Goal: Task Accomplishment & Management: Use online tool/utility

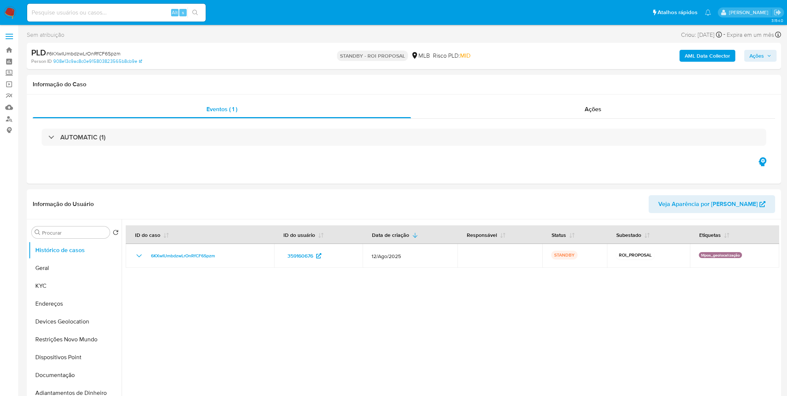
select select "10"
click at [12, 10] on img at bounding box center [10, 12] width 13 height 13
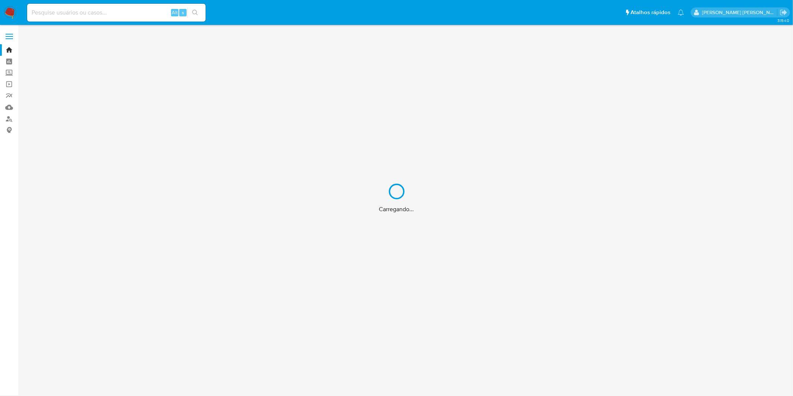
click at [130, 10] on div "Carregando..." at bounding box center [396, 198] width 793 height 396
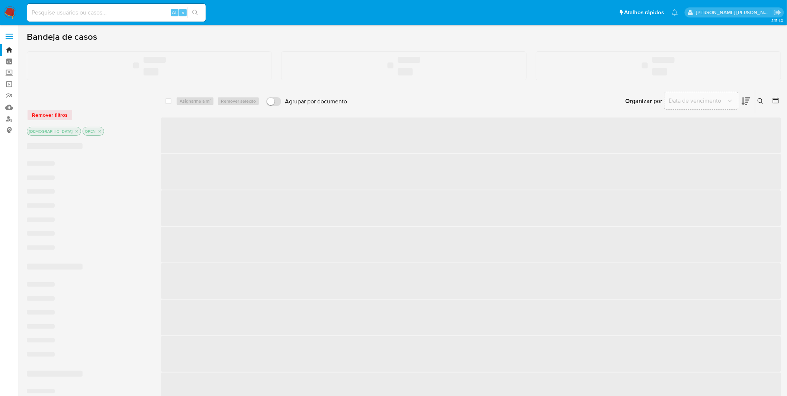
click at [127, 12] on input at bounding box center [116, 13] width 178 height 10
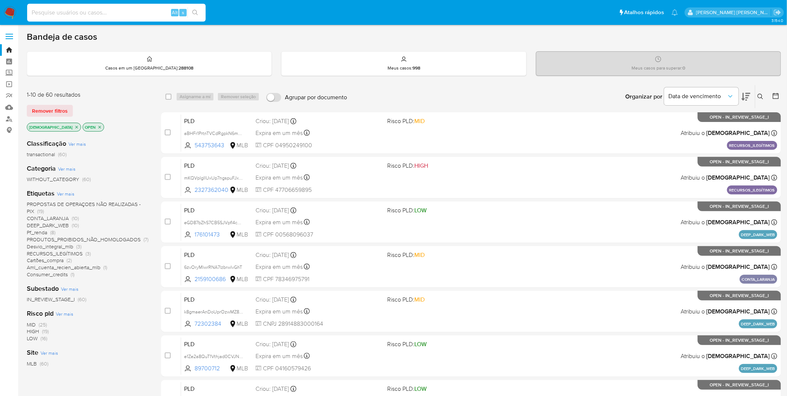
paste input "lKpt2hHXdpn3SN355uZ5vYfG"
type input "lKpt2hHXdpn3SN355uZ5vYfG"
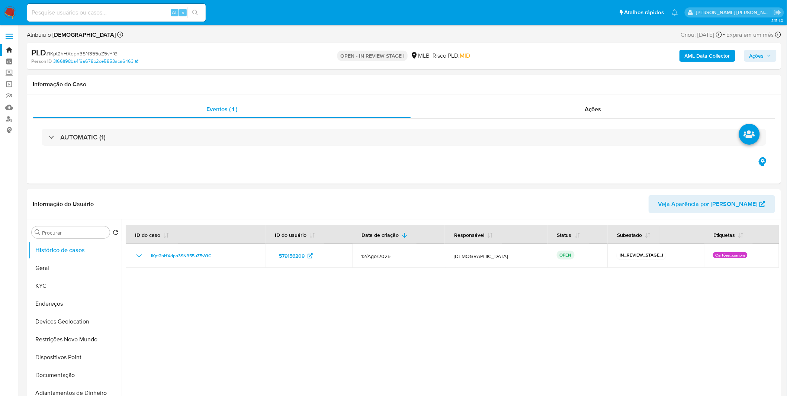
select select "10"
click at [49, 288] on button "KYC" at bounding box center [72, 286] width 87 height 18
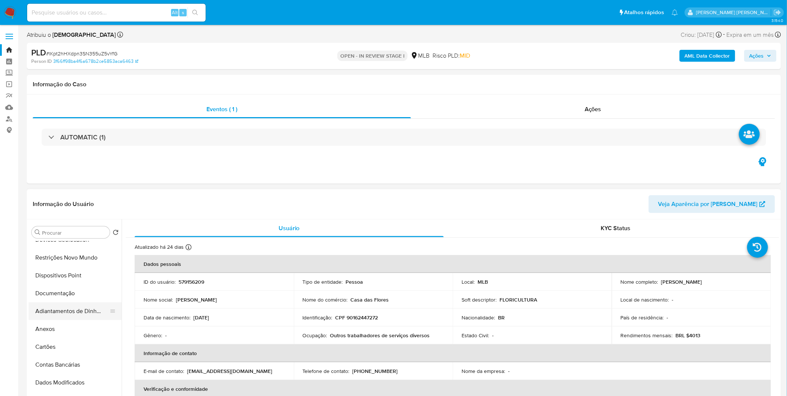
scroll to position [82, 0]
click at [65, 321] on button "Anexos" at bounding box center [72, 329] width 87 height 18
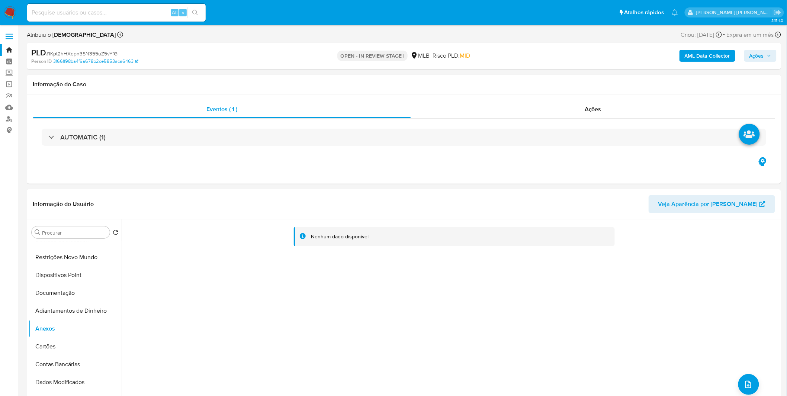
click at [692, 60] on b "AML Data Collector" at bounding box center [707, 56] width 45 height 12
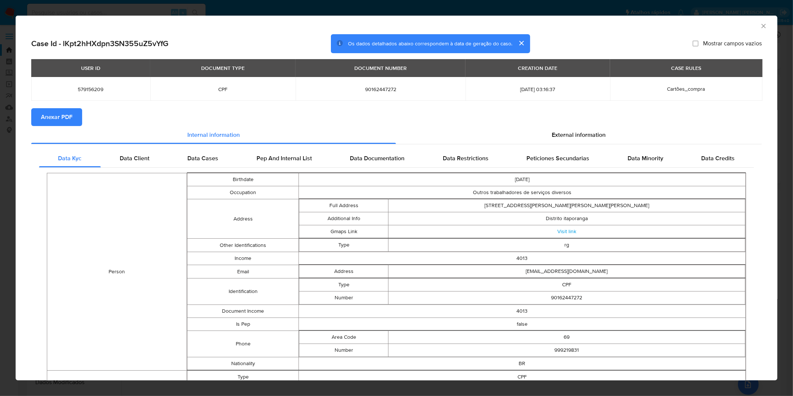
click at [36, 114] on button "Anexar PDF" at bounding box center [56, 117] width 51 height 18
click at [760, 28] on icon "Fechar a janela" at bounding box center [763, 25] width 7 height 7
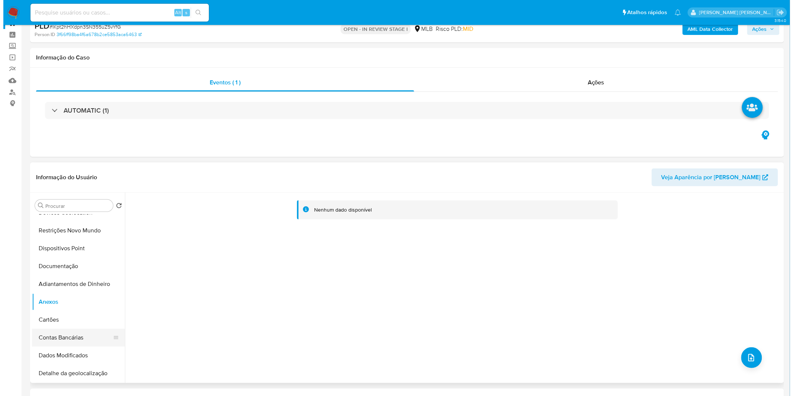
scroll to position [41, 0]
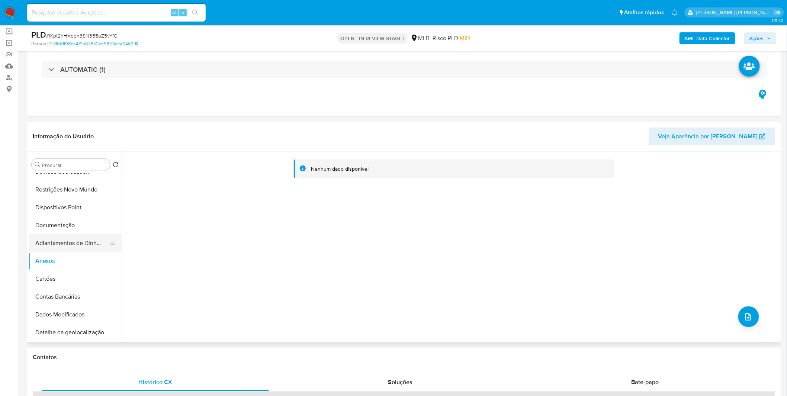
click at [91, 250] on button "Adiantamentos de Dinheiro" at bounding box center [72, 243] width 87 height 18
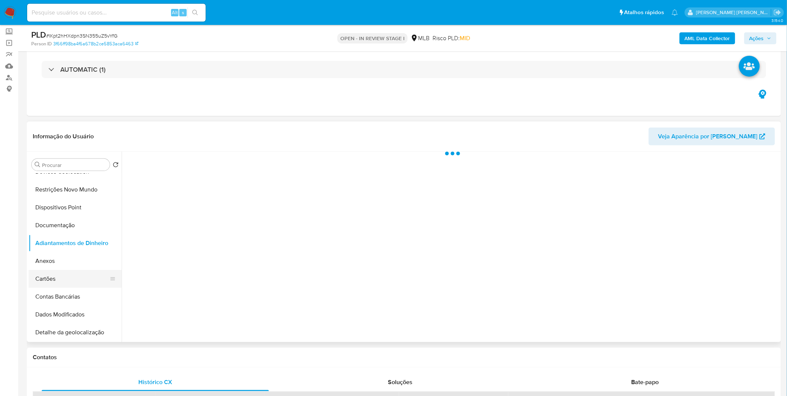
click at [78, 270] on button "Cartões" at bounding box center [72, 279] width 87 height 18
click at [77, 260] on button "Anexos" at bounding box center [72, 261] width 87 height 18
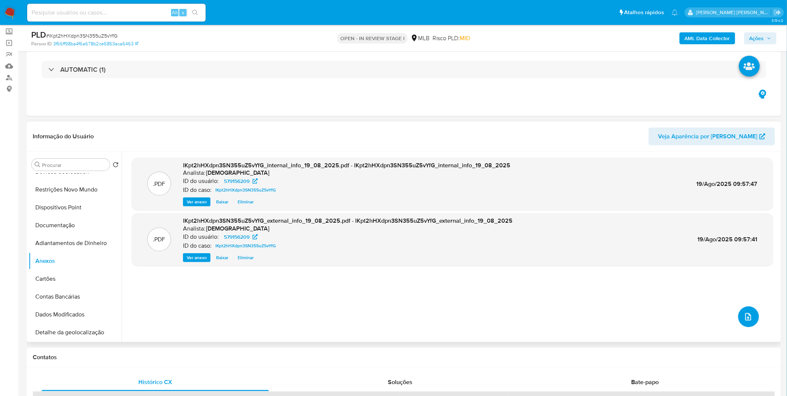
click at [745, 315] on icon "upload-file" at bounding box center [748, 316] width 9 height 9
click at [744, 313] on icon "upload-file" at bounding box center [748, 316] width 9 height 9
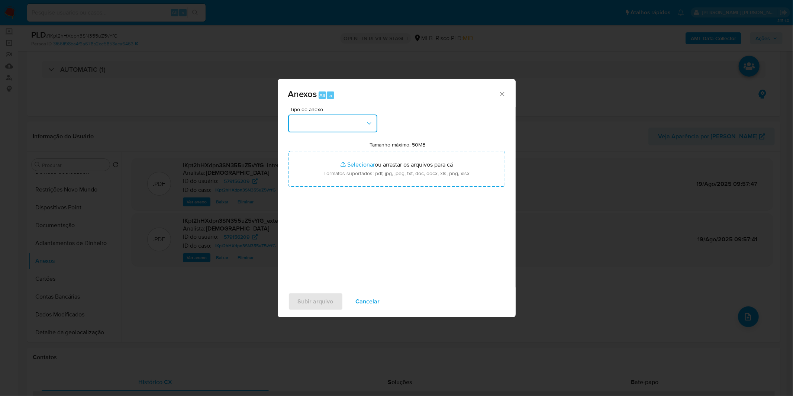
click at [310, 123] on button "button" at bounding box center [332, 124] width 89 height 18
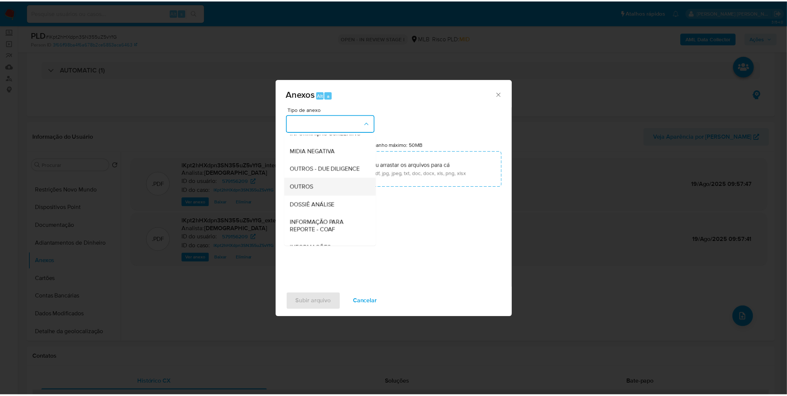
scroll to position [83, 0]
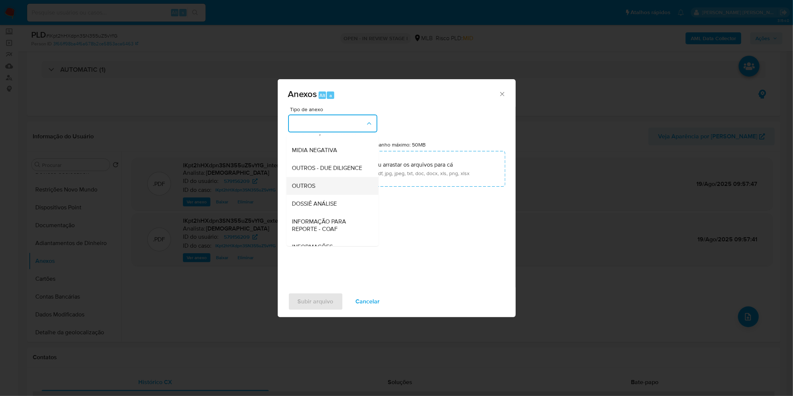
click at [328, 195] on div "OUTROS" at bounding box center [330, 186] width 76 height 18
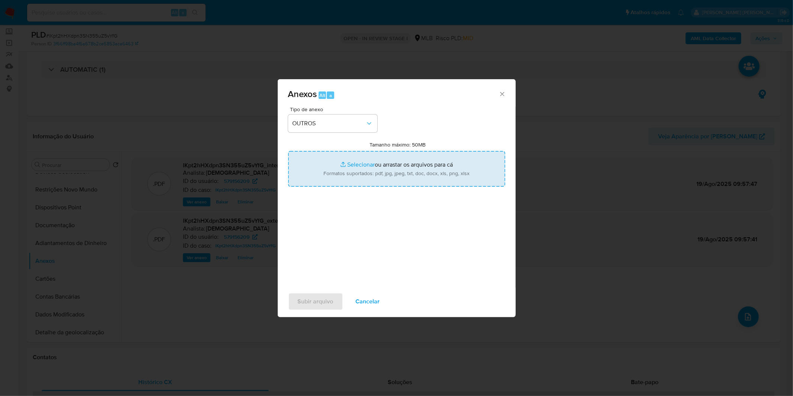
click at [345, 165] on input "Tamanho máximo: 50MB Selecionar arquivos" at bounding box center [396, 169] width 217 height 36
type input "C:\fakepath\Mulan 579156209_2025_08_18_12_46_04.xlsx"
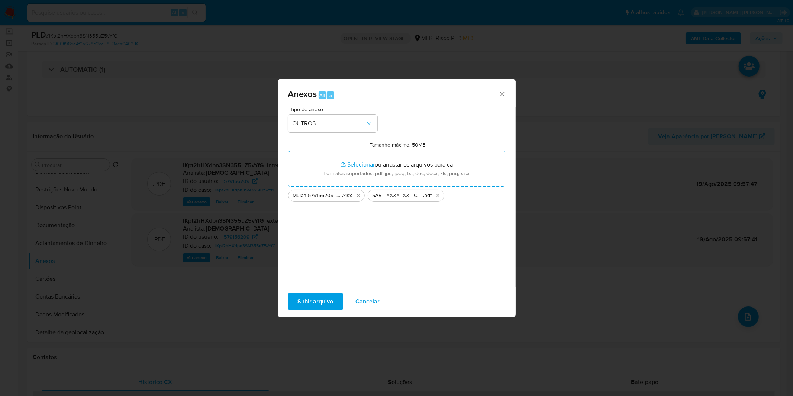
click at [307, 303] on span "Subir arquivo" at bounding box center [316, 301] width 36 height 16
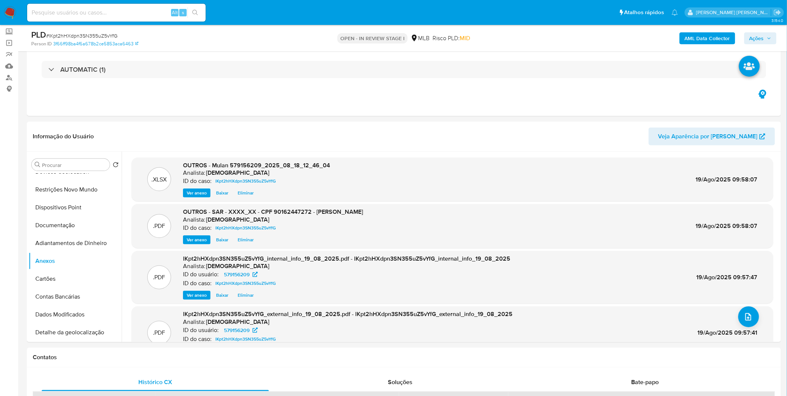
click at [749, 39] on button "Ações" at bounding box center [760, 38] width 32 height 12
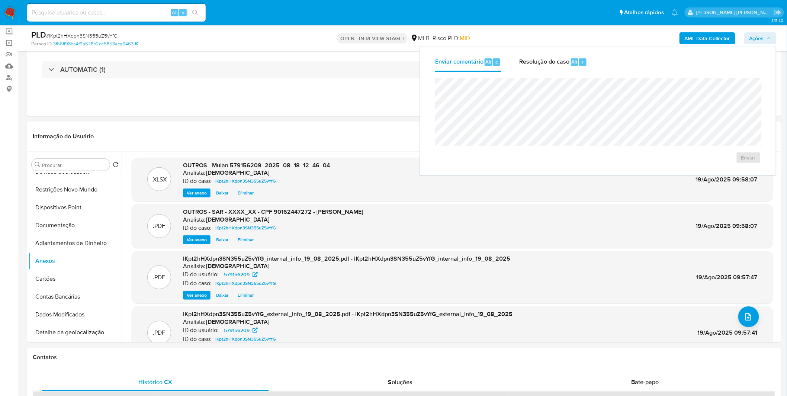
click at [536, 73] on div "Enviar" at bounding box center [598, 120] width 344 height 97
click at [540, 66] on div "Resolução do caso Alt r" at bounding box center [553, 61] width 68 height 19
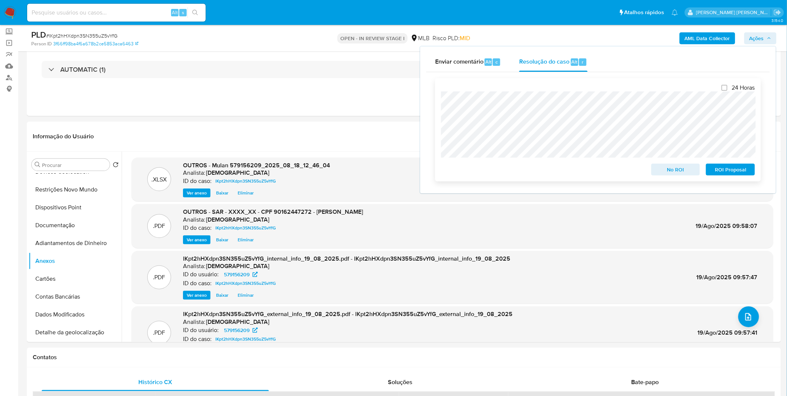
click at [728, 174] on span "ROI Proposal" at bounding box center [730, 169] width 39 height 10
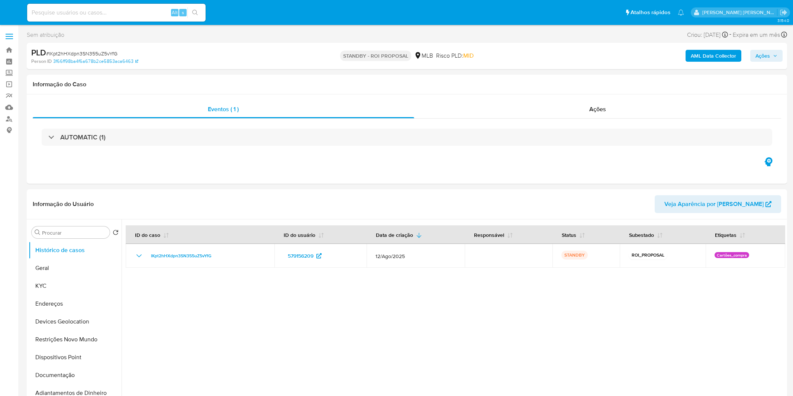
select select "10"
click at [16, 15] on img at bounding box center [10, 12] width 13 height 13
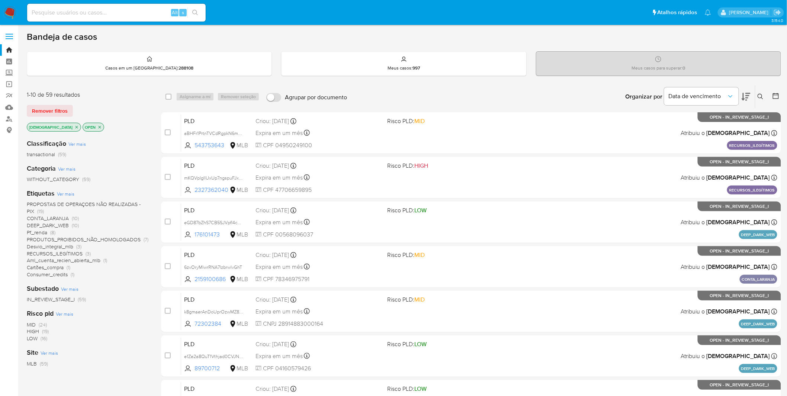
click at [65, 10] on input at bounding box center [116, 13] width 178 height 10
paste input "NaGpxx0DOp0GwBOSzKbF0LDg"
type input "NaGpxx0DOp0GwBOSzKbF0LDg"
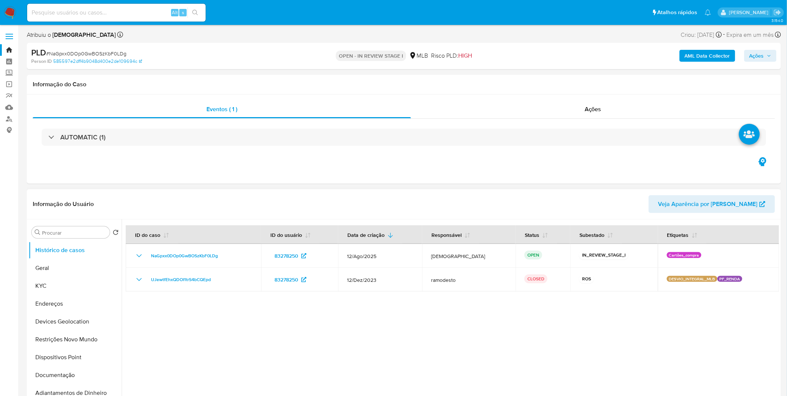
select select "10"
click at [223, 297] on div at bounding box center [450, 314] width 657 height 190
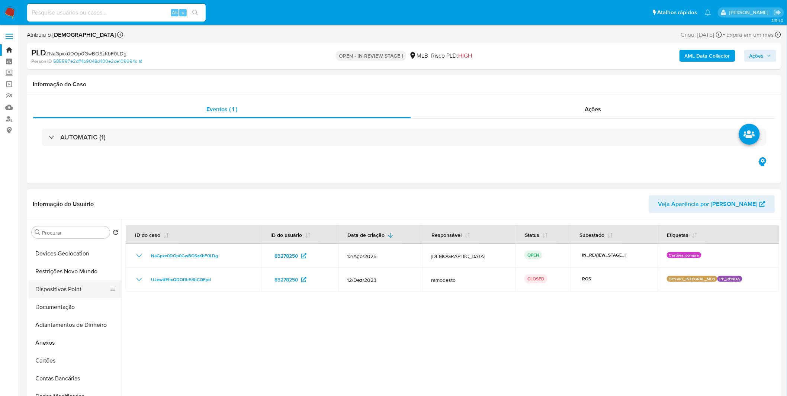
scroll to position [83, 0]
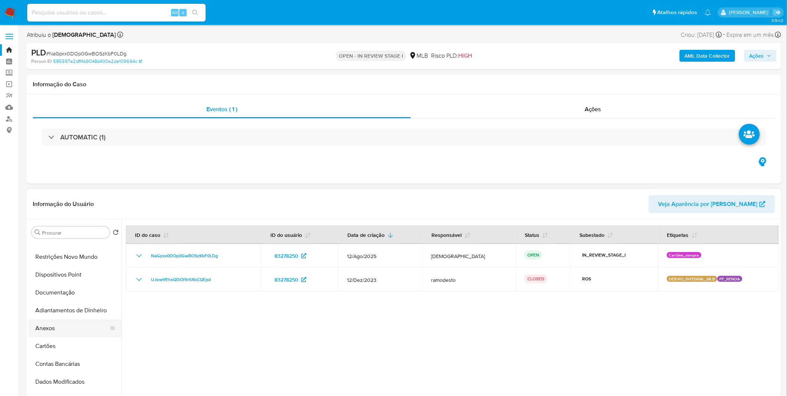
click at [57, 327] on button "Anexos" at bounding box center [72, 328] width 87 height 18
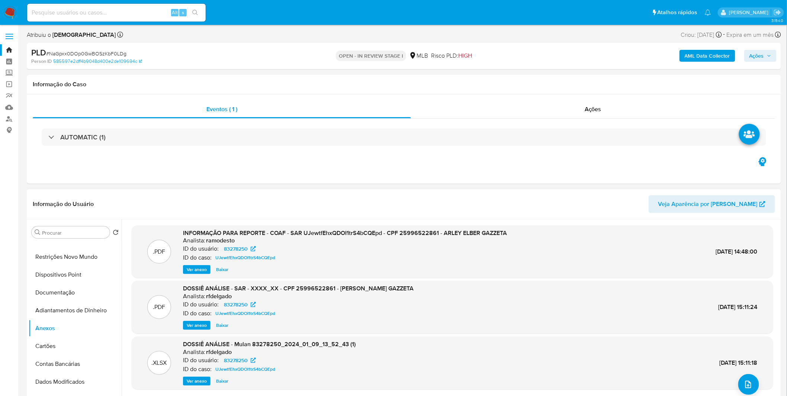
click at [198, 269] on span "Ver anexo" at bounding box center [197, 269] width 20 height 7
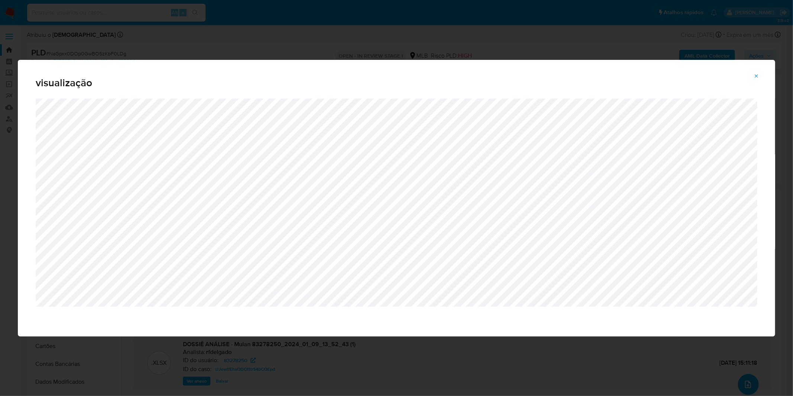
click at [757, 76] on icon "Attachment preview" at bounding box center [756, 75] width 3 height 3
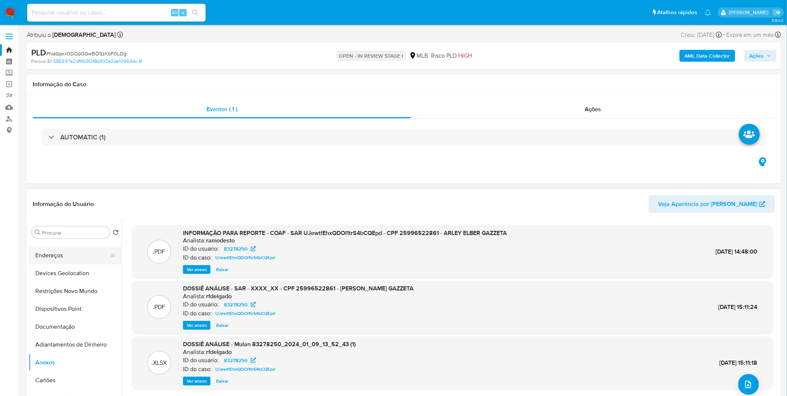
scroll to position [0, 0]
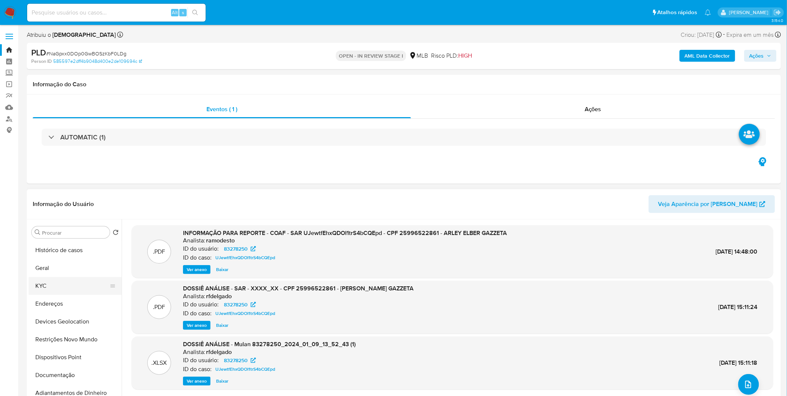
click at [64, 293] on button "KYC" at bounding box center [72, 286] width 87 height 18
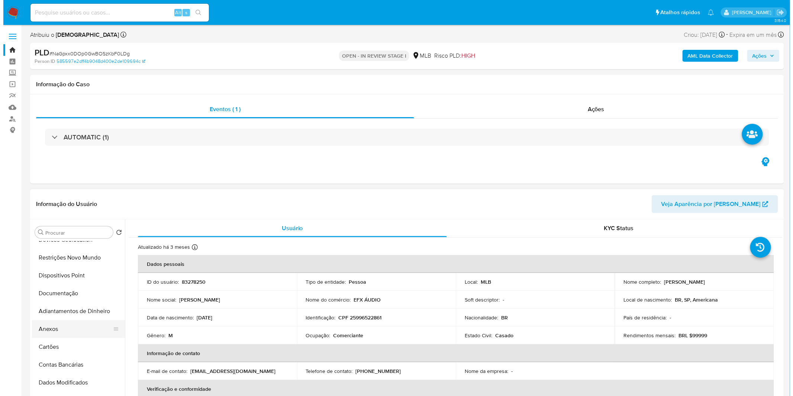
scroll to position [83, 0]
click at [58, 330] on button "Anexos" at bounding box center [72, 328] width 87 height 18
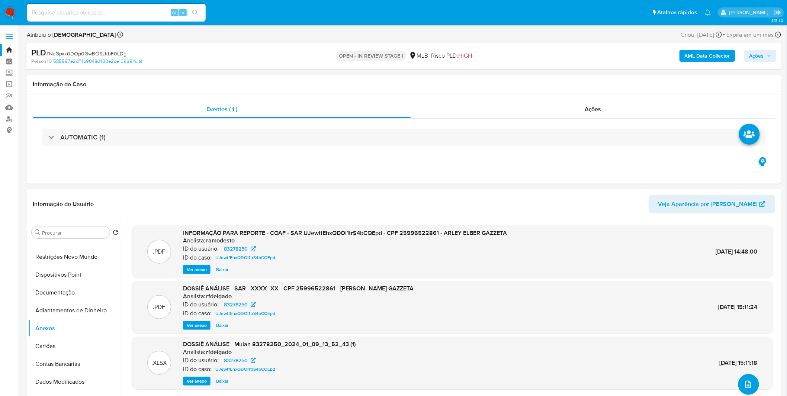
click at [751, 384] on button "upload-file" at bounding box center [748, 384] width 21 height 21
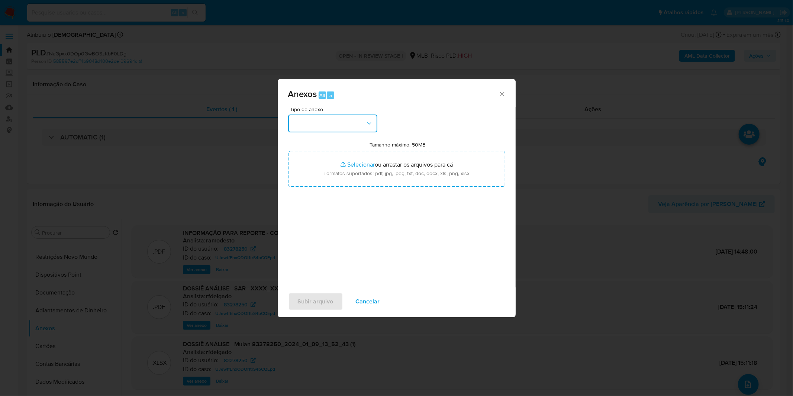
click at [336, 121] on button "button" at bounding box center [332, 124] width 89 height 18
click at [324, 195] on div "OUTROS" at bounding box center [330, 186] width 76 height 18
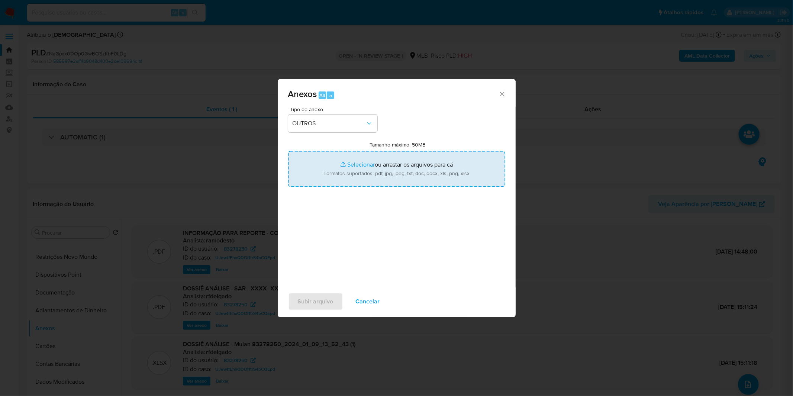
click at [337, 169] on input "Tamanho máximo: 50MB Selecionar arquivos" at bounding box center [396, 169] width 217 height 36
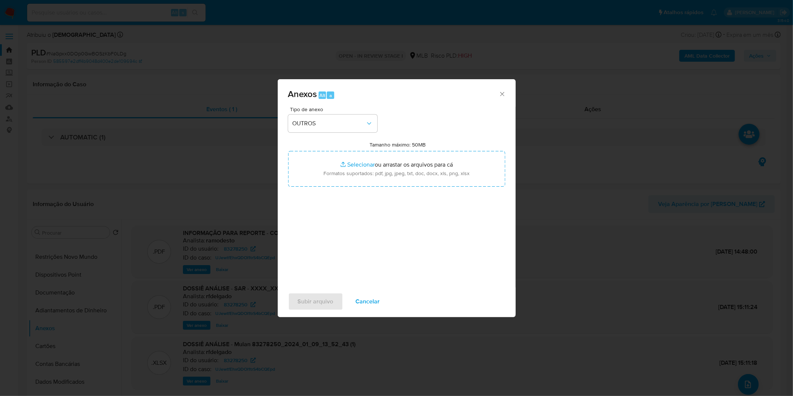
click at [373, 303] on span "Cancelar" at bounding box center [368, 301] width 24 height 16
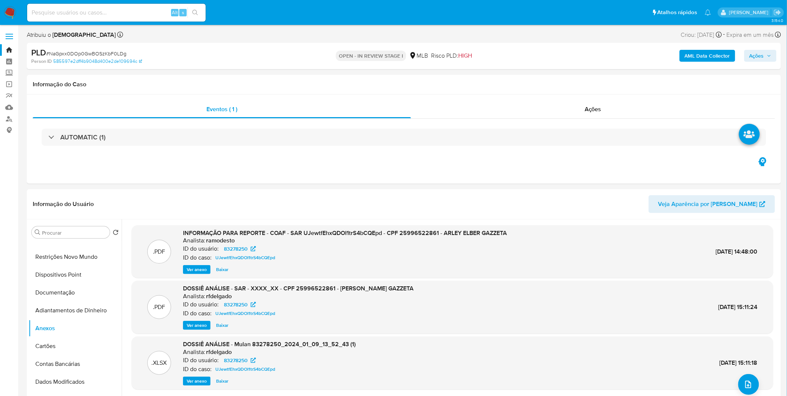
click at [715, 54] on b "AML Data Collector" at bounding box center [707, 56] width 45 height 12
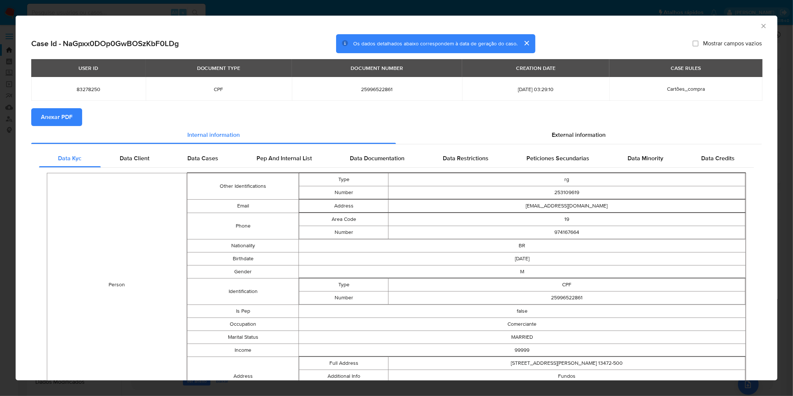
click at [46, 124] on span "Anexar PDF" at bounding box center [57, 117] width 32 height 16
click at [762, 28] on icon "Fechar a janela" at bounding box center [764, 26] width 4 height 4
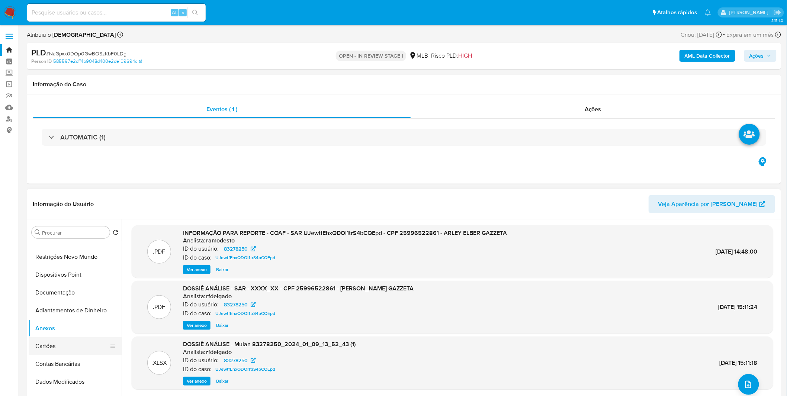
click at [50, 342] on button "Cartões" at bounding box center [72, 346] width 87 height 18
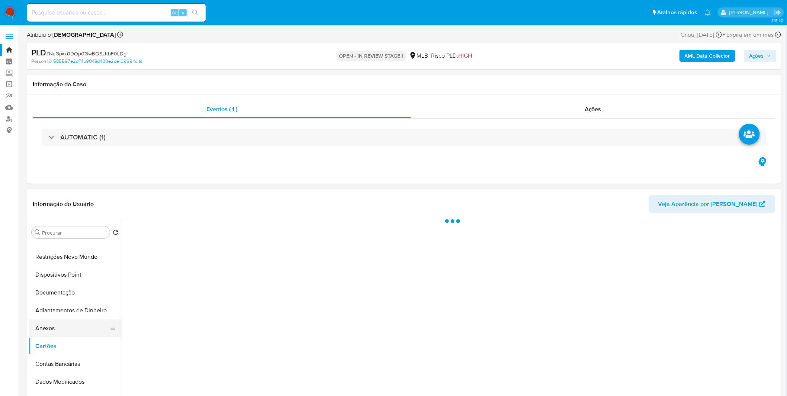
click at [50, 333] on button "Anexos" at bounding box center [72, 328] width 87 height 18
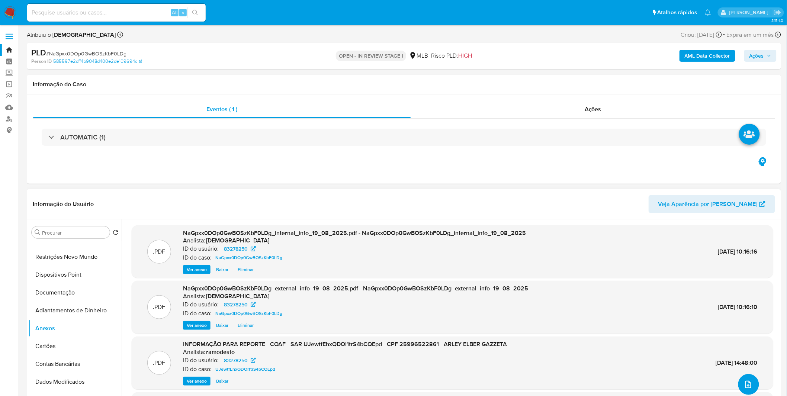
click at [746, 383] on icon "upload-file" at bounding box center [748, 384] width 9 height 9
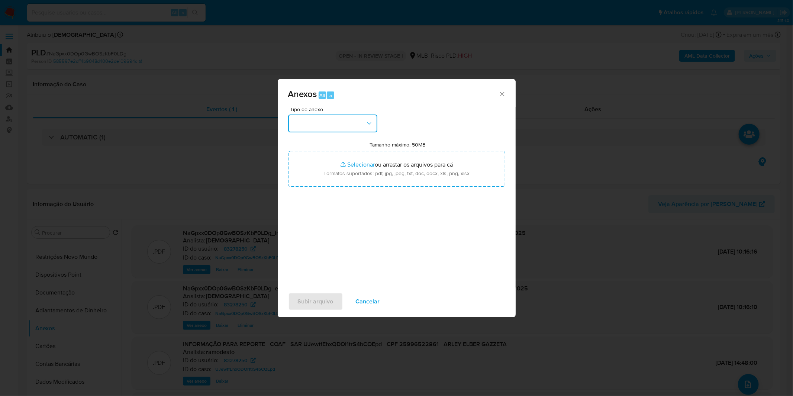
click at [337, 126] on button "button" at bounding box center [332, 124] width 89 height 18
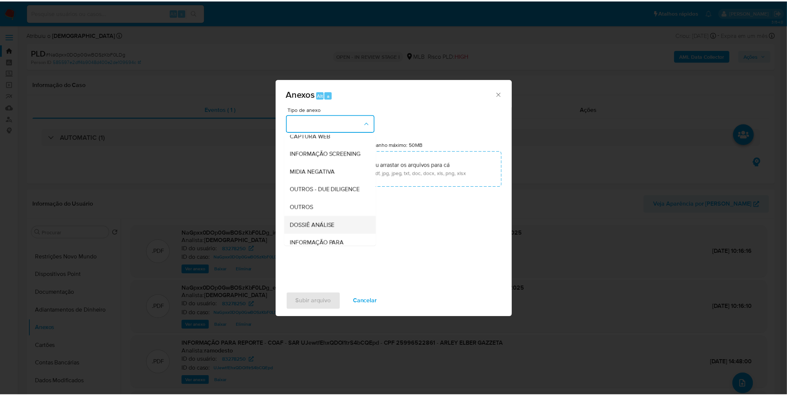
scroll to position [114, 0]
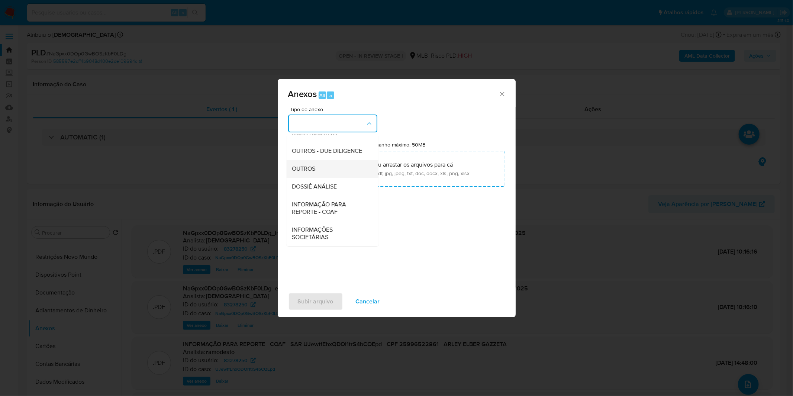
click at [323, 171] on div "OUTROS" at bounding box center [330, 169] width 76 height 18
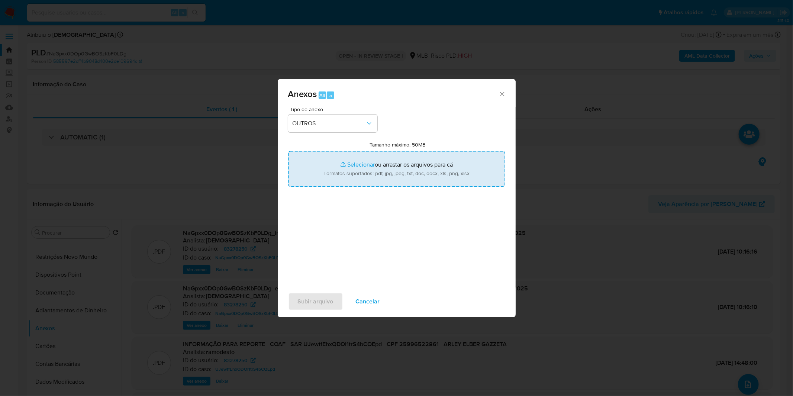
click at [326, 170] on input "Tamanho máximo: 50MB Selecionar arquivos" at bounding box center [396, 169] width 217 height 36
type input "C:\fakepath\DECLINIO SAR - CPF 25996522861 - ARLEY ELBER GAZZETA.pdf"
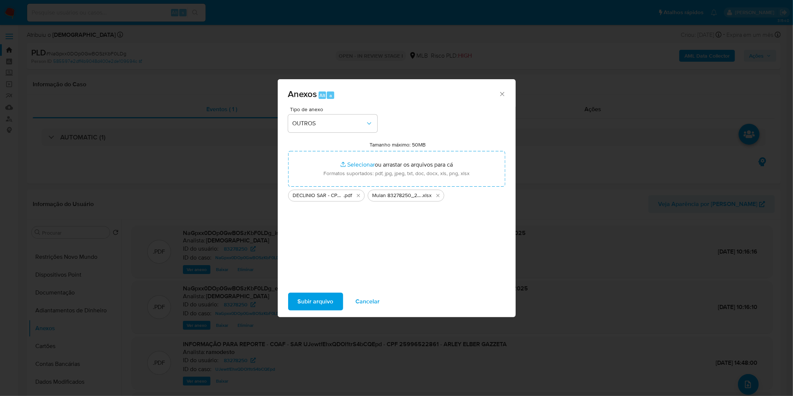
click at [314, 298] on span "Subir arquivo" at bounding box center [316, 301] width 36 height 16
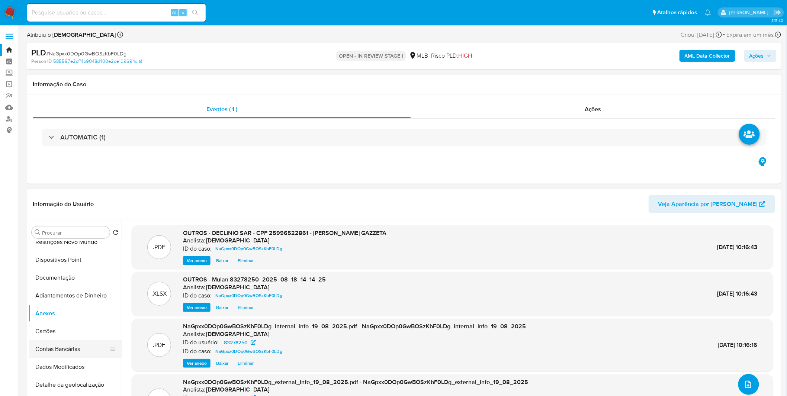
scroll to position [124, 0]
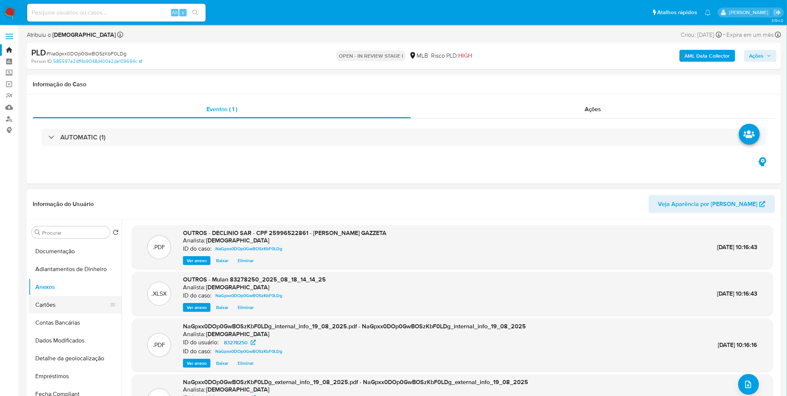
click at [60, 308] on button "Cartões" at bounding box center [72, 305] width 87 height 18
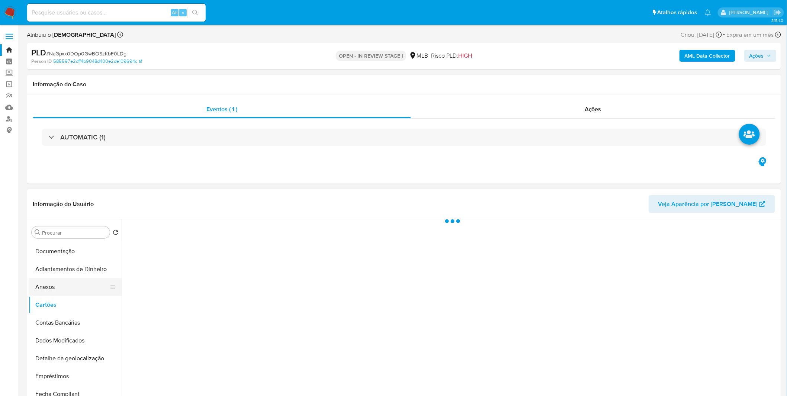
click at [62, 295] on button "Anexos" at bounding box center [72, 287] width 87 height 18
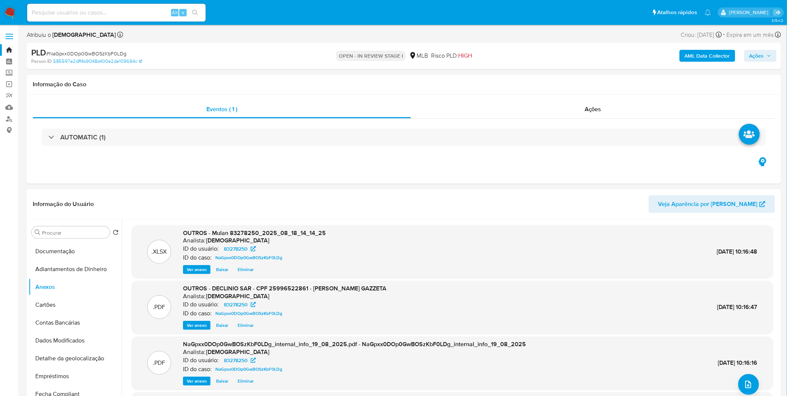
click at [756, 59] on span "Ações" at bounding box center [756, 56] width 15 height 12
click at [579, 82] on div "r" at bounding box center [582, 79] width 7 height 7
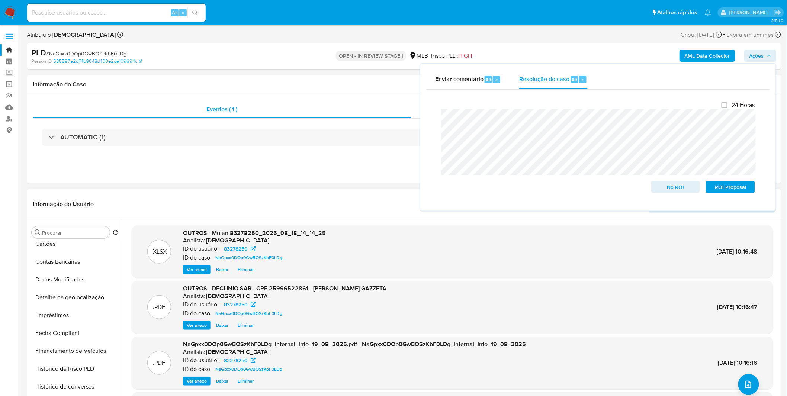
scroll to position [206, 0]
click at [668, 187] on span "No ROI" at bounding box center [675, 187] width 39 height 10
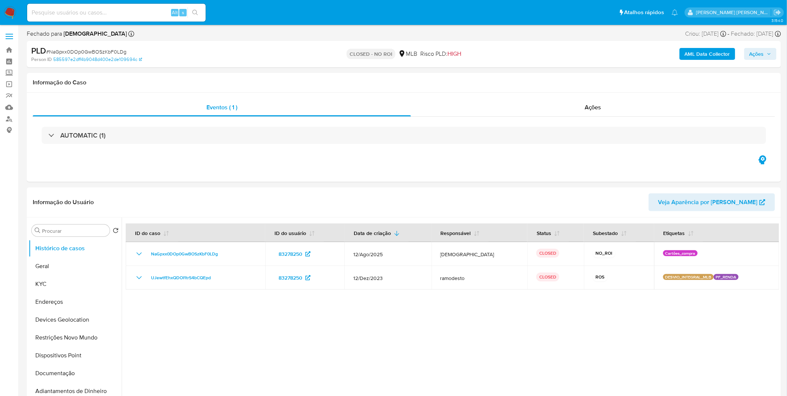
select select "10"
click at [12, 9] on img at bounding box center [10, 12] width 13 height 13
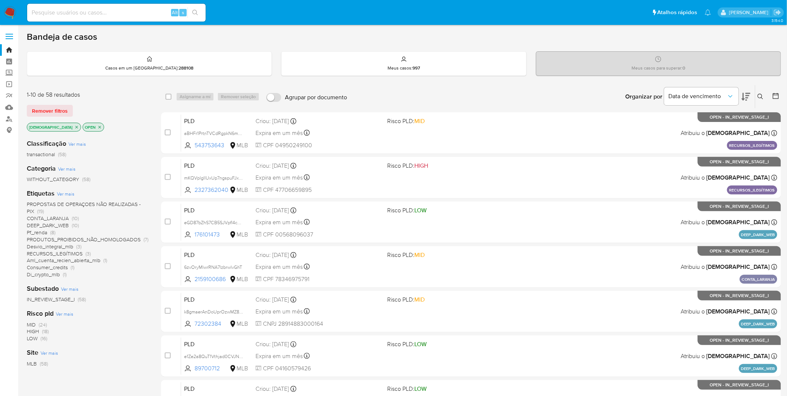
click at [69, 15] on input at bounding box center [116, 13] width 178 height 10
paste input "Ttq9PltLkwZl09GHqOD1dkW4"
type input "Ttq9PltLkwZl09GHqOD1dkW4"
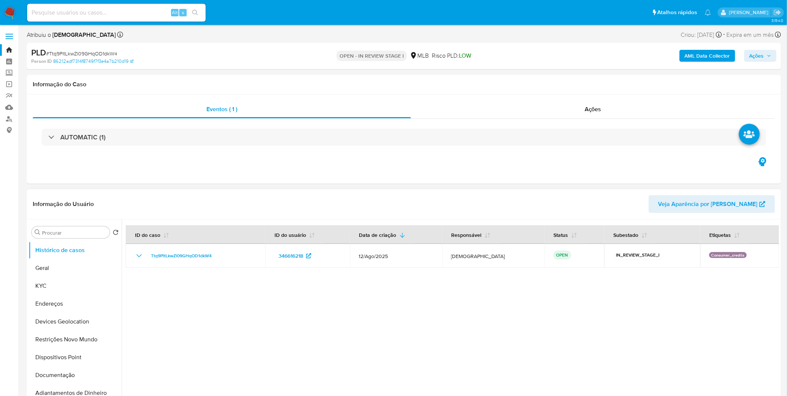
select select "10"
click at [57, 376] on button "Documentação" at bounding box center [72, 375] width 87 height 18
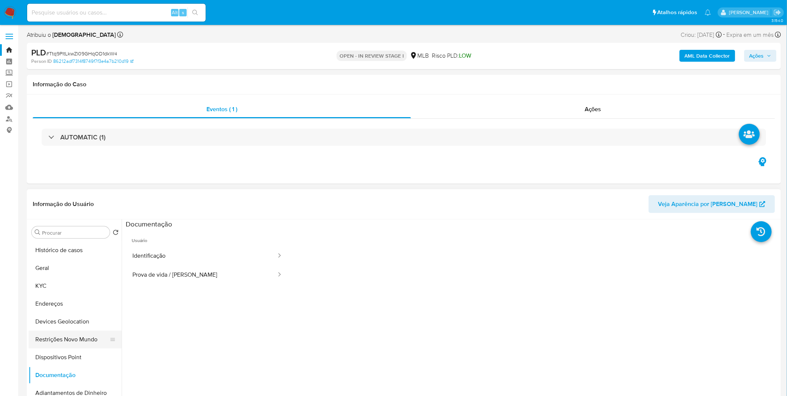
click at [69, 341] on button "Restrições Novo Mundo" at bounding box center [72, 340] width 87 height 18
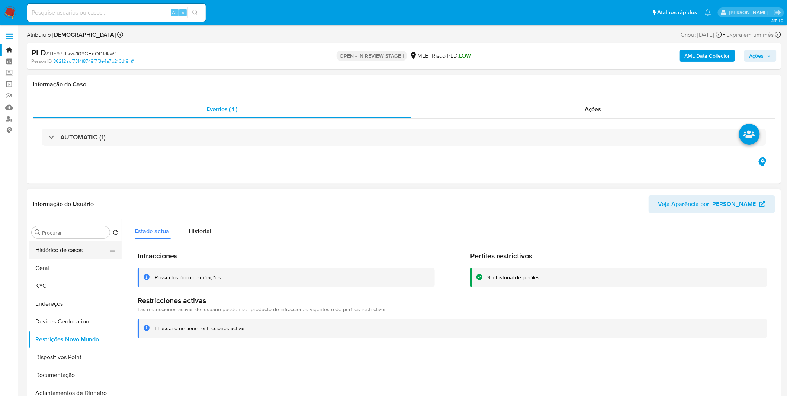
click at [69, 251] on button "Histórico de casos" at bounding box center [72, 250] width 87 height 18
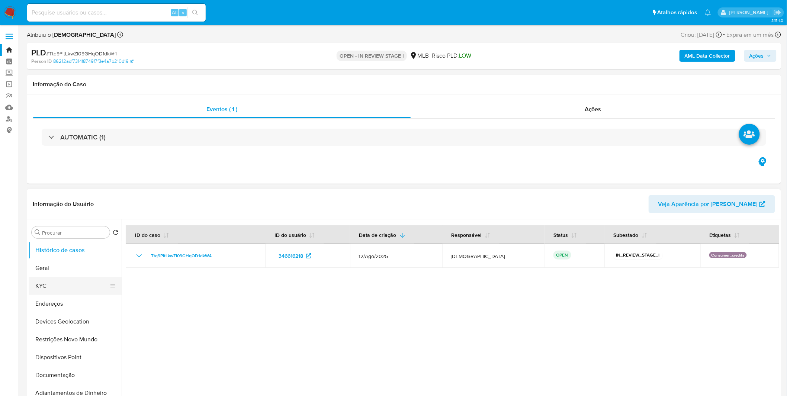
click at [84, 281] on button "KYC" at bounding box center [72, 286] width 87 height 18
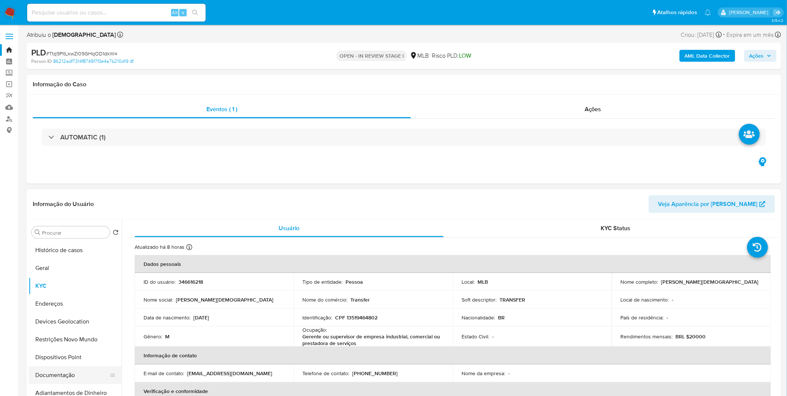
click at [97, 370] on button "Documentação" at bounding box center [72, 375] width 87 height 18
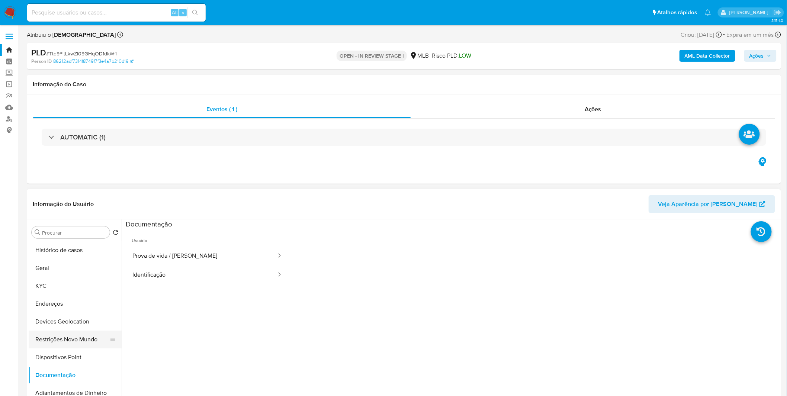
click at [91, 341] on button "Restrições Novo Mundo" at bounding box center [72, 340] width 87 height 18
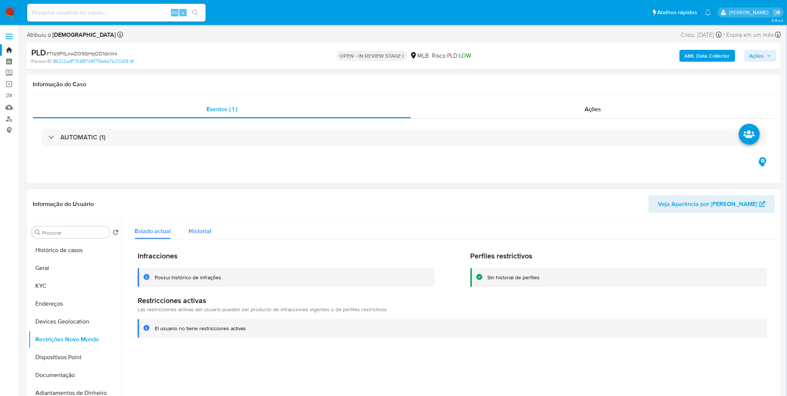
click at [197, 228] on span "Historial" at bounding box center [200, 231] width 23 height 9
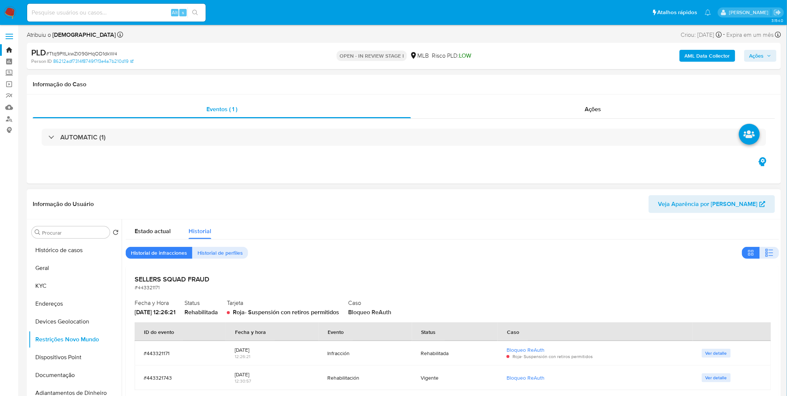
click at [209, 240] on div "Estado actual Historial Historial de infracciones Historial de perfiles SELLERS…" at bounding box center [452, 312] width 653 height 186
click at [68, 285] on button "KYC" at bounding box center [72, 286] width 87 height 18
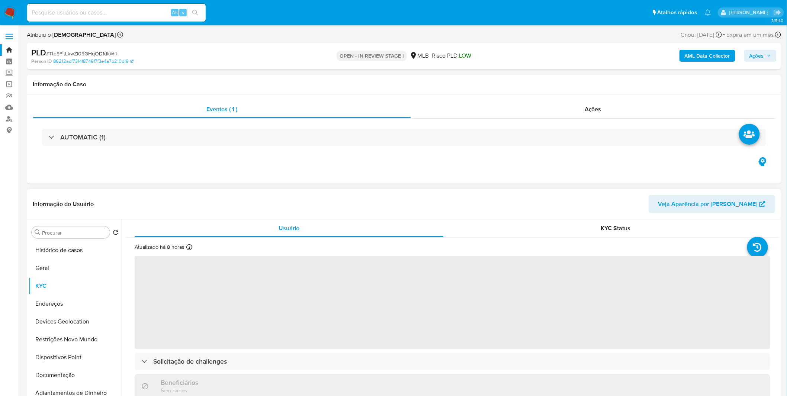
click at [650, 205] on header "Informação do Usuário Veja Aparência por Pessoa" at bounding box center [404, 204] width 742 height 18
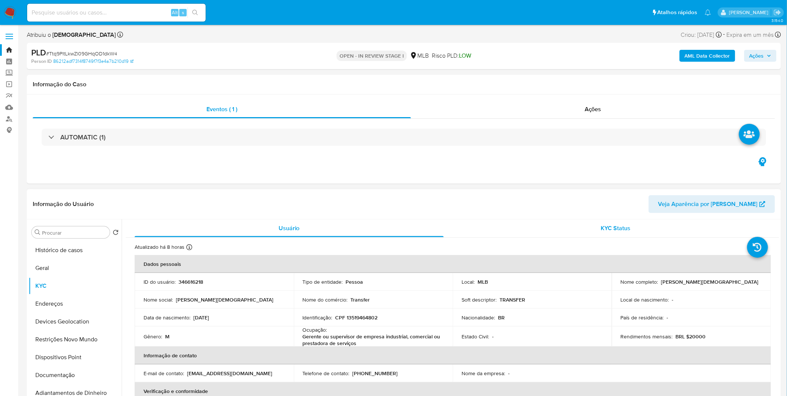
click at [601, 224] on div "KYC Status" at bounding box center [615, 228] width 309 height 18
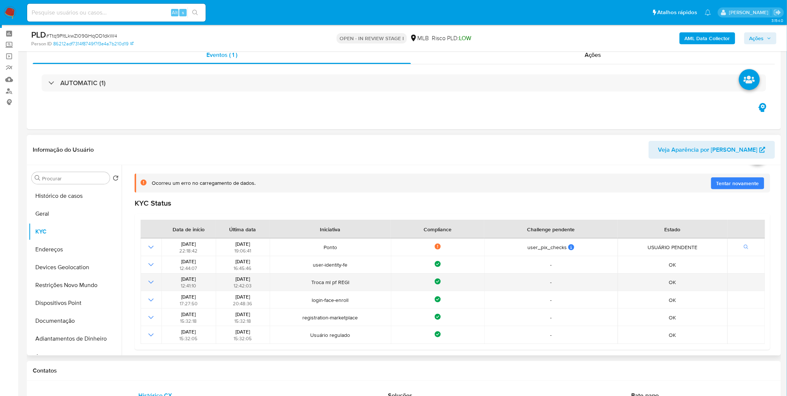
scroll to position [41, 0]
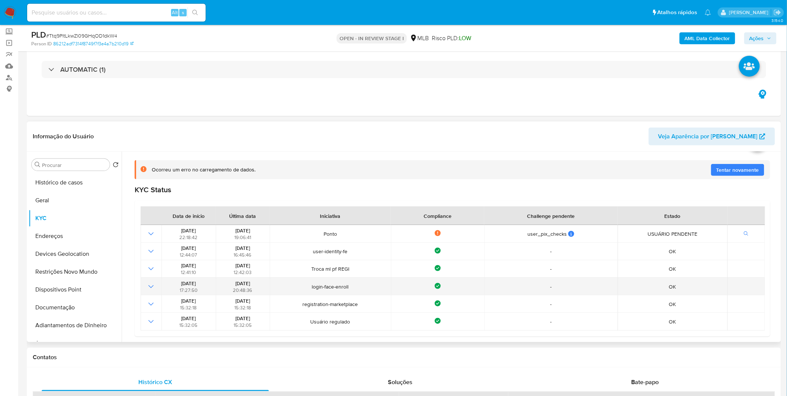
click at [344, 284] on span "login-face-enroll" at bounding box center [330, 286] width 116 height 7
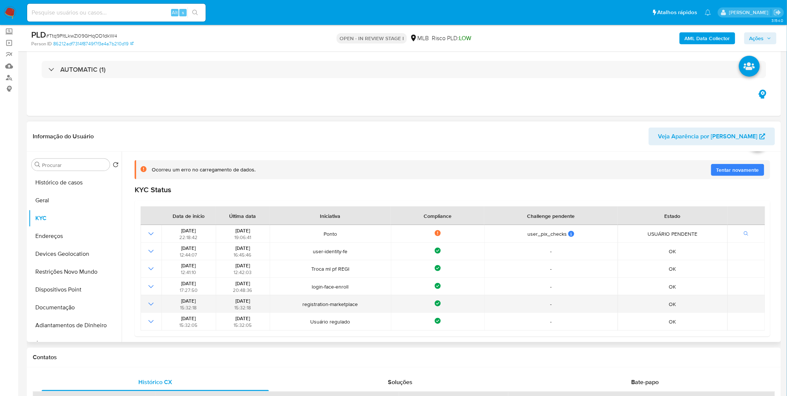
click at [341, 302] on span "registration-marketplace" at bounding box center [330, 304] width 116 height 7
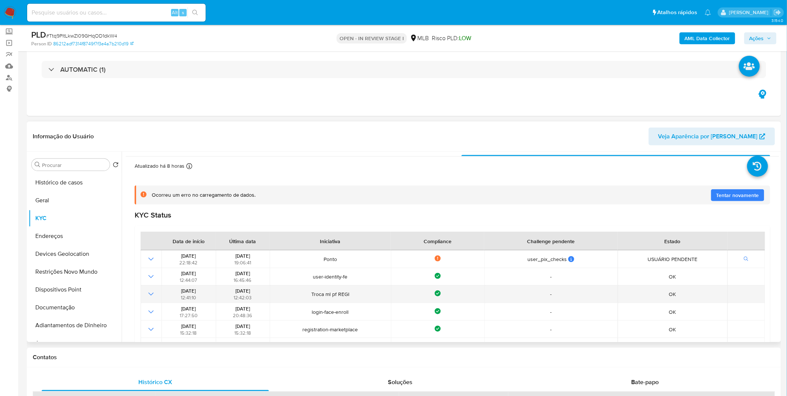
scroll to position [0, 0]
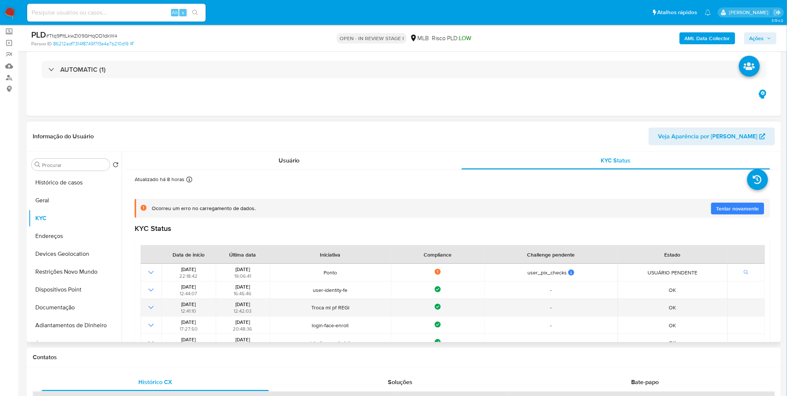
drag, startPoint x: 318, startPoint y: 310, endPoint x: 339, endPoint y: 302, distance: 22.4
click at [338, 303] on td "Troca ml pf REGI" at bounding box center [330, 307] width 121 height 17
click at [339, 302] on td "Troca ml pf REGI" at bounding box center [330, 307] width 121 height 17
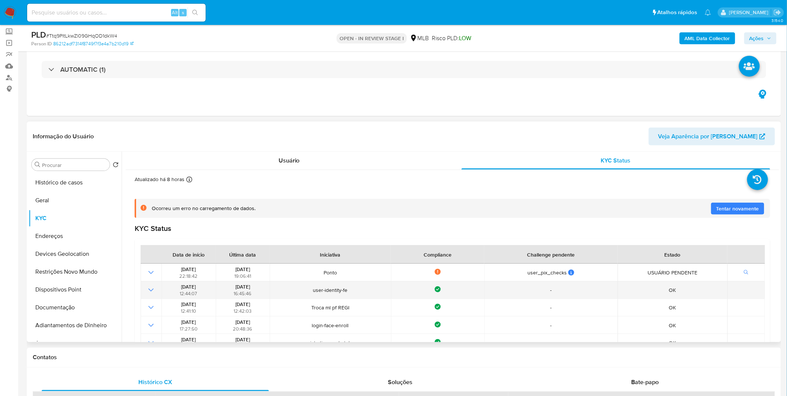
click at [339, 300] on td "Troca ml pf REGI" at bounding box center [330, 307] width 121 height 17
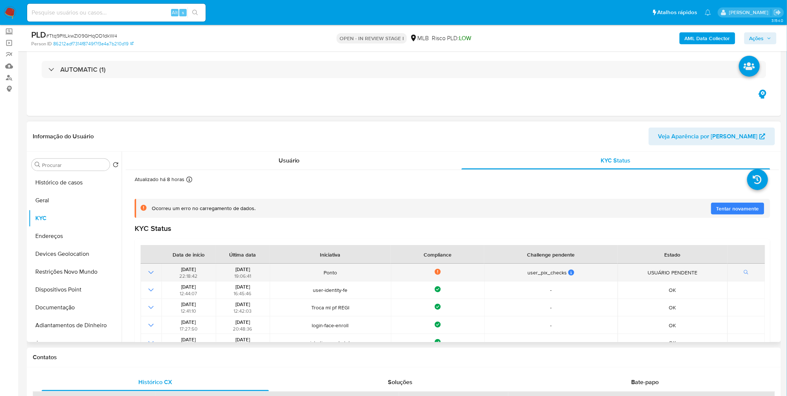
drag, startPoint x: 339, startPoint y: 294, endPoint x: 332, endPoint y: 271, distance: 24.5
click at [332, 271] on tbody "01/08/2025 22:18:42 16/08/2025 19:06:41 Ponto Not compliance user_pix_checks us…" at bounding box center [453, 316] width 624 height 105
click at [332, 271] on span "Ponto" at bounding box center [330, 272] width 116 height 7
click at [332, 270] on span "Ponto" at bounding box center [330, 272] width 116 height 7
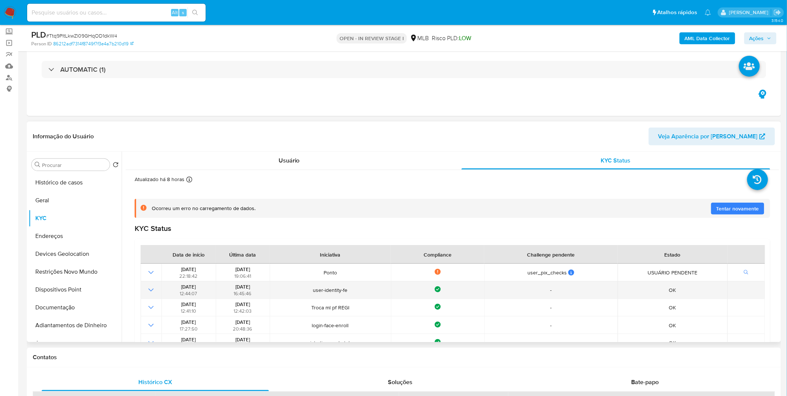
click at [317, 282] on td "user-identity-fe" at bounding box center [330, 289] width 121 height 17
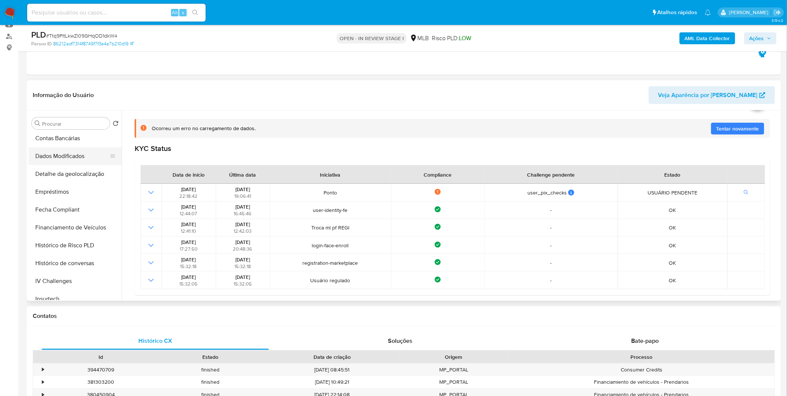
scroll to position [206, 0]
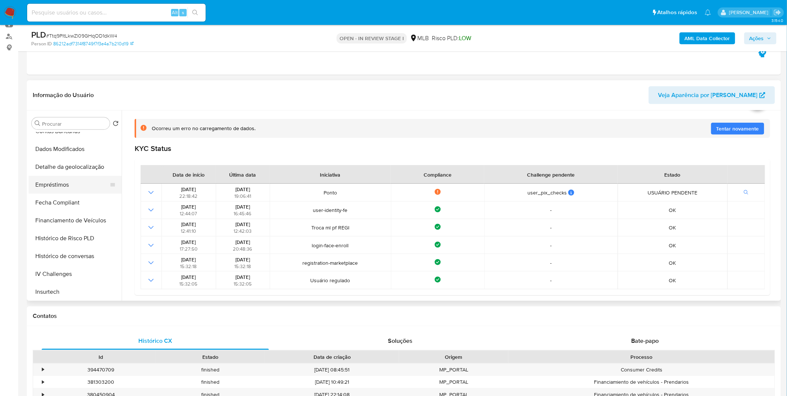
click at [65, 187] on button "Empréstimos" at bounding box center [72, 185] width 87 height 18
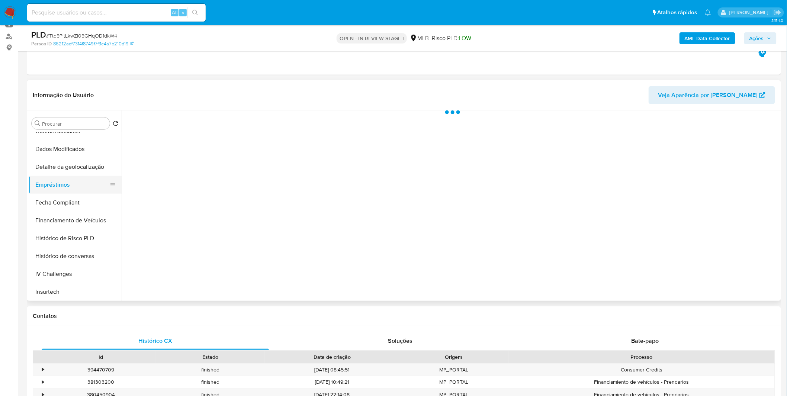
scroll to position [0, 0]
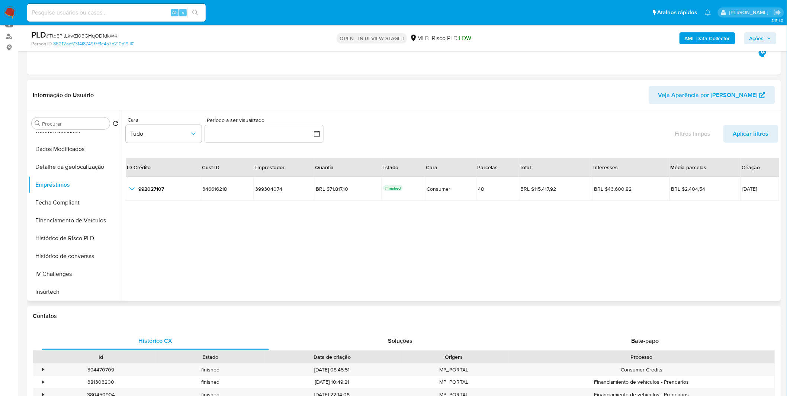
click at [132, 189] on icon "button_show_hidden_detail_by_id_0" at bounding box center [132, 188] width 9 height 9
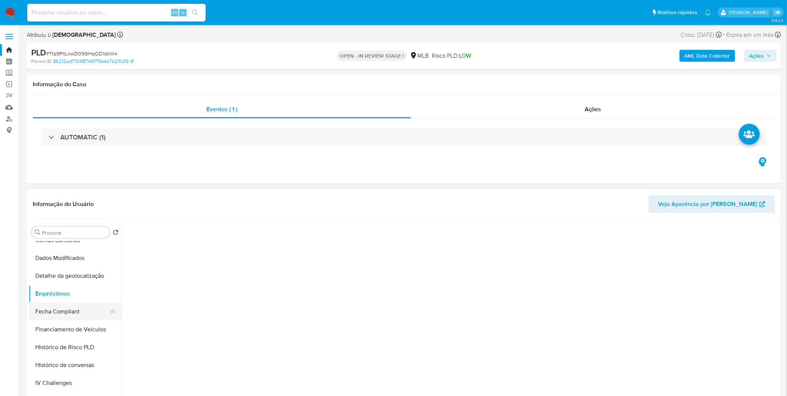
click at [65, 314] on button "Fecha Compliant" at bounding box center [72, 312] width 87 height 18
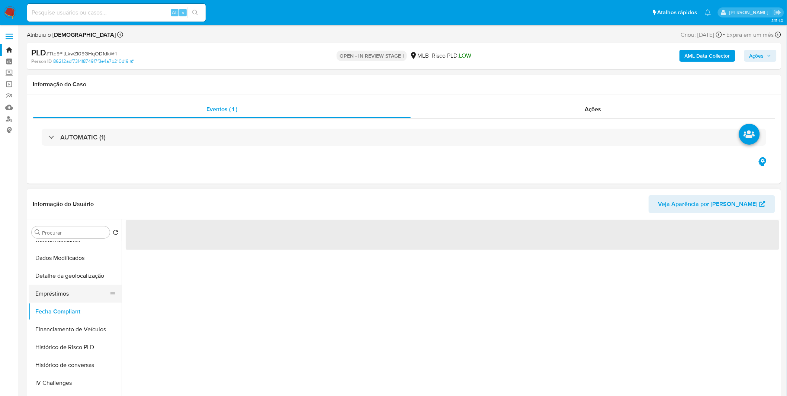
click at [65, 292] on button "Empréstimos" at bounding box center [72, 294] width 87 height 18
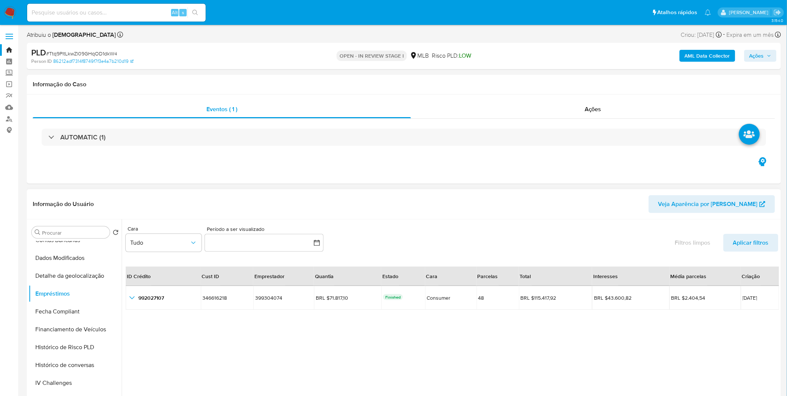
click at [283, 328] on div "ID Crédito Cust ID Emprestador Quantia Estado Cara Parcelas Total Interesses Mé…" at bounding box center [452, 340] width 653 height 165
click at [75, 329] on button "Financiamento de Veículos" at bounding box center [72, 330] width 87 height 18
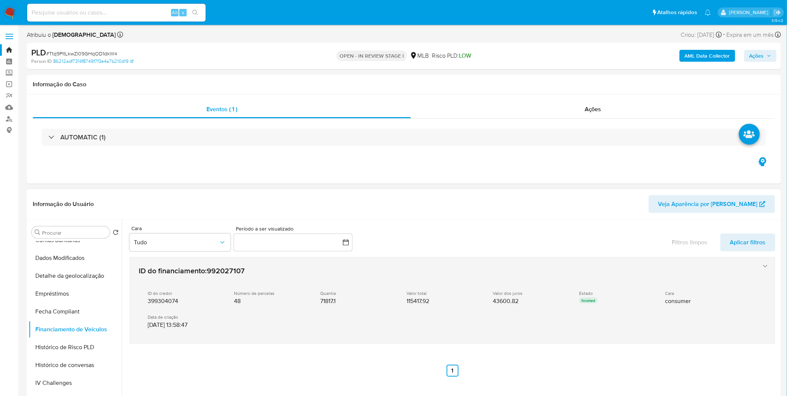
click at [297, 312] on div "ID do credor 399304074 Número de parcelas 48 Quantia 71817.1 Valor total 115417…" at bounding box center [445, 309] width 612 height 50
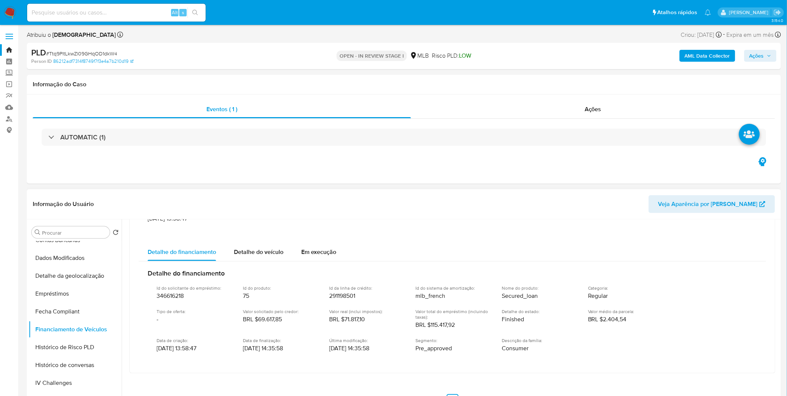
scroll to position [110, 0]
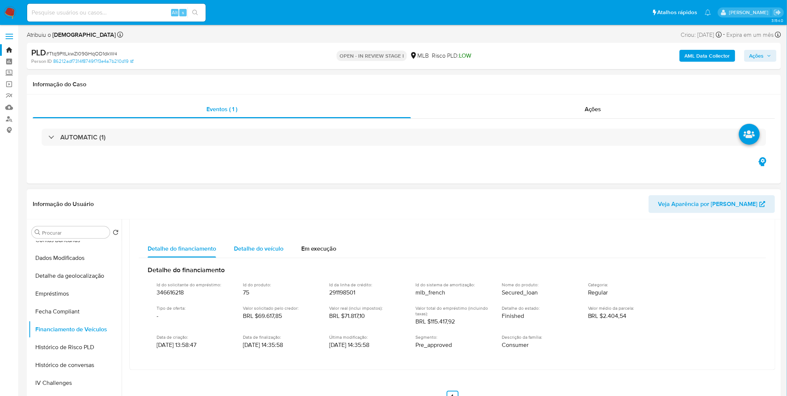
click at [262, 251] on span "Detalhe do veículo" at bounding box center [258, 248] width 49 height 9
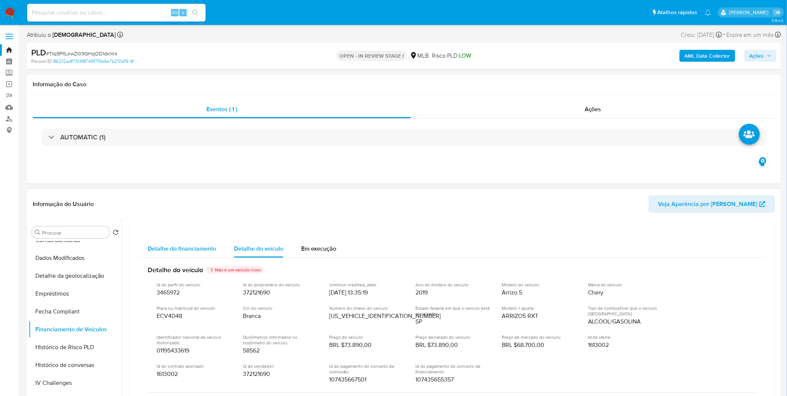
click at [205, 247] on span "Detalhe do financiamento" at bounding box center [182, 248] width 68 height 9
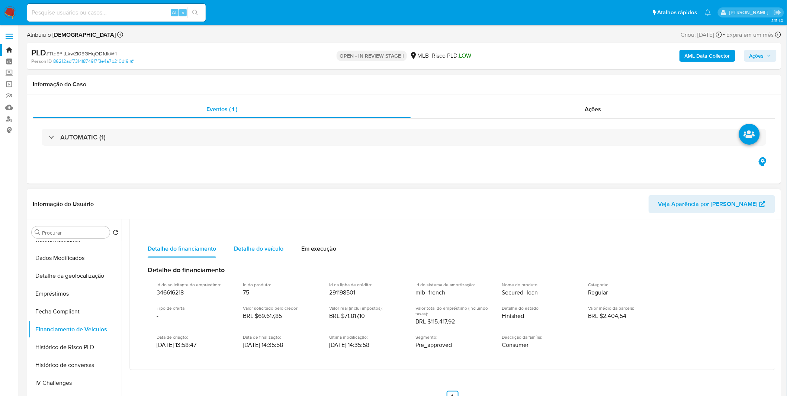
click at [242, 254] on div "Detalhe do veículo" at bounding box center [258, 249] width 49 height 18
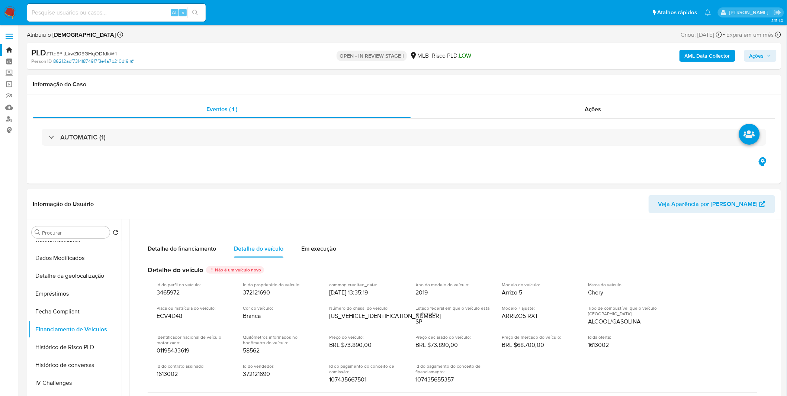
click at [103, 60] on link "86212adf7314f8749f7f3e4a7b210d19" at bounding box center [93, 61] width 80 height 7
click at [695, 60] on b "AML Data Collector" at bounding box center [707, 56] width 45 height 12
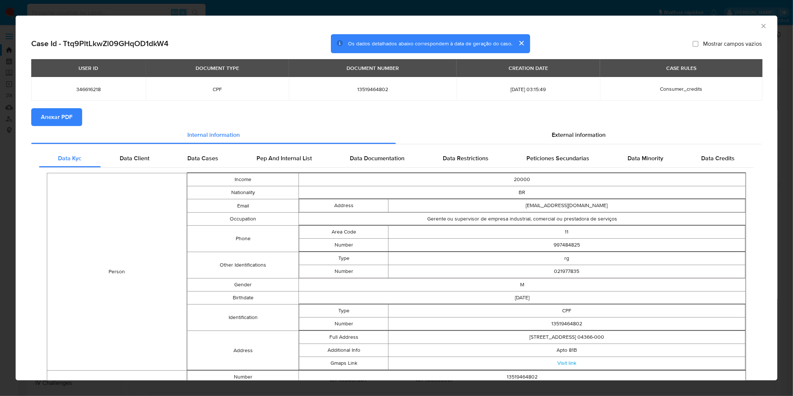
click at [48, 123] on span "Anexar PDF" at bounding box center [57, 117] width 32 height 16
click at [251, 5] on div "AML Data Collector Case Id - Ttq9PltLkwZl09GHqOD1dkW4 Os dados detalhados abaix…" at bounding box center [396, 198] width 793 height 396
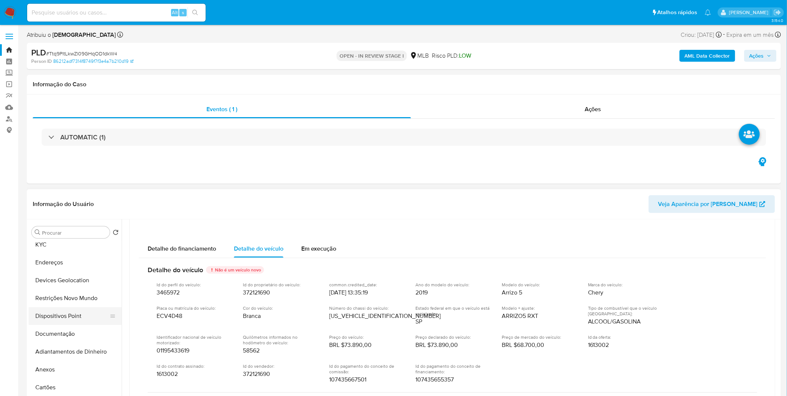
scroll to position [41, 0]
click at [52, 378] on button "Anexos" at bounding box center [72, 370] width 87 height 18
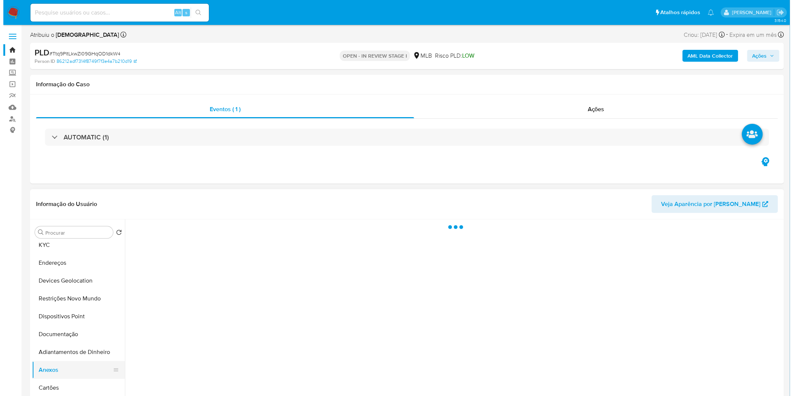
scroll to position [0, 0]
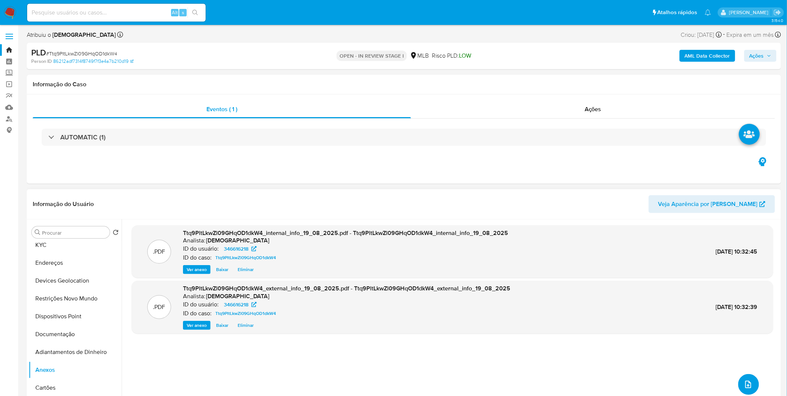
click at [753, 381] on button "upload-file" at bounding box center [748, 384] width 21 height 21
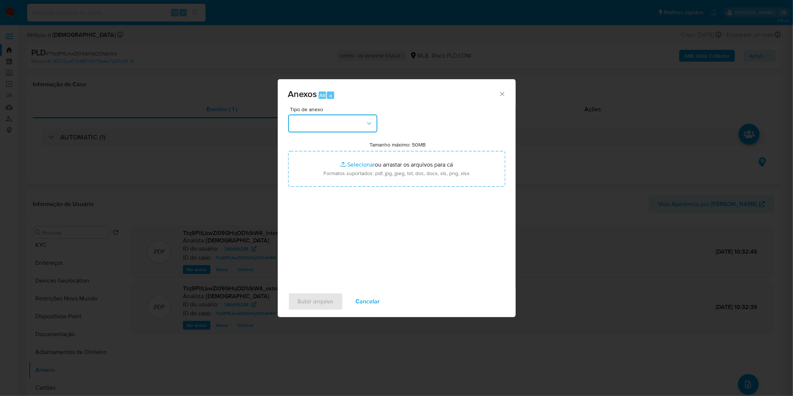
click at [316, 115] on button "button" at bounding box center [332, 124] width 89 height 18
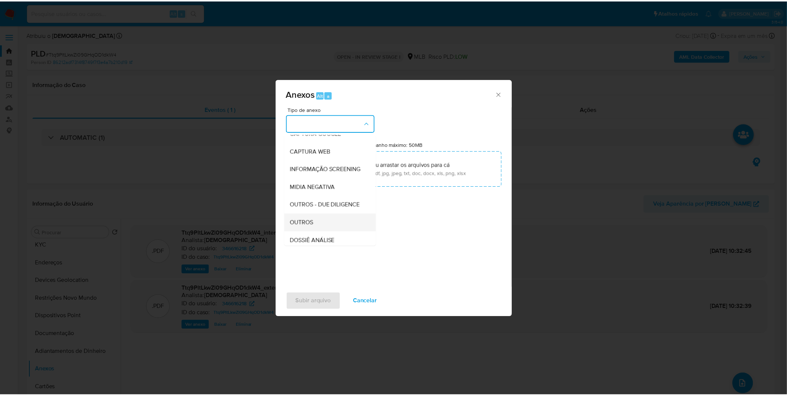
scroll to position [114, 0]
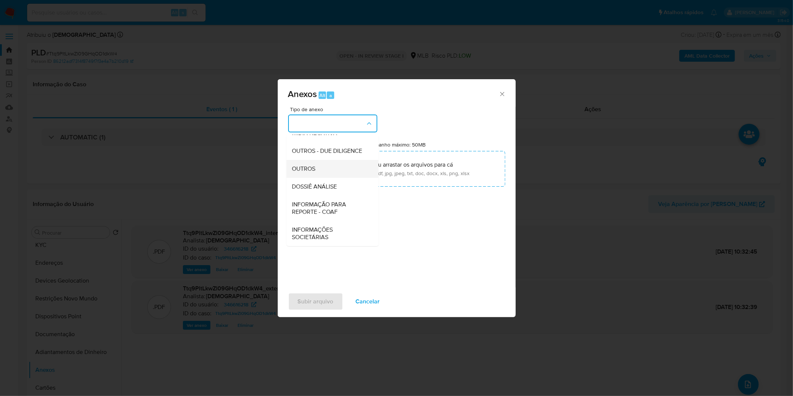
click at [323, 171] on div "OUTROS" at bounding box center [330, 169] width 76 height 18
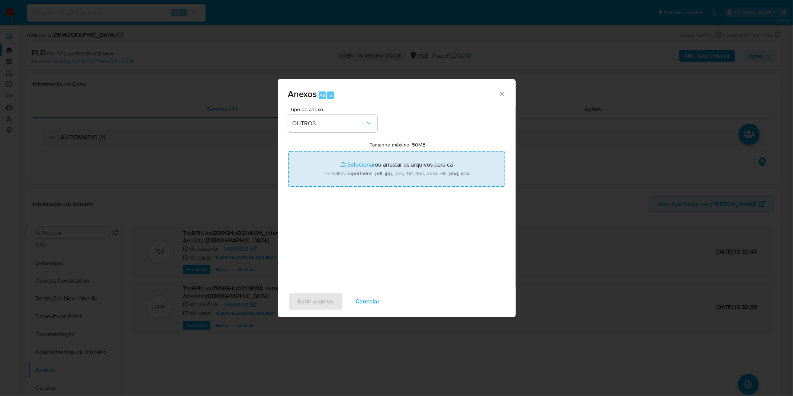
click at [334, 165] on input "Tamanho máximo: 50MB Selecionar arquivos" at bounding box center [396, 169] width 217 height 36
click at [339, 176] on input "Tamanho máximo: 50MB Selecionar arquivos" at bounding box center [396, 169] width 217 height 36
type input "C:\fakepath\DECLINIO SAR - CPF 13519464802 - EMERSON CHRYSTIANO PEREIRA DE OLIV…"
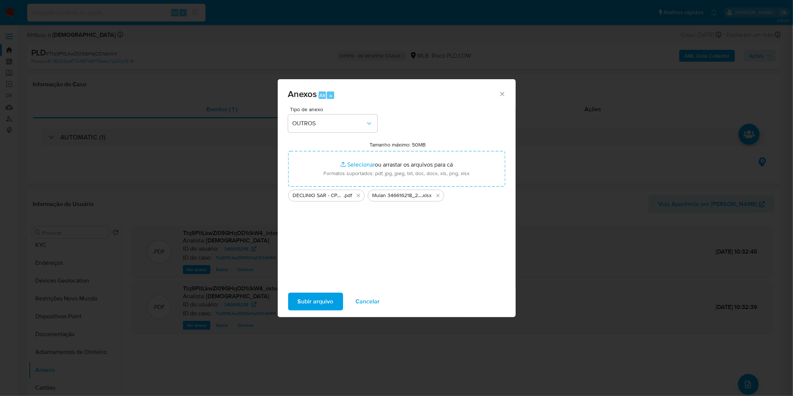
click at [305, 300] on span "Subir arquivo" at bounding box center [316, 301] width 36 height 16
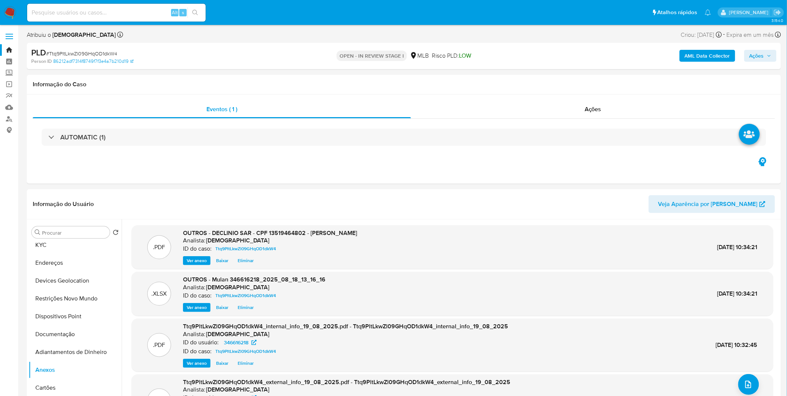
click at [751, 54] on span "Ações" at bounding box center [756, 56] width 15 height 12
click at [562, 87] on div "Resolução do caso Alt r" at bounding box center [553, 79] width 68 height 19
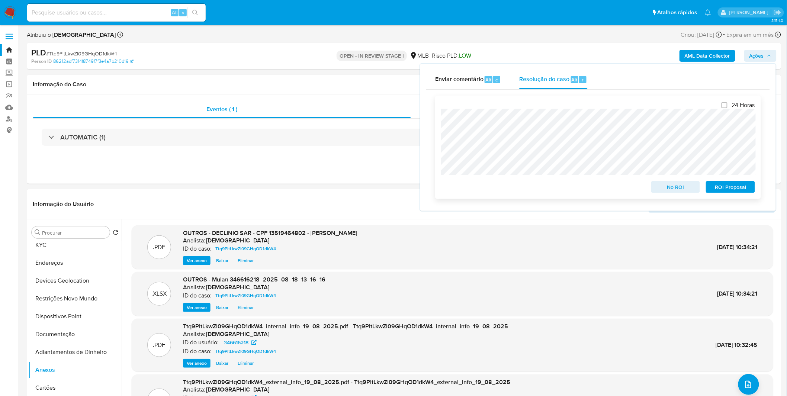
click at [666, 191] on span "No ROI" at bounding box center [675, 187] width 39 height 10
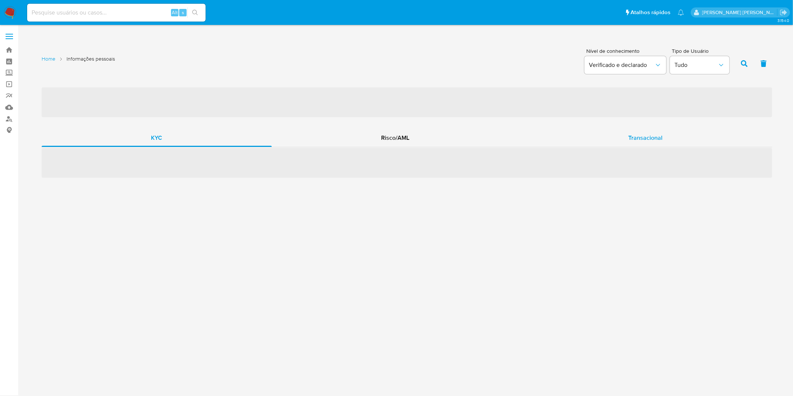
click at [557, 146] on div "Transacional" at bounding box center [645, 138] width 253 height 18
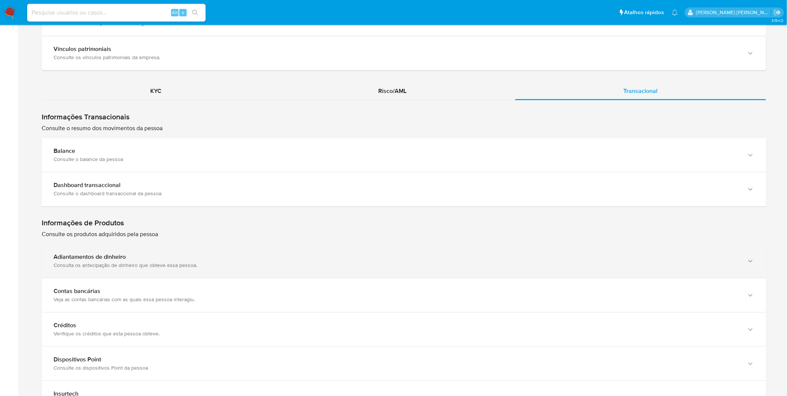
scroll to position [661, 0]
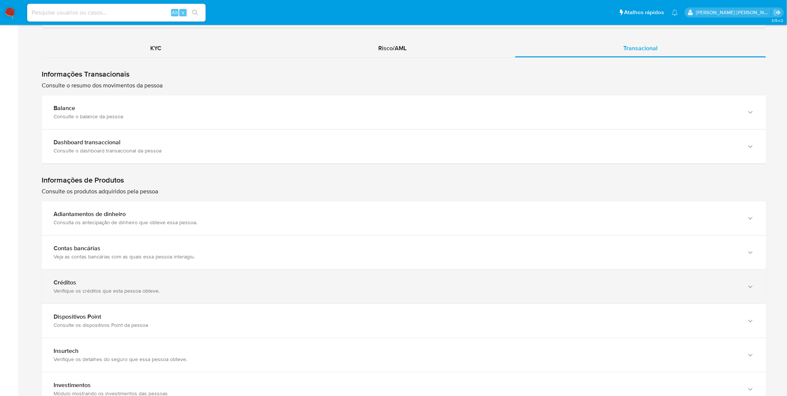
click at [109, 281] on div "Créditos" at bounding box center [397, 282] width 686 height 7
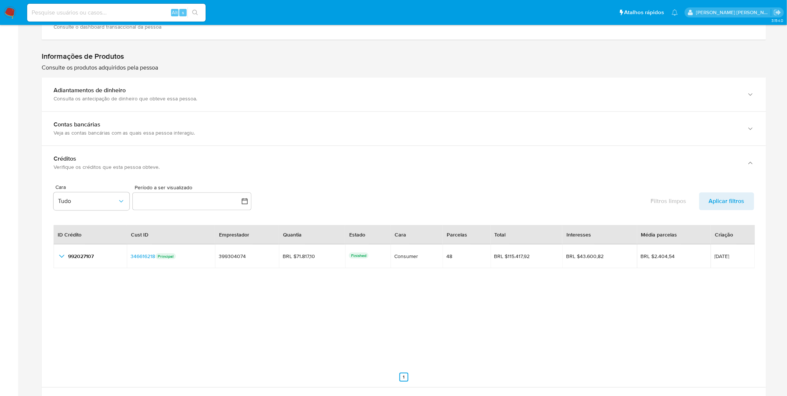
scroll to position [785, 0]
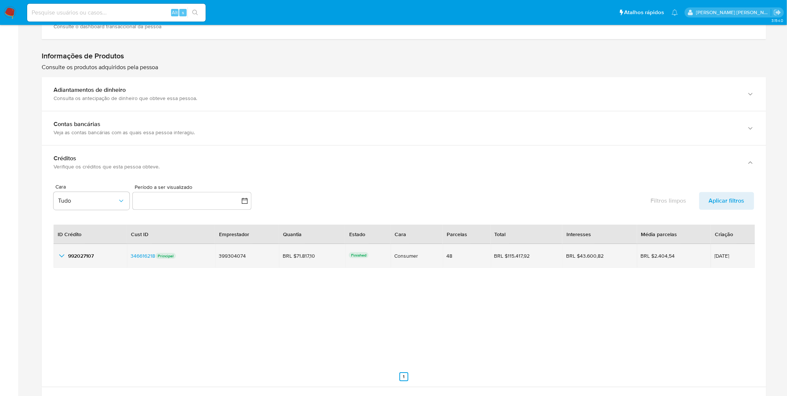
click at [62, 257] on icon "button_show_hidden_detail_by_id_0" at bounding box center [61, 255] width 5 height 3
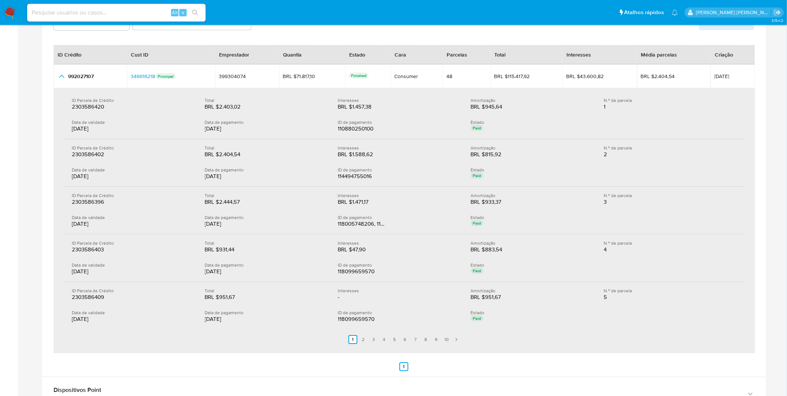
scroll to position [950, 0]
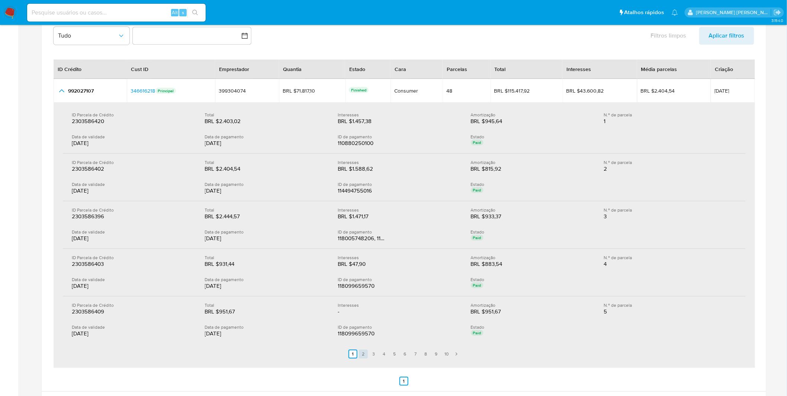
click at [371, 352] on link "3" at bounding box center [373, 354] width 9 height 9
click at [387, 351] on link "4" at bounding box center [388, 354] width 9 height 9
click at [361, 351] on link "1" at bounding box center [357, 354] width 9 height 9
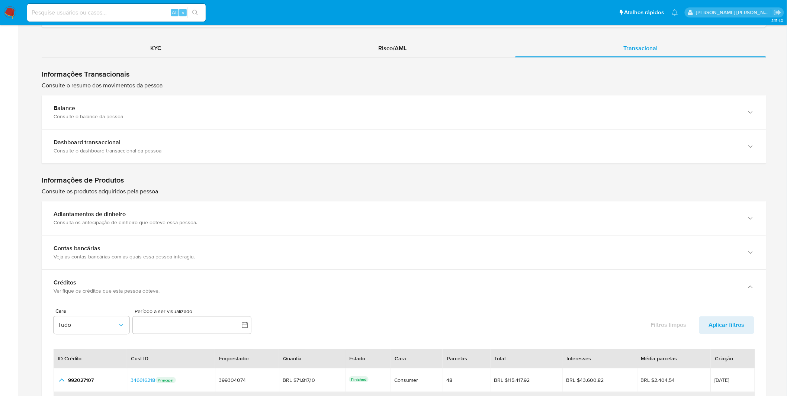
scroll to position [413, 0]
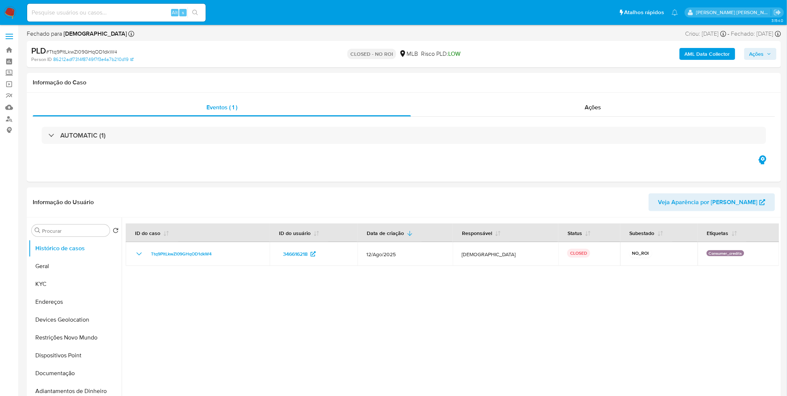
select select "10"
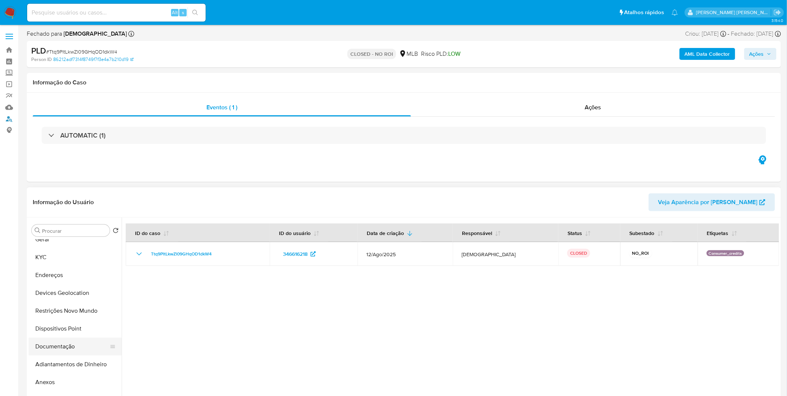
scroll to position [41, 0]
click at [66, 337] on button "Documentação" at bounding box center [72, 332] width 87 height 18
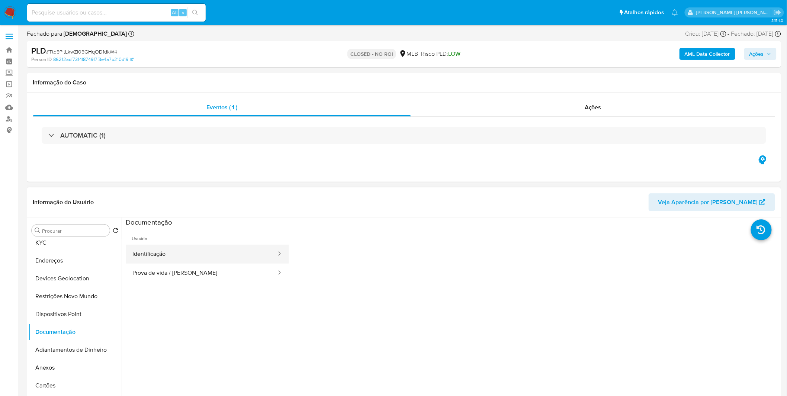
click at [172, 250] on button "Identificação" at bounding box center [201, 254] width 151 height 19
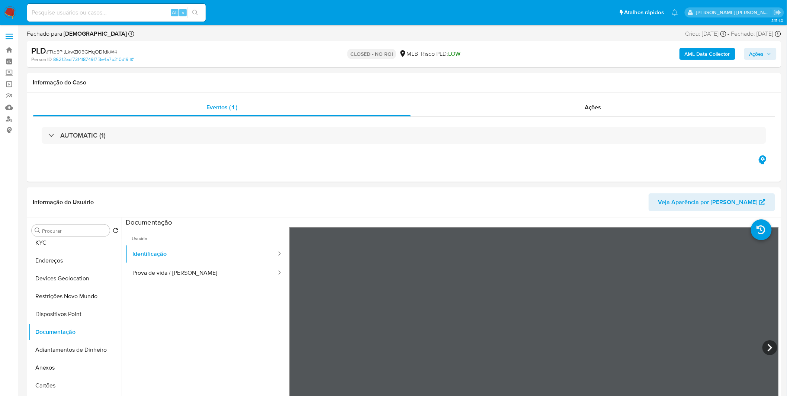
click at [74, 8] on input at bounding box center [116, 13] width 178 height 10
paste input "eFsAKsKTaQ54MBX338BurXjt"
type input "eFsAKsKTaQ54MBX338BurXjt"
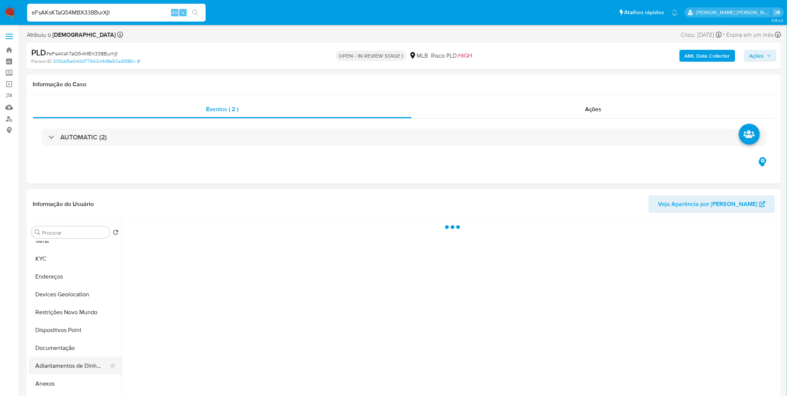
scroll to position [41, 0]
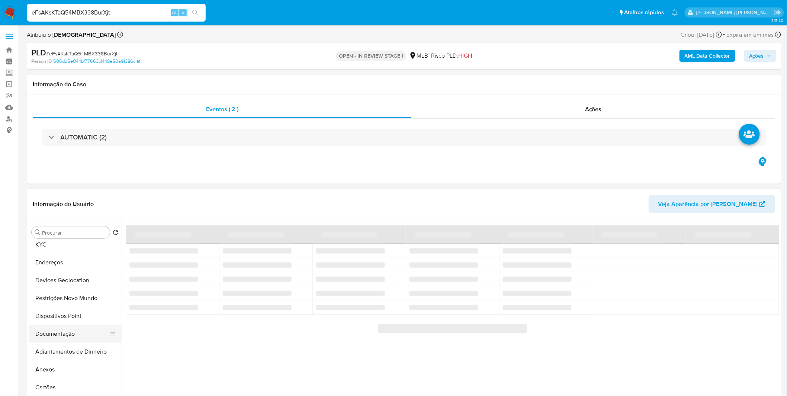
click at [68, 334] on button "Documentação" at bounding box center [72, 334] width 87 height 18
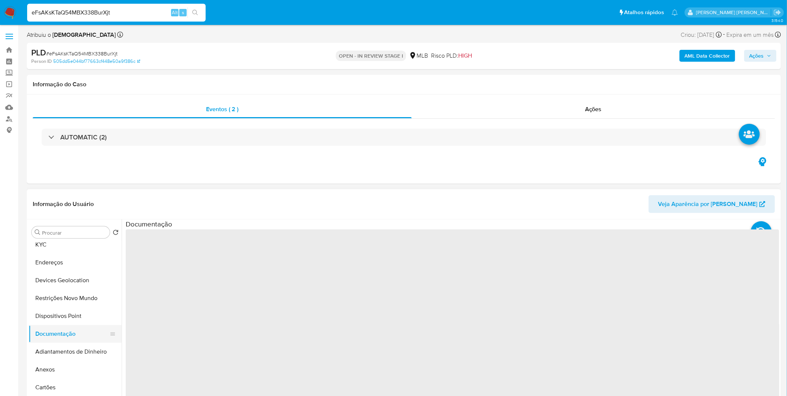
select select "10"
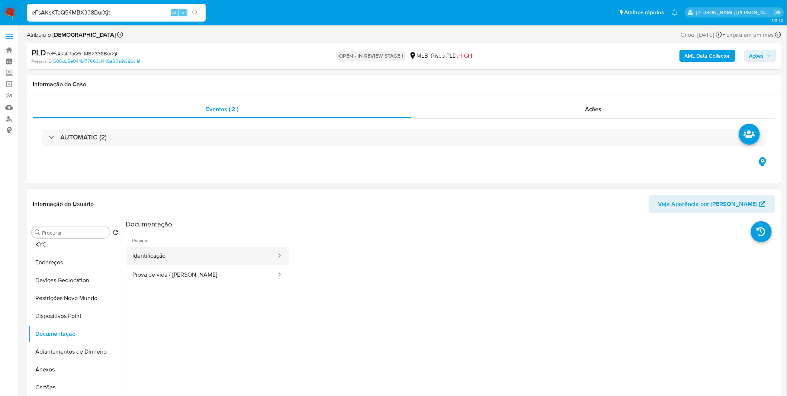
click at [173, 260] on button "Identificação" at bounding box center [201, 256] width 151 height 19
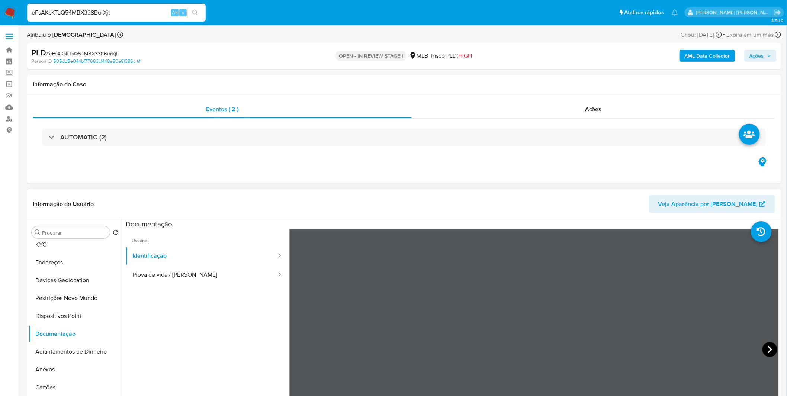
click at [762, 348] on icon at bounding box center [769, 349] width 15 height 15
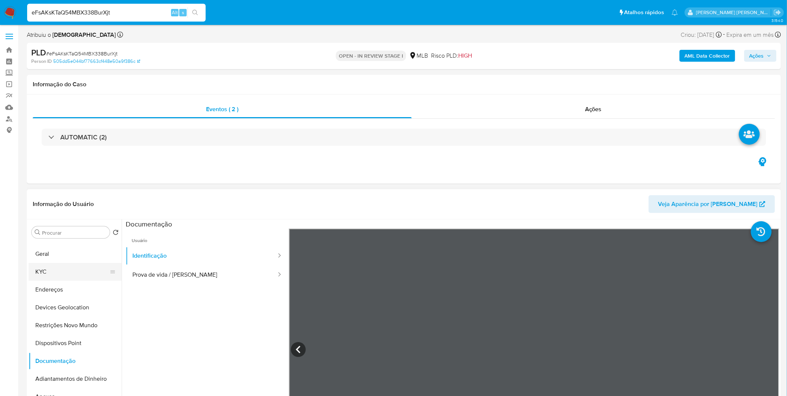
scroll to position [0, 0]
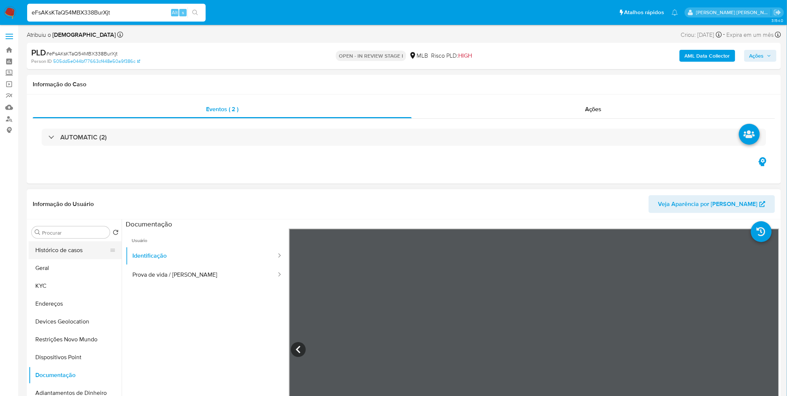
click at [72, 251] on button "Histórico de casos" at bounding box center [72, 250] width 87 height 18
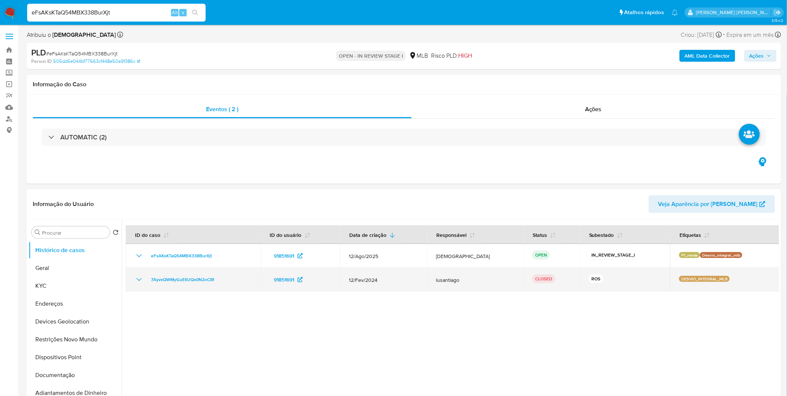
click at [142, 283] on icon "Mostrar/Ocultar" at bounding box center [139, 279] width 9 height 9
click at [141, 283] on icon "Mostrar/Ocultar" at bounding box center [139, 279] width 9 height 9
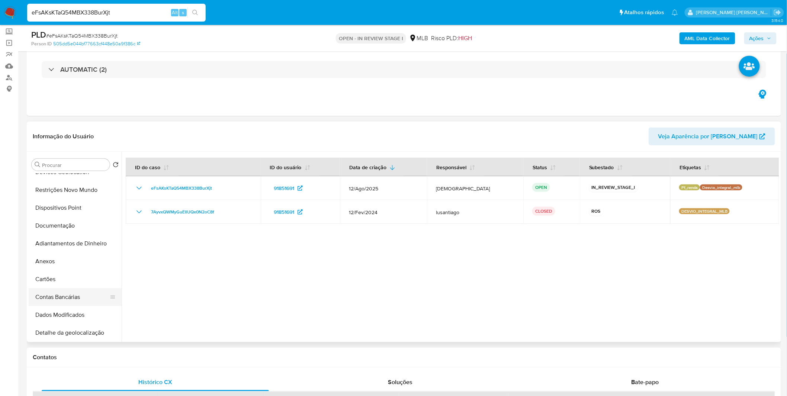
scroll to position [83, 0]
click at [65, 264] on button "Anexos" at bounding box center [72, 261] width 87 height 18
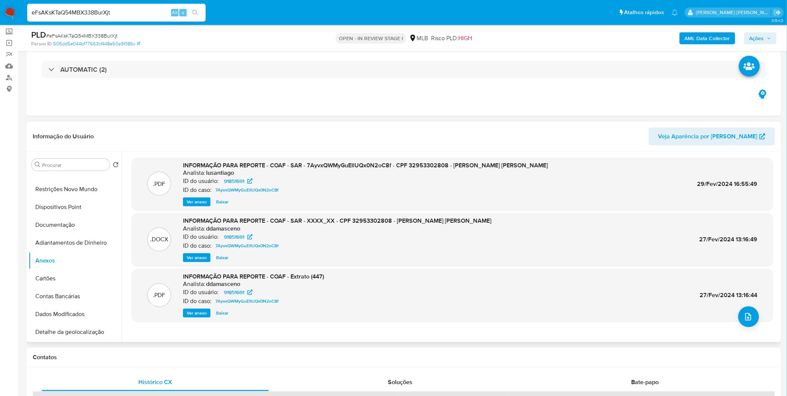
click at [202, 203] on span "Ver anexo" at bounding box center [197, 201] width 20 height 7
click at [202, 203] on div "Ver anexo Baixar" at bounding box center [365, 201] width 365 height 9
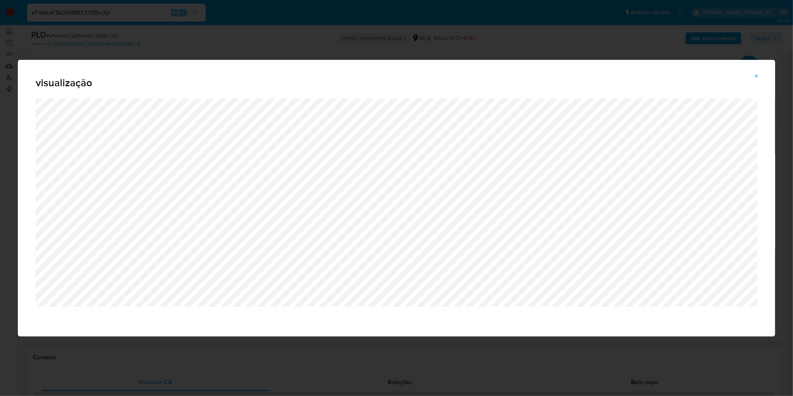
click at [84, 43] on div "visualização" at bounding box center [396, 198] width 793 height 396
click at [759, 80] on span "Attachment preview" at bounding box center [757, 76] width 6 height 10
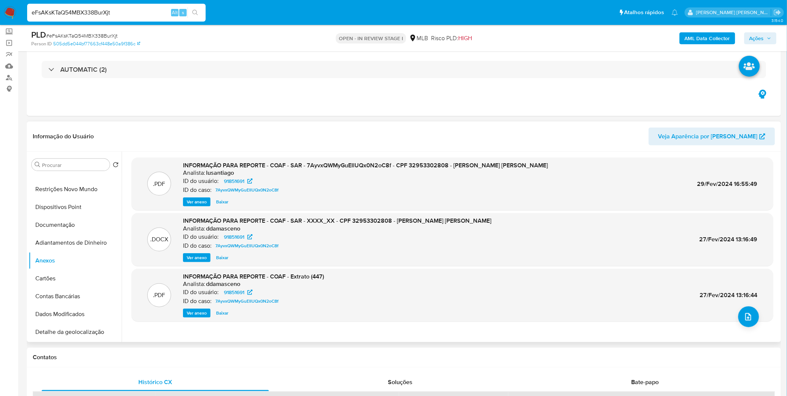
click at [721, 36] on b "AML Data Collector" at bounding box center [707, 38] width 45 height 12
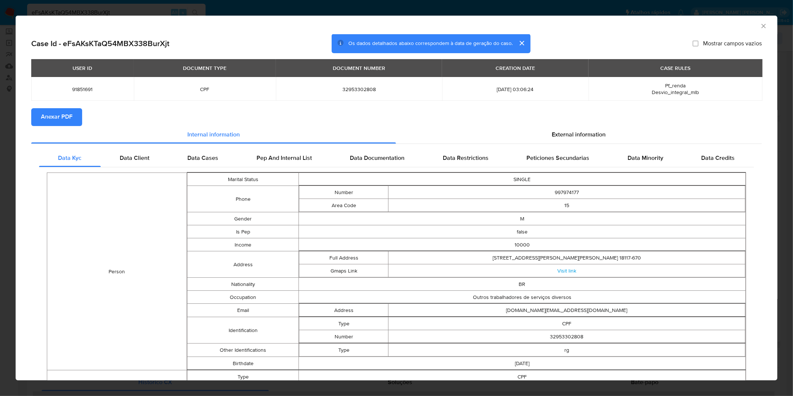
click at [68, 118] on span "Anexar PDF" at bounding box center [57, 117] width 32 height 16
click at [760, 24] on icon "Fechar a janela" at bounding box center [763, 25] width 7 height 7
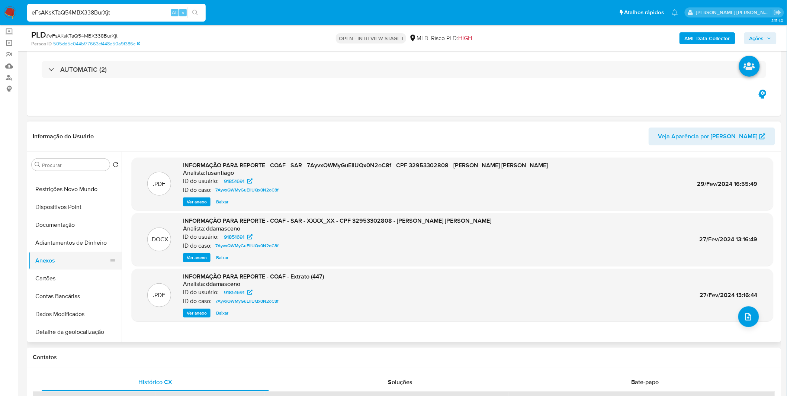
click at [77, 268] on button "Anexos" at bounding box center [72, 261] width 87 height 18
click at [75, 274] on button "Cartões" at bounding box center [72, 279] width 87 height 18
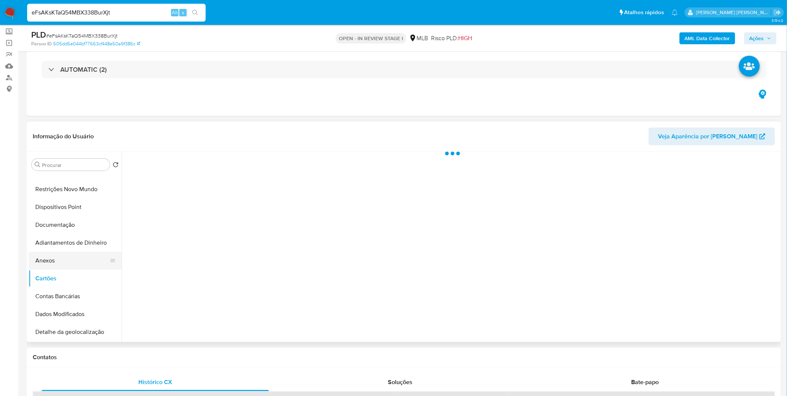
click at [74, 266] on button "Anexos" at bounding box center [72, 261] width 87 height 18
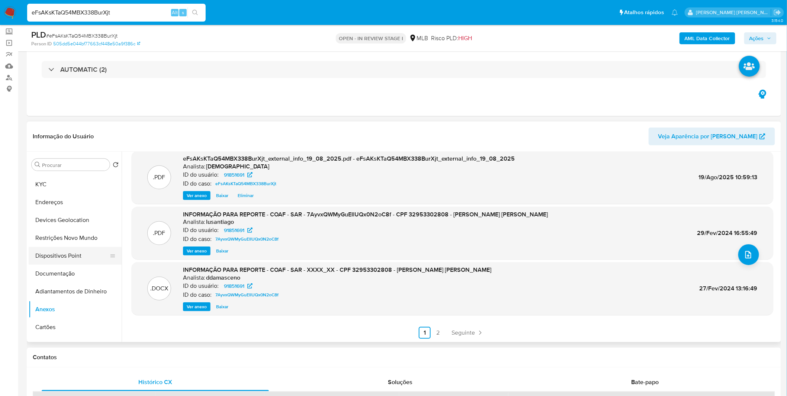
scroll to position [0, 0]
click at [68, 219] on button "KYC" at bounding box center [72, 218] width 87 height 18
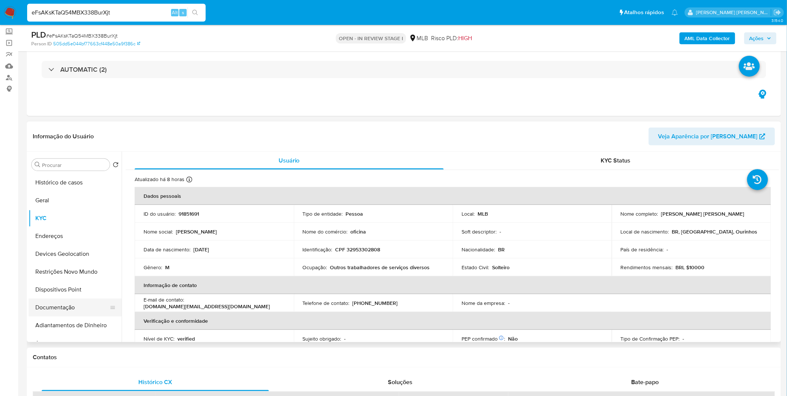
click at [83, 304] on button "Documentação" at bounding box center [72, 308] width 87 height 18
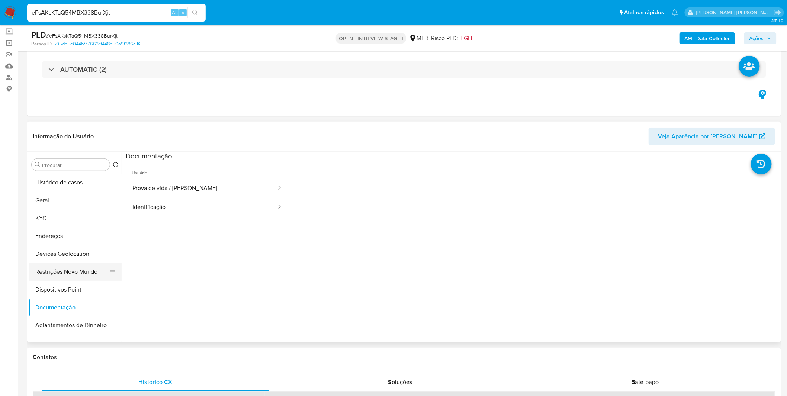
click at [80, 279] on button "Restrições Novo Mundo" at bounding box center [72, 272] width 87 height 18
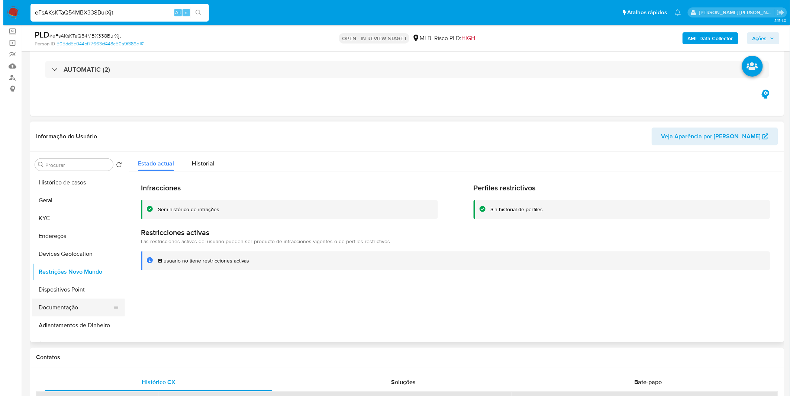
scroll to position [41, 0]
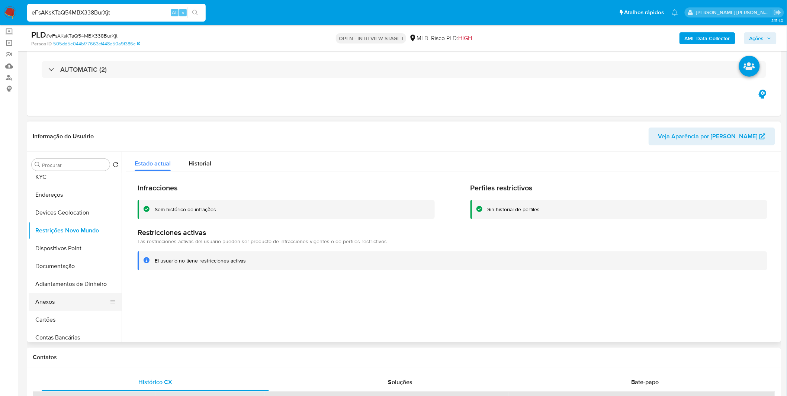
click at [54, 298] on button "Anexos" at bounding box center [72, 302] width 87 height 18
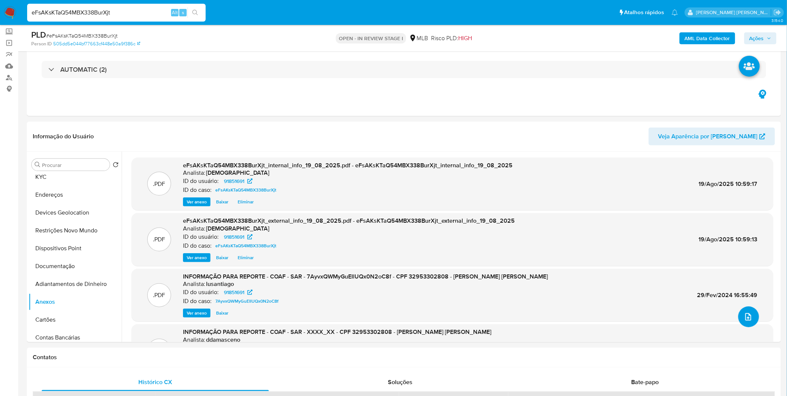
click at [753, 315] on button "upload-file" at bounding box center [748, 316] width 21 height 21
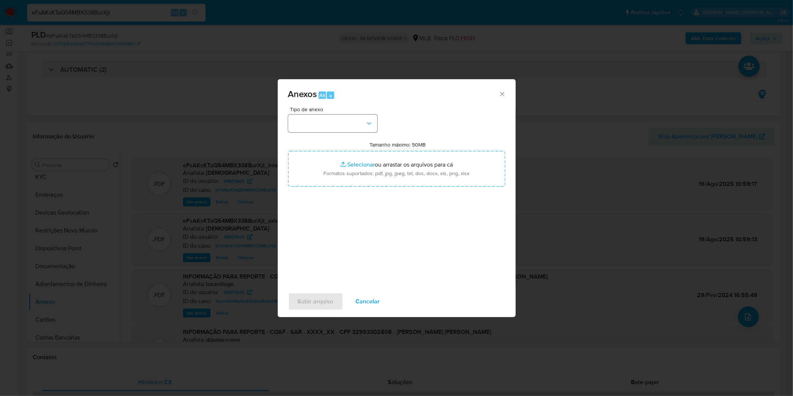
click at [356, 111] on span "Tipo de anexo" at bounding box center [334, 109] width 89 height 5
click at [351, 125] on button "button" at bounding box center [332, 124] width 89 height 18
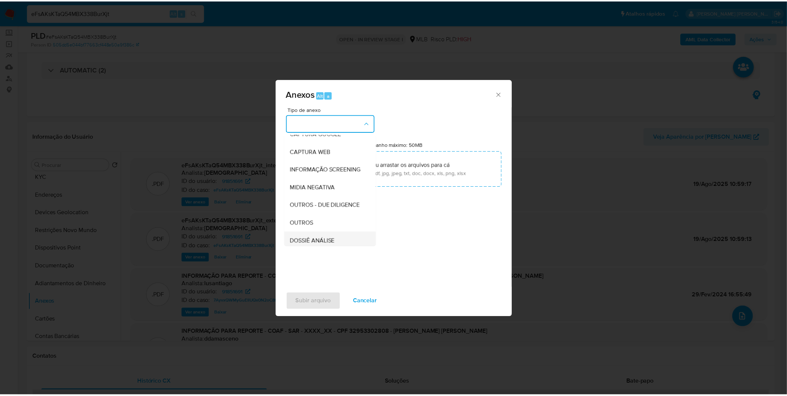
scroll to position [114, 0]
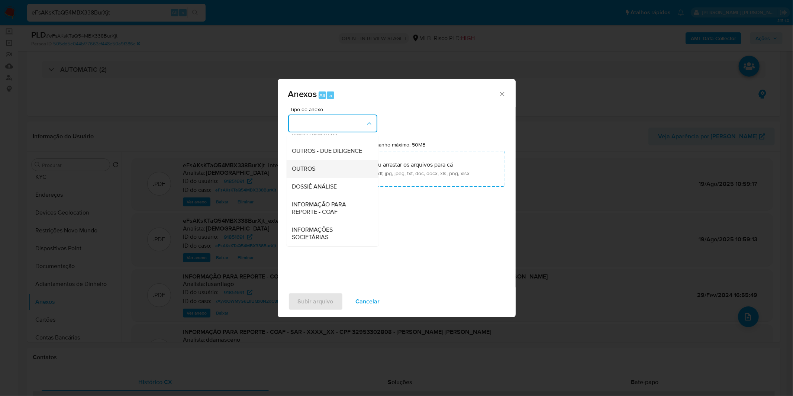
click at [319, 169] on div "OUTROS" at bounding box center [330, 169] width 76 height 18
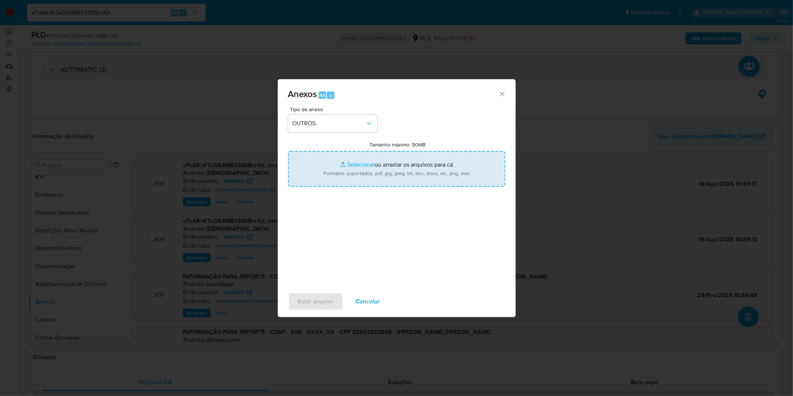
click at [321, 167] on input "Tamanho máximo: 50MB Selecionar arquivos" at bounding box center [396, 169] width 217 height 36
type input "C:\fakepath\DECLINIO SAR - XXXX_XX - CPF 32953302808 - JOAO CARLOS BARBOSA ROSA…"
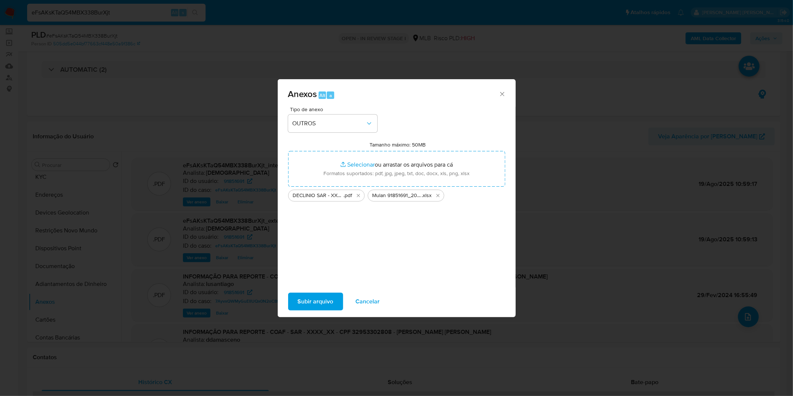
click at [318, 303] on span "Subir arquivo" at bounding box center [316, 301] width 36 height 16
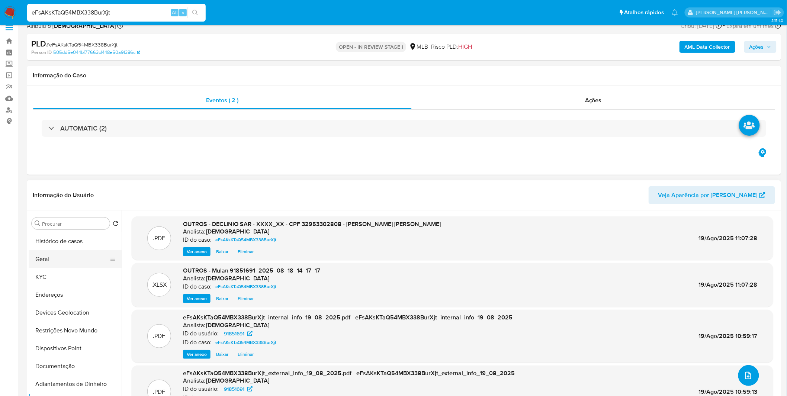
scroll to position [0, 0]
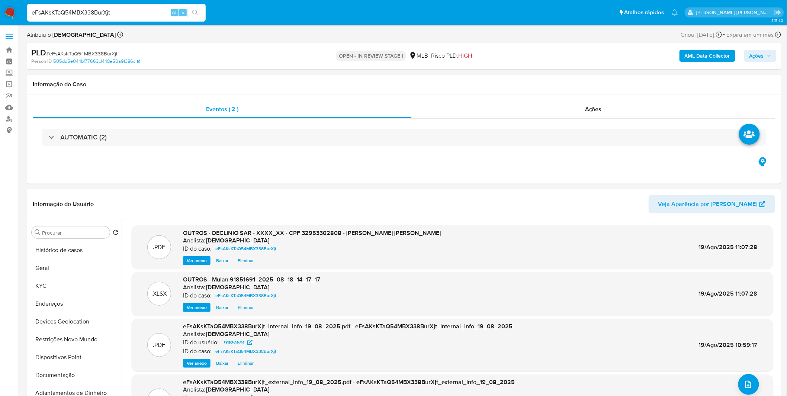
click at [769, 59] on span "Ações" at bounding box center [760, 56] width 22 height 10
click at [549, 81] on span "Resolução do caso" at bounding box center [544, 79] width 50 height 9
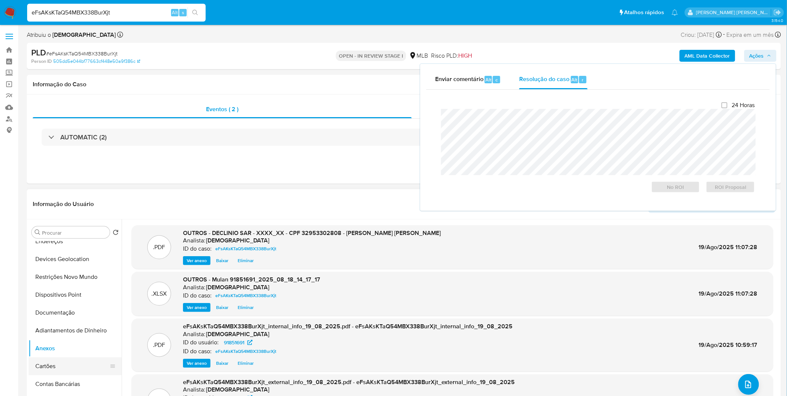
scroll to position [123, 0]
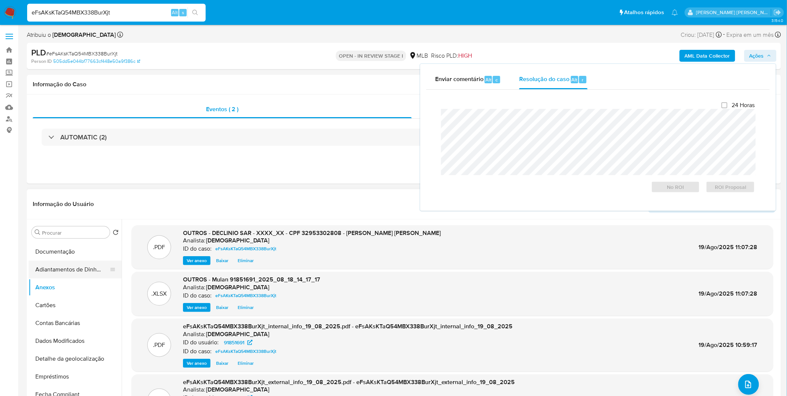
click at [72, 269] on button "Adiantamentos de Dinheiro" at bounding box center [72, 270] width 87 height 18
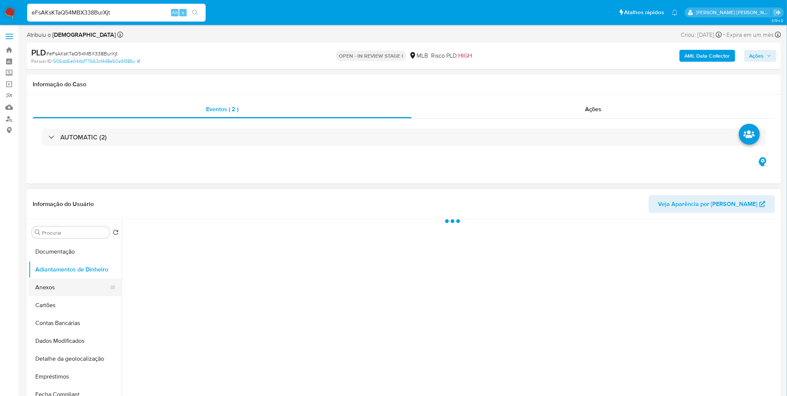
click at [68, 291] on button "Anexos" at bounding box center [72, 287] width 87 height 18
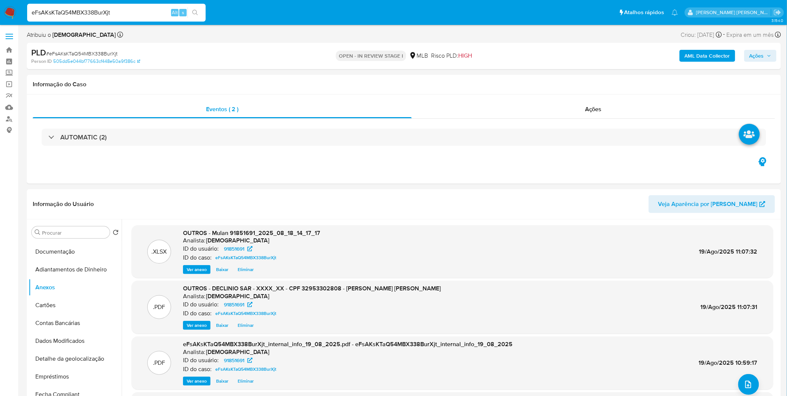
click at [750, 57] on span "Ações" at bounding box center [756, 56] width 15 height 12
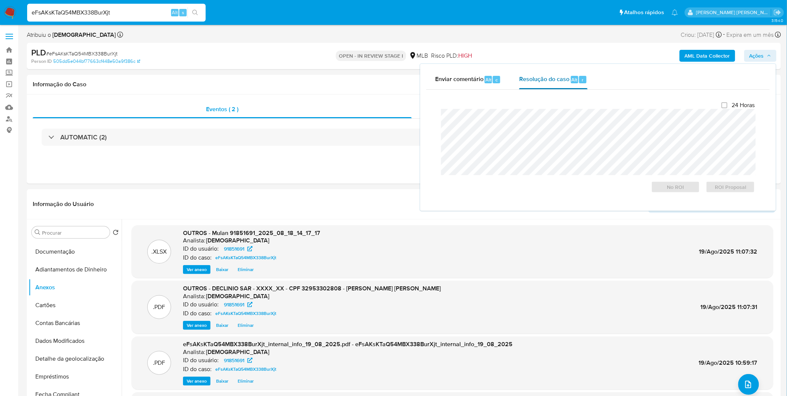
click at [561, 83] on div "Resolução do caso Alt r" at bounding box center [553, 79] width 68 height 19
click at [675, 187] on span "No ROI" at bounding box center [675, 187] width 39 height 10
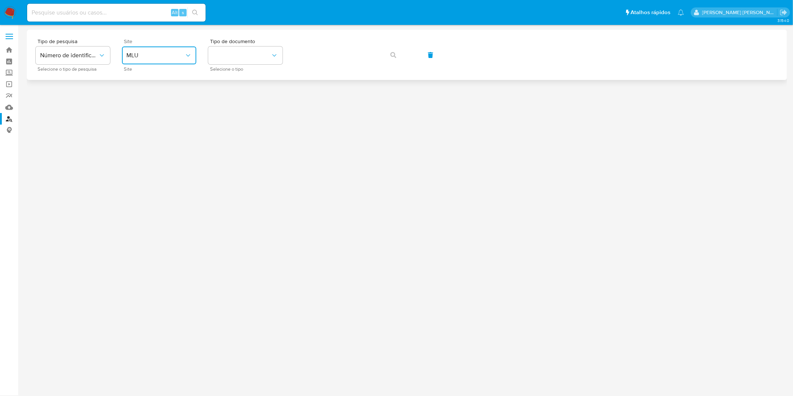
click at [180, 63] on button "MLU" at bounding box center [159, 55] width 74 height 18
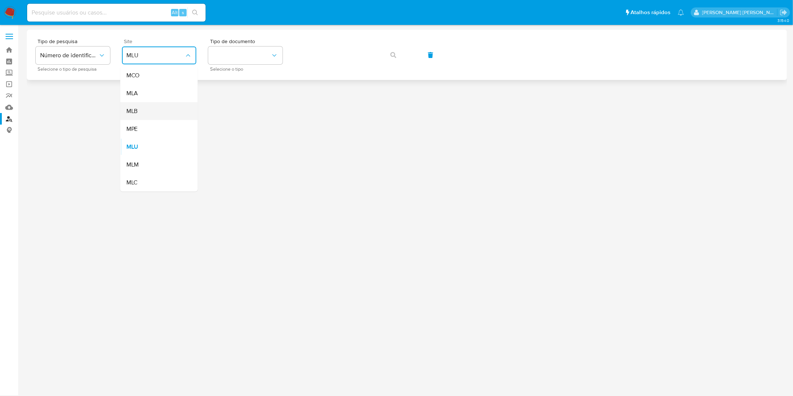
click at [170, 107] on div "MLB" at bounding box center [156, 111] width 61 height 18
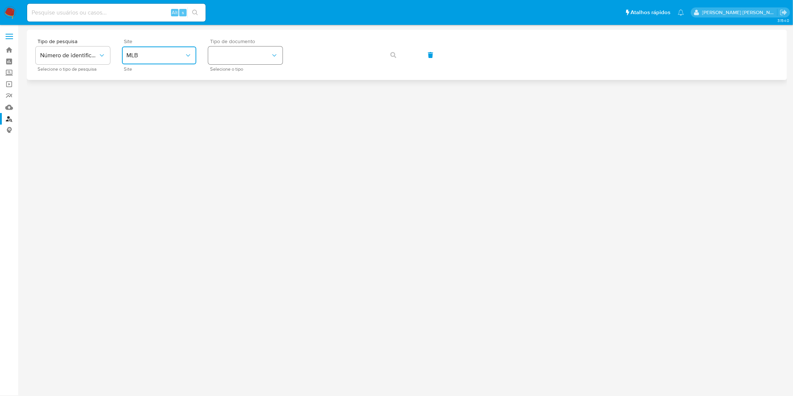
click at [239, 55] on button "identificationType" at bounding box center [245, 55] width 74 height 18
click at [245, 65] on div "Tipo de documento Selecione o tipo" at bounding box center [245, 55] width 74 height 32
click at [246, 59] on button "identificationType" at bounding box center [245, 55] width 74 height 18
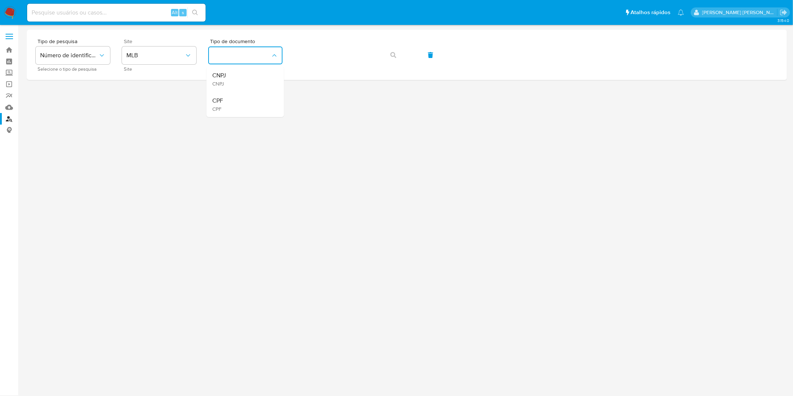
click at [242, 98] on div "CPF CPF" at bounding box center [243, 104] width 61 height 25
click at [395, 54] on icon "button" at bounding box center [393, 55] width 6 height 6
click at [395, 54] on div "Tipo de pesquisa Número de identificação Selecione o tipo de pesquisa Site MLB …" at bounding box center [407, 55] width 743 height 32
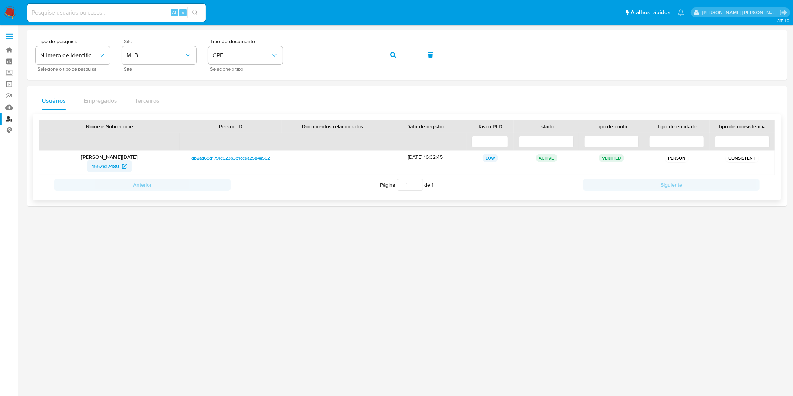
click at [95, 166] on span "1552817489" at bounding box center [105, 166] width 27 height 12
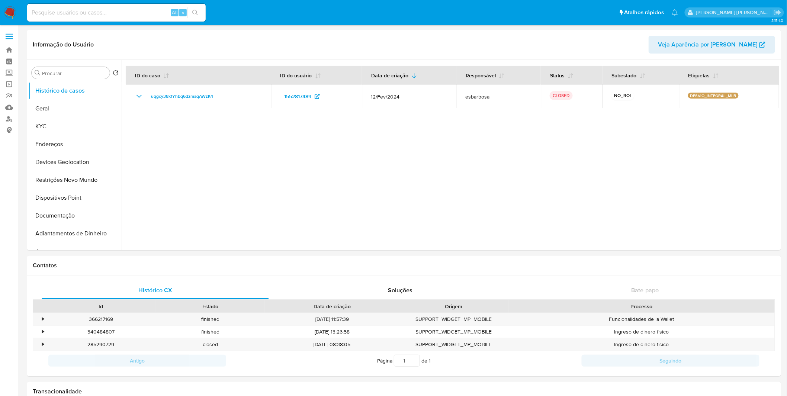
select select "10"
click at [75, 125] on button "KYC" at bounding box center [72, 126] width 87 height 18
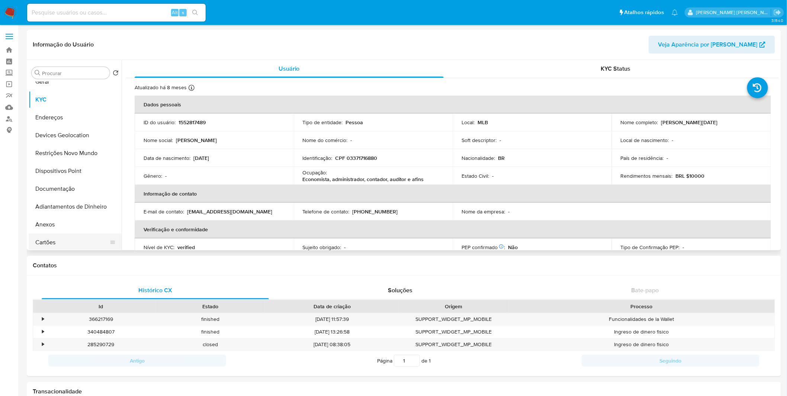
scroll to position [41, 0]
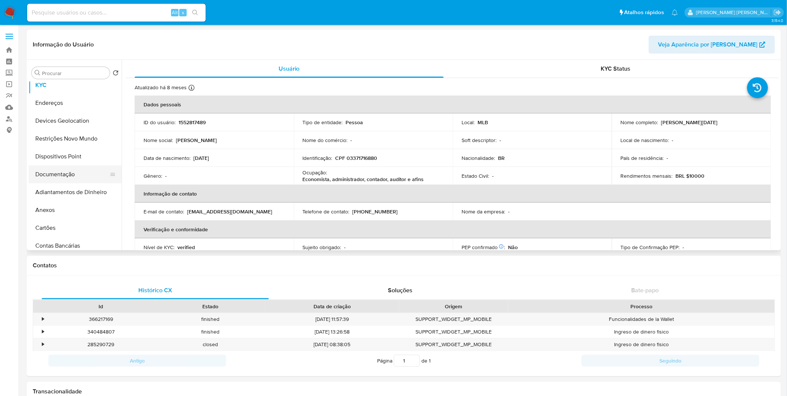
click at [66, 169] on button "Documentação" at bounding box center [72, 174] width 87 height 18
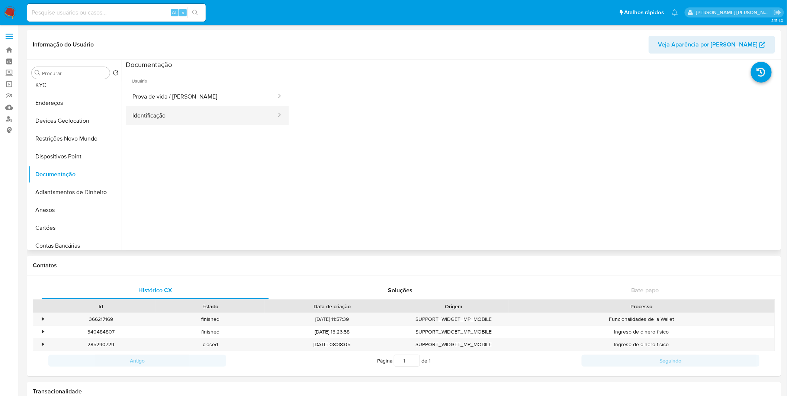
click at [180, 107] on button "Identificação" at bounding box center [201, 115] width 151 height 19
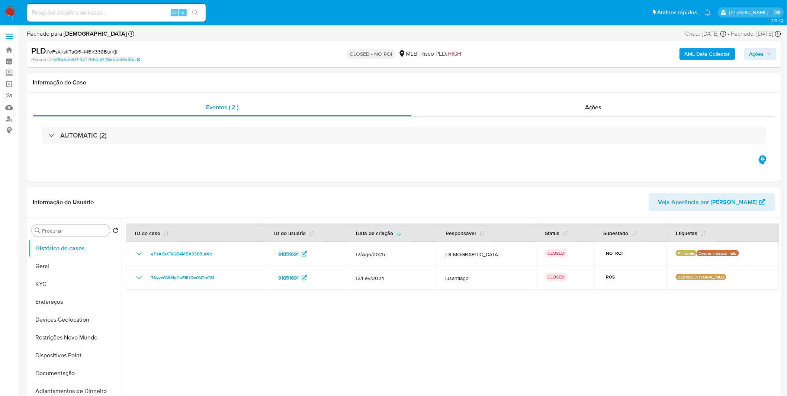
select select "10"
click at [17, 21] on nav "Pausado Ver notificaciones Alt s Atalhos rápidos Presiona las siguientes teclas…" at bounding box center [393, 12] width 787 height 25
click at [8, 16] on img at bounding box center [10, 12] width 13 height 13
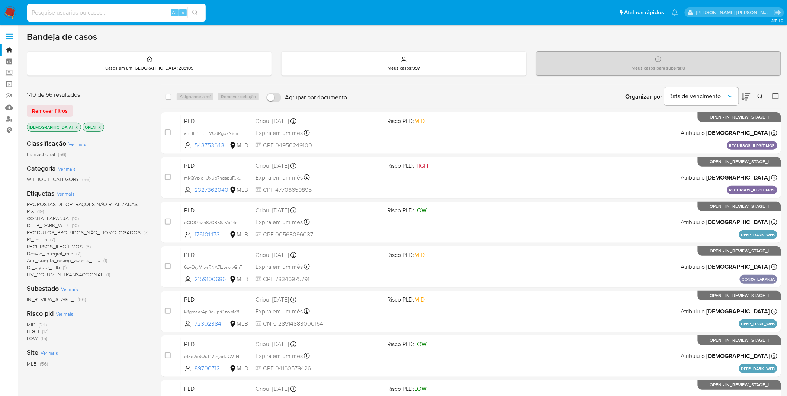
click at [99, 10] on input at bounding box center [116, 13] width 178 height 10
paste input "RgohS4joyRLUGMpdFPlHNGqQ"
type input "RgohS4joyRLUGMpdFPlHNGqQ"
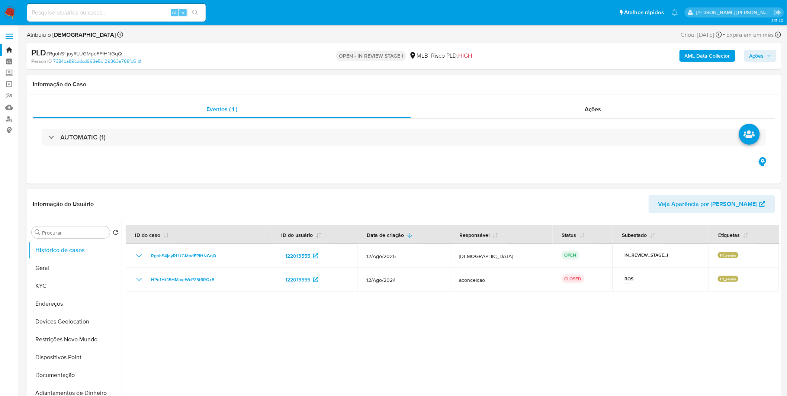
select select "10"
click at [62, 285] on button "KYC" at bounding box center [72, 286] width 87 height 18
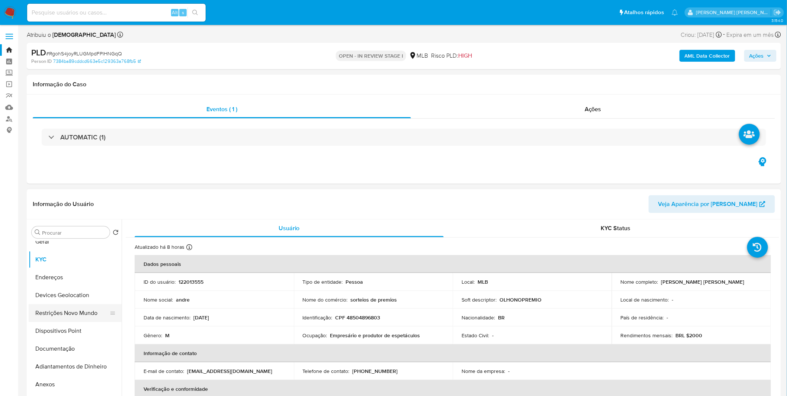
scroll to position [41, 0]
click at [56, 370] on button "Anexos" at bounding box center [72, 370] width 87 height 18
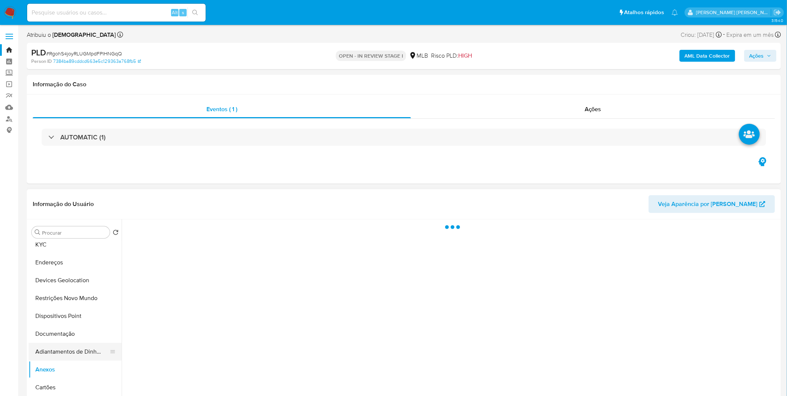
click at [68, 343] on button "Adiantamentos de Dinheiro" at bounding box center [72, 352] width 87 height 18
click at [70, 335] on button "Documentação" at bounding box center [72, 334] width 87 height 18
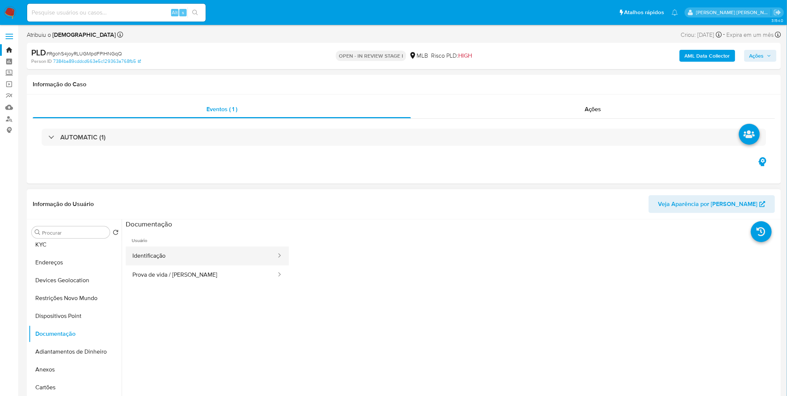
click at [177, 257] on button "Identificação" at bounding box center [201, 256] width 151 height 19
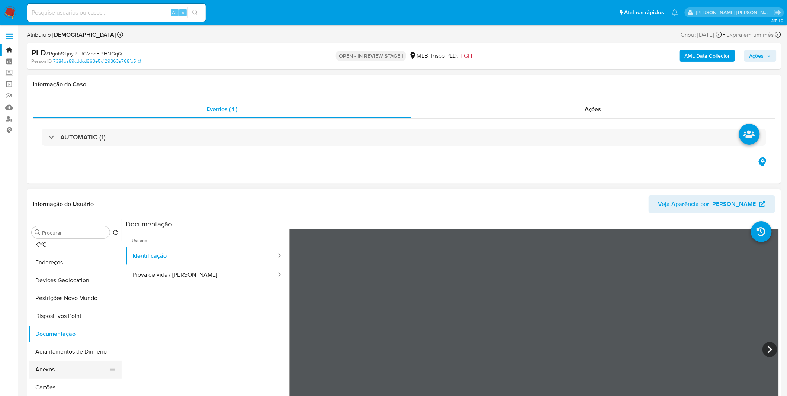
click at [65, 371] on button "Anexos" at bounding box center [72, 370] width 87 height 18
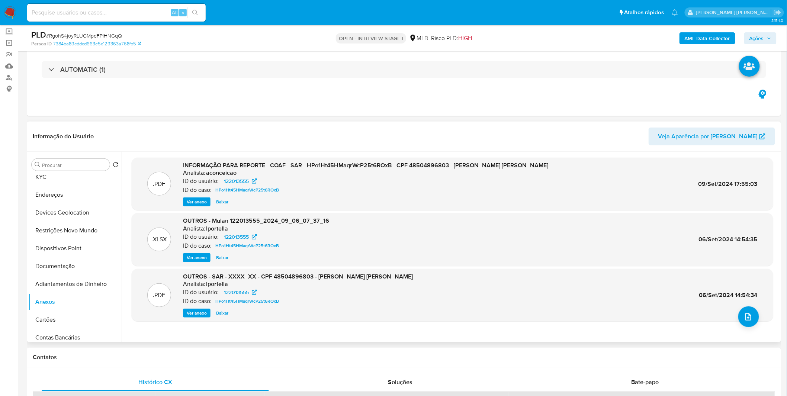
click at [196, 203] on span "Ver anexo" at bounding box center [197, 201] width 20 height 7
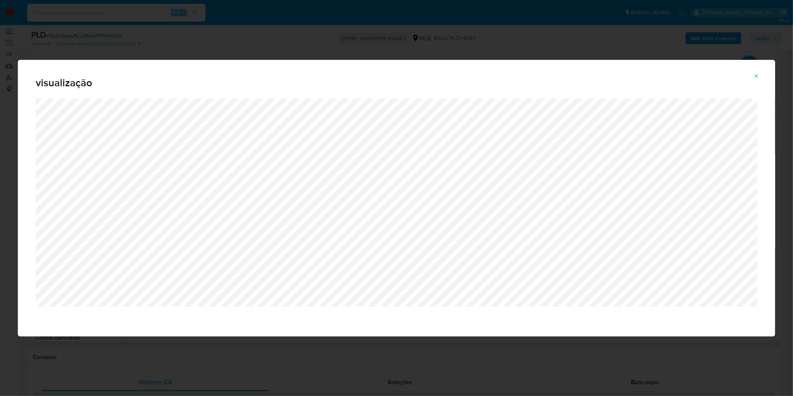
click at [448, 46] on div "visualização" at bounding box center [396, 198] width 793 height 396
click at [753, 76] on button "Attachment preview" at bounding box center [756, 76] width 16 height 12
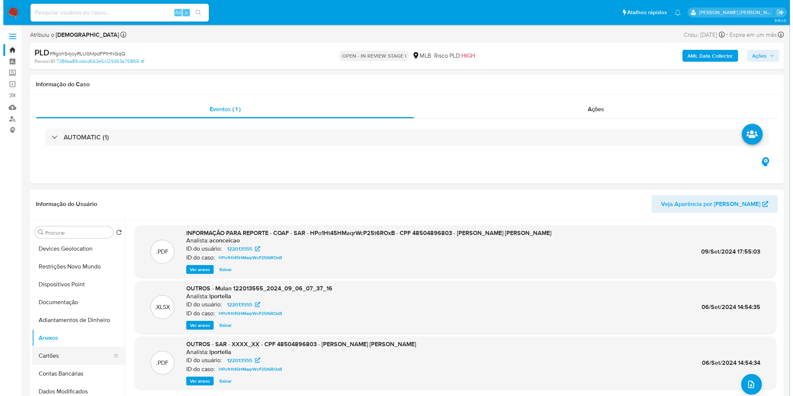
scroll to position [83, 0]
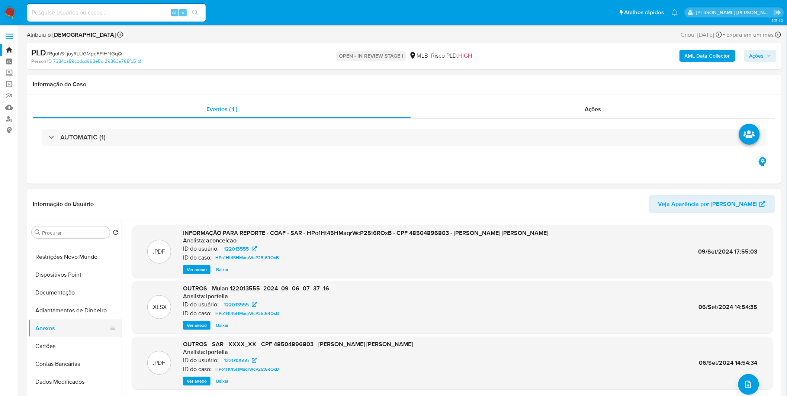
click at [64, 334] on button "Anexos" at bounding box center [72, 328] width 87 height 18
click at [67, 343] on button "Cartões" at bounding box center [72, 346] width 87 height 18
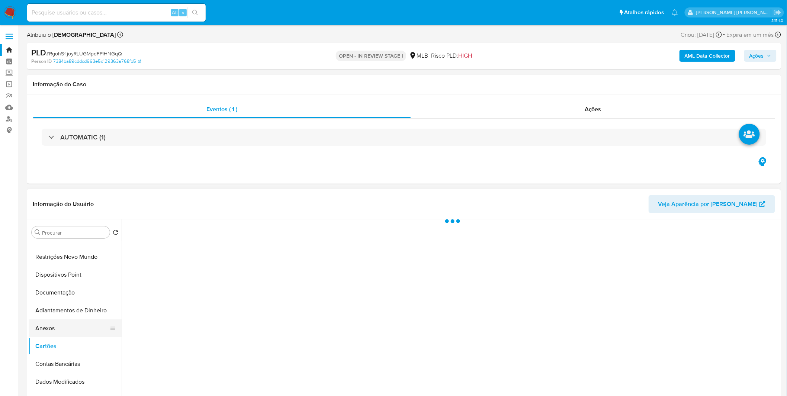
click at [68, 326] on button "Anexos" at bounding box center [72, 328] width 87 height 18
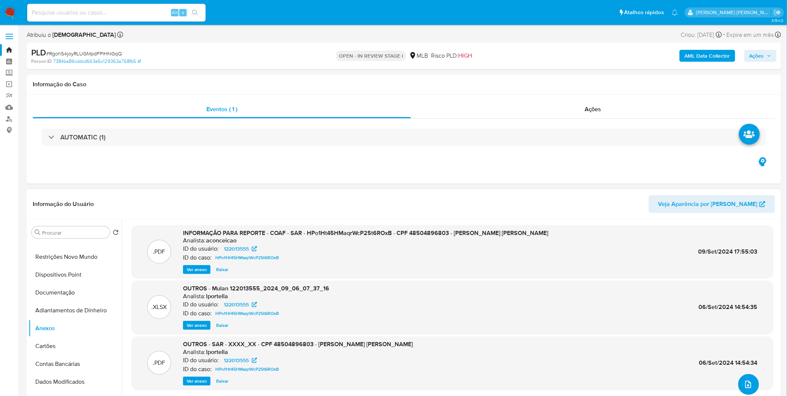
click at [741, 382] on button "upload-file" at bounding box center [748, 384] width 21 height 21
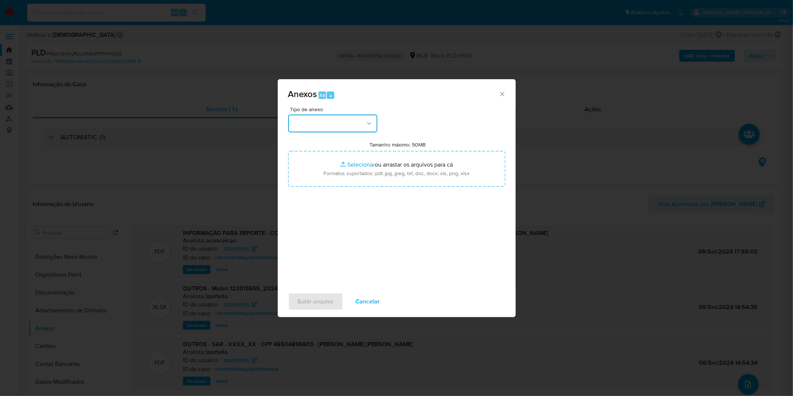
click at [345, 118] on button "button" at bounding box center [332, 124] width 89 height 18
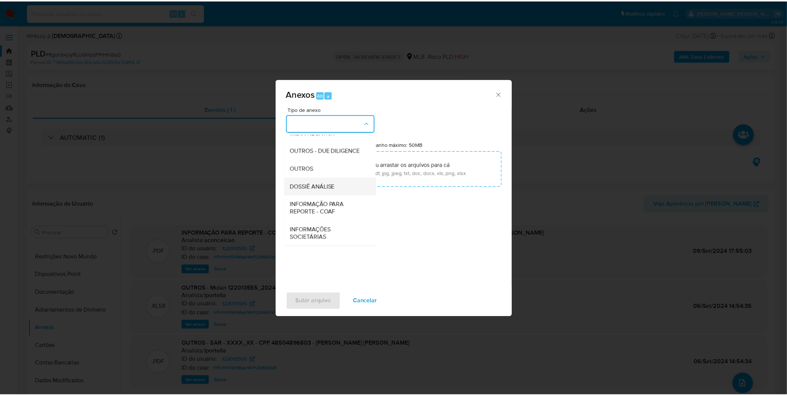
scroll to position [114, 0]
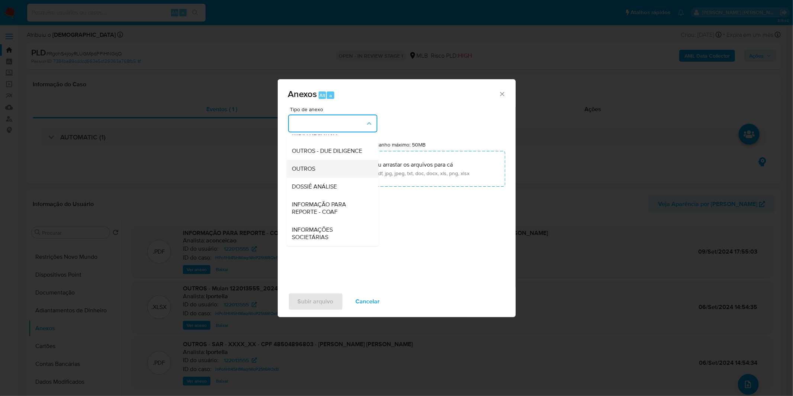
click at [322, 173] on div "OUTROS" at bounding box center [330, 169] width 76 height 18
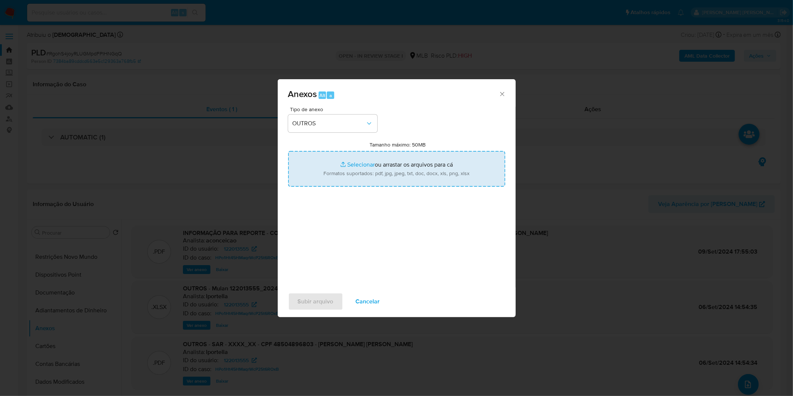
click at [332, 170] on input "Tamanho máximo: 50MB Selecionar arquivos" at bounding box center [396, 169] width 217 height 36
type input "C:\fakepath\2º SAR - XXXX_XX - CPF 48504896803 - ANDRE WEI CHENG CHEN.pdf"
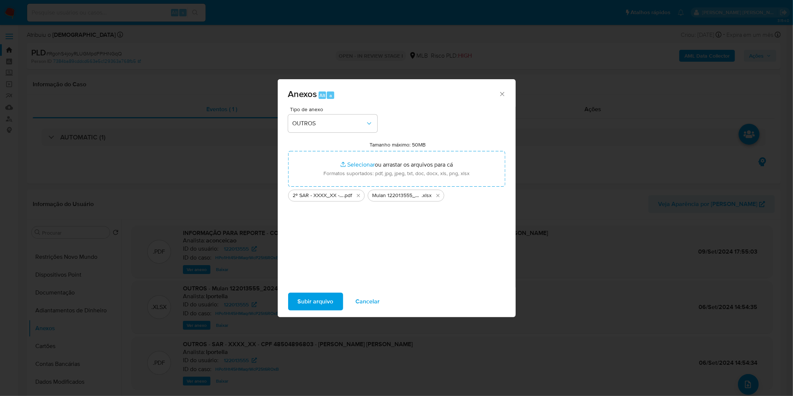
click at [293, 293] on button "Subir arquivo" at bounding box center [315, 302] width 55 height 18
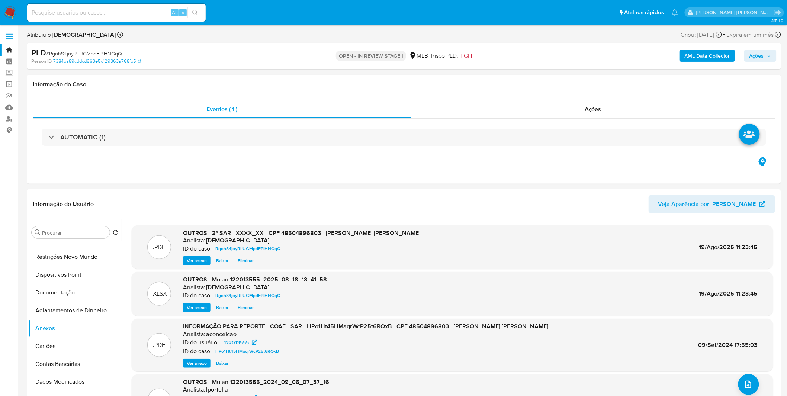
click at [727, 54] on b "AML Data Collector" at bounding box center [707, 56] width 45 height 12
click at [715, 53] on b "AML Data Collector" at bounding box center [707, 56] width 45 height 12
click at [693, 59] on b "AML Data Collector" at bounding box center [707, 56] width 45 height 12
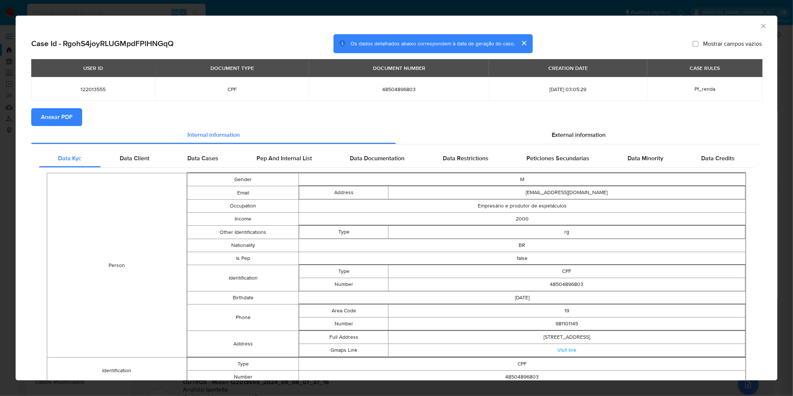
click at [58, 124] on span "Anexar PDF" at bounding box center [57, 117] width 32 height 16
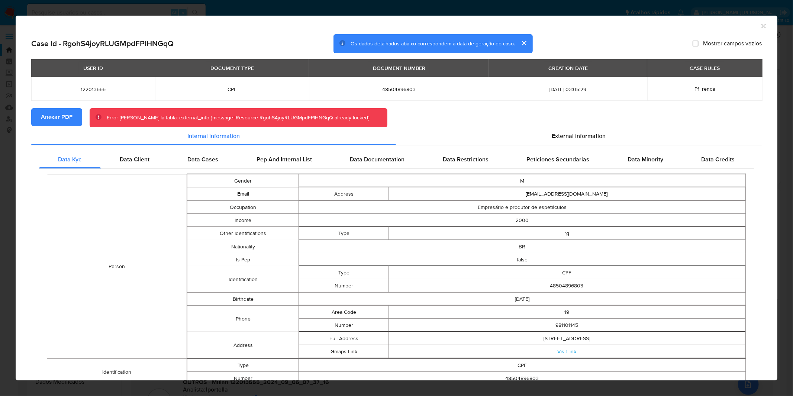
click at [750, 30] on div "AML Data Collector" at bounding box center [397, 25] width 762 height 19
click at [753, 28] on div "AML Data Collector" at bounding box center [390, 25] width 739 height 8
click at [760, 24] on icon "Fechar a janela" at bounding box center [763, 25] width 7 height 7
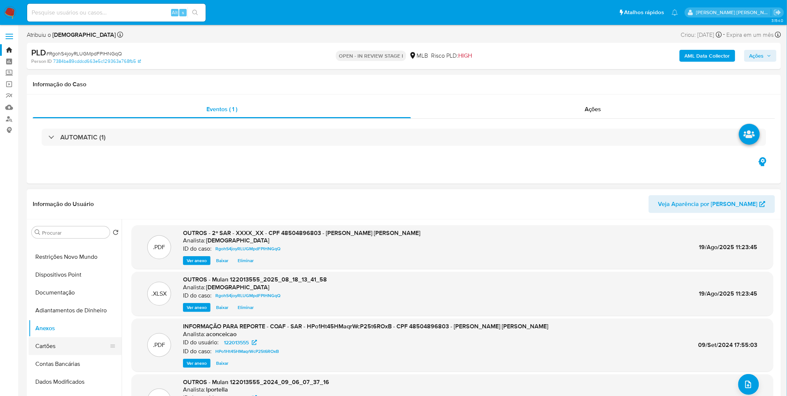
click at [37, 345] on button "Cartões" at bounding box center [72, 346] width 87 height 18
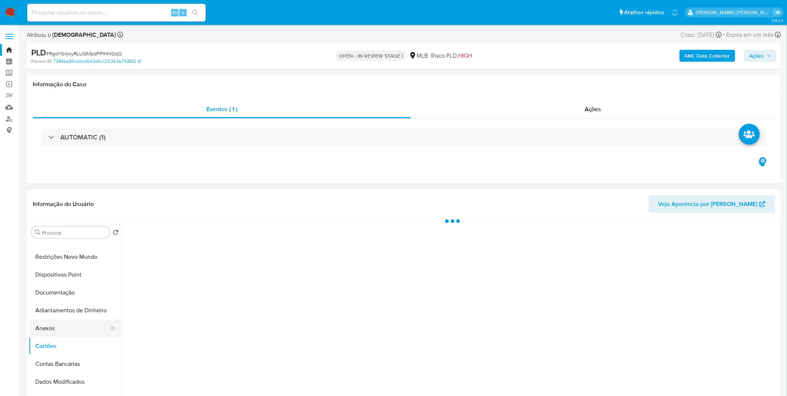
click at [47, 333] on button "Anexos" at bounding box center [72, 328] width 87 height 18
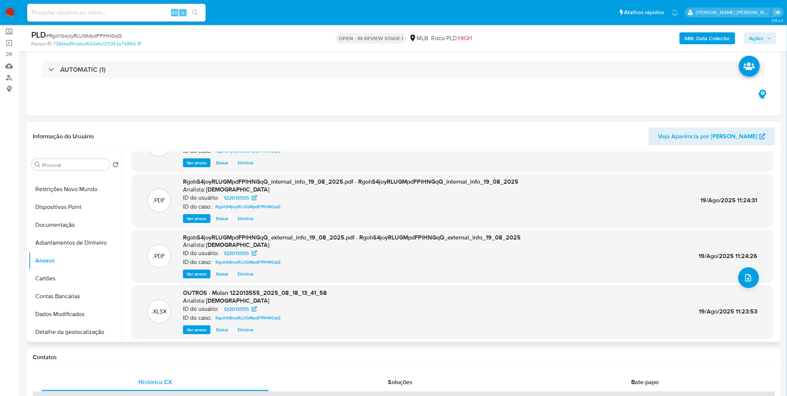
scroll to position [0, 0]
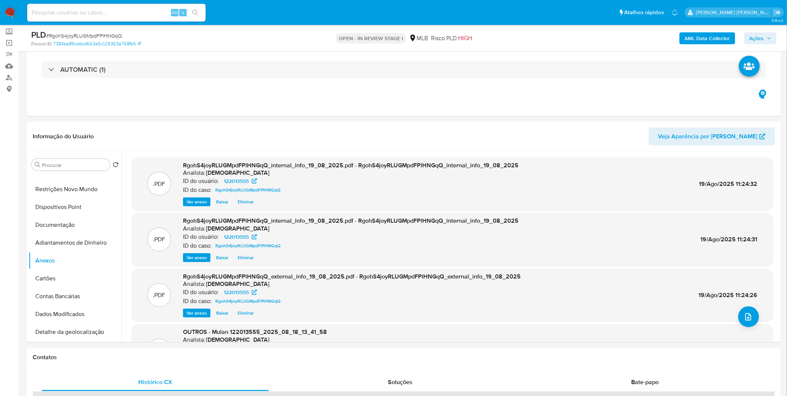
click at [763, 35] on span "Ações" at bounding box center [756, 38] width 15 height 12
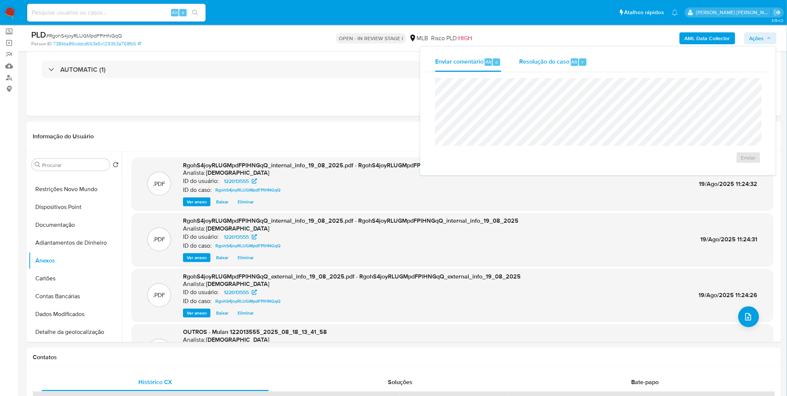
click at [564, 59] on span "Resolução do caso" at bounding box center [544, 61] width 50 height 9
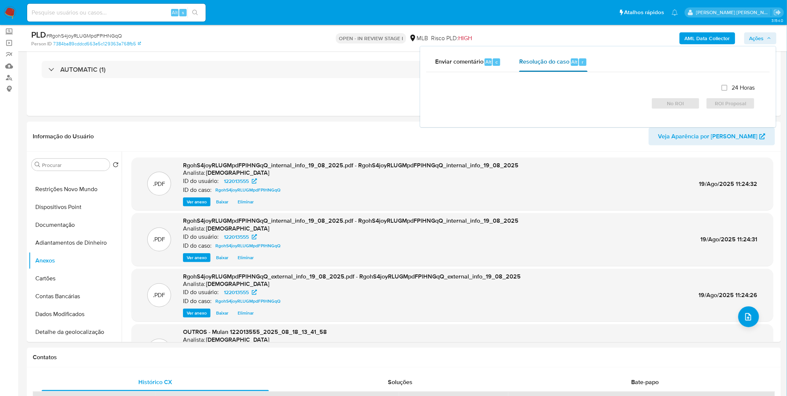
click at [564, 59] on span "Resolução do caso" at bounding box center [544, 61] width 50 height 9
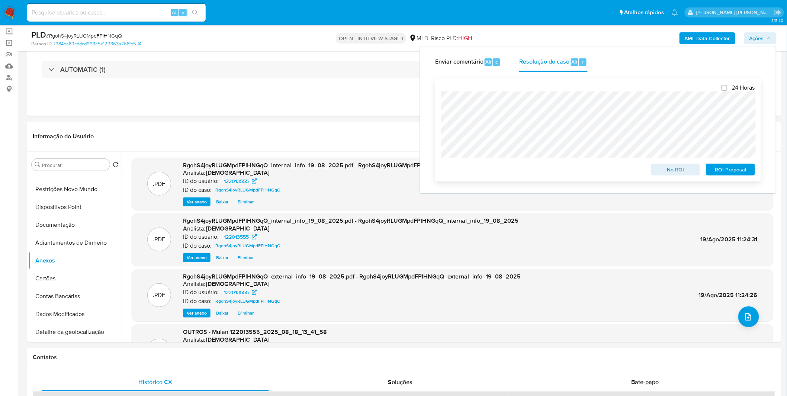
click at [735, 166] on span "ROI Proposal" at bounding box center [730, 169] width 39 height 10
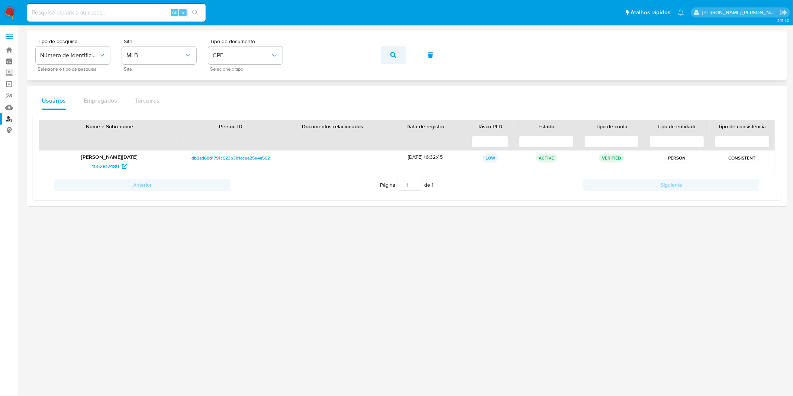
click at [396, 56] on button "button" at bounding box center [393, 55] width 25 height 18
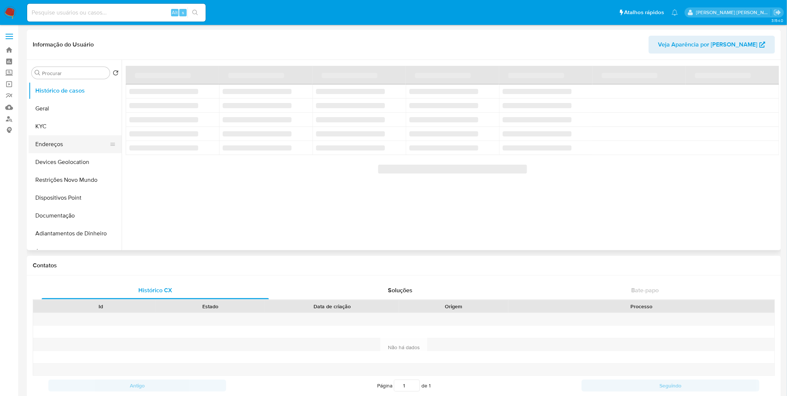
select select "10"
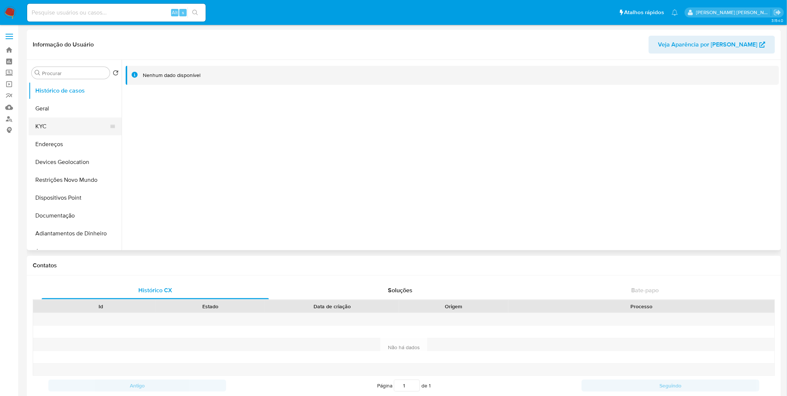
click at [48, 123] on button "KYC" at bounding box center [72, 126] width 87 height 18
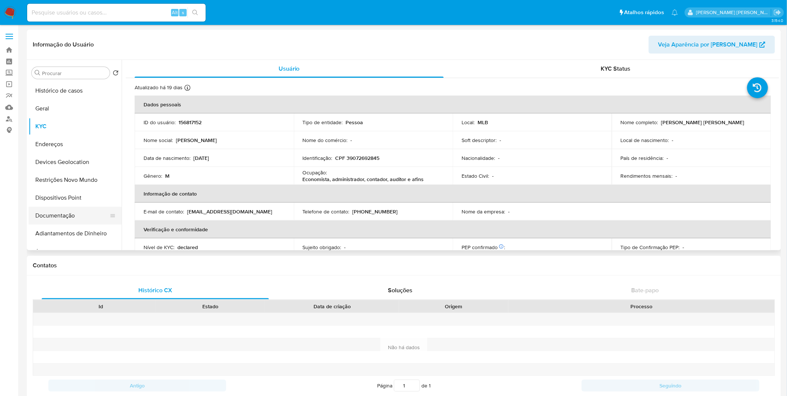
click at [88, 221] on button "Documentação" at bounding box center [72, 216] width 87 height 18
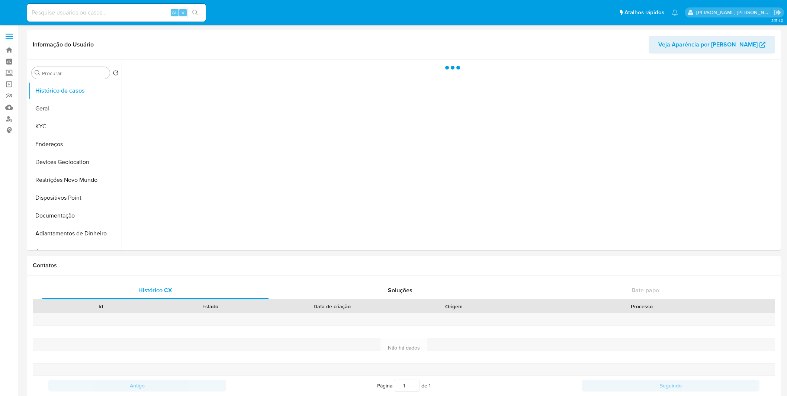
select select "10"
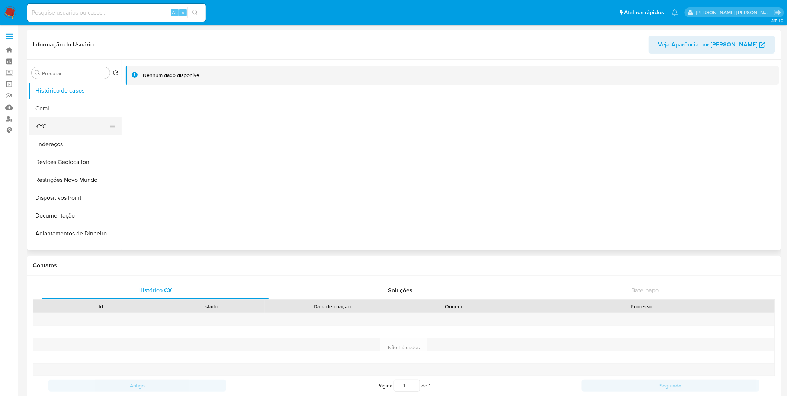
click at [71, 130] on button "KYC" at bounding box center [72, 126] width 87 height 18
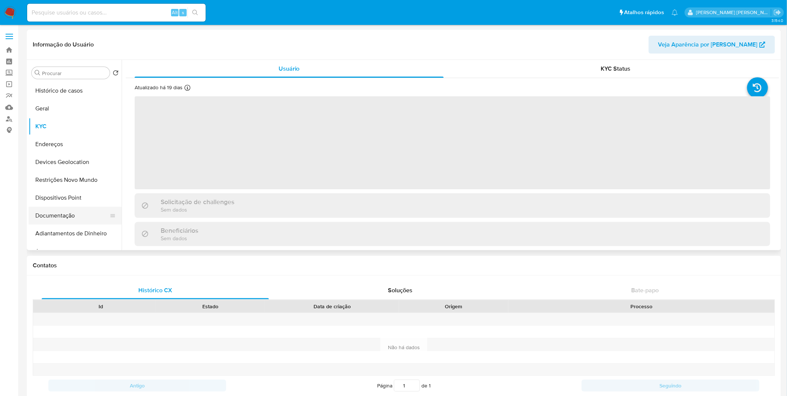
click at [74, 216] on button "Documentação" at bounding box center [72, 216] width 87 height 18
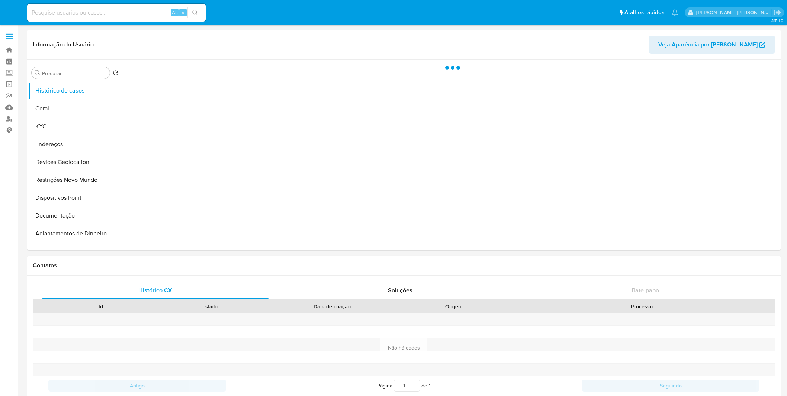
select select "10"
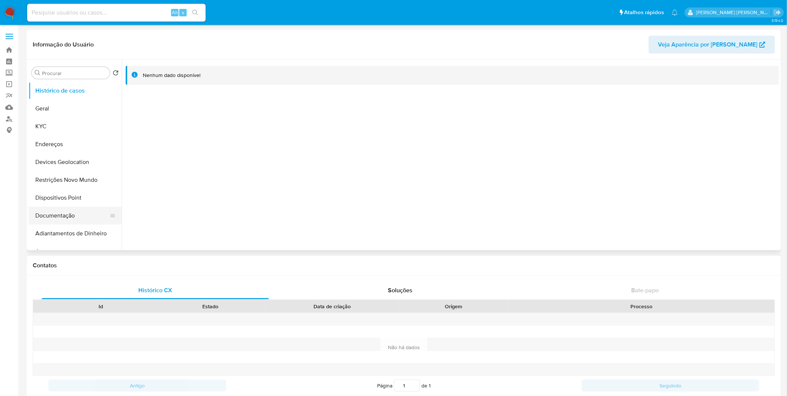
click at [71, 220] on button "Documentação" at bounding box center [72, 216] width 87 height 18
select select "10"
click at [79, 210] on button "Documentação" at bounding box center [72, 216] width 87 height 18
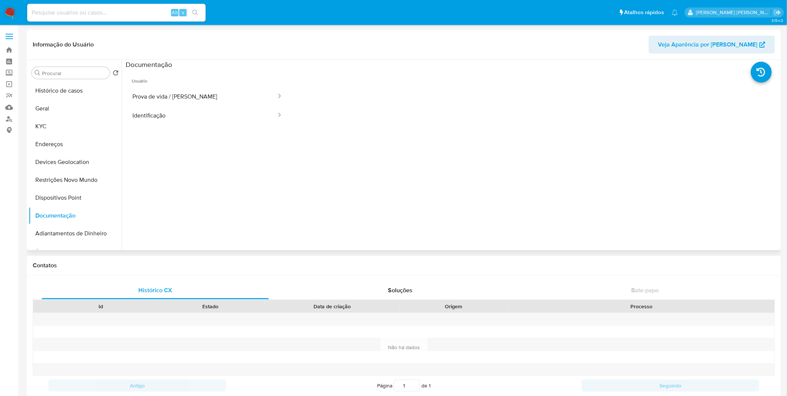
click at [216, 127] on ul "Usuário Prova de vida / Selfie Identificação" at bounding box center [207, 176] width 163 height 214
click at [215, 117] on button "Identificação" at bounding box center [201, 115] width 151 height 19
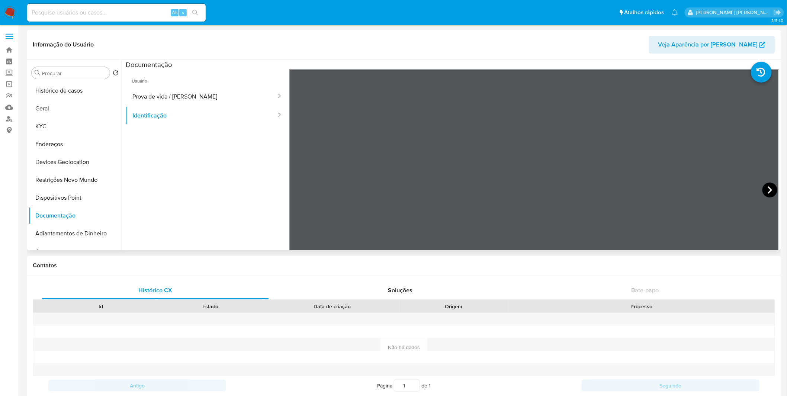
click at [763, 194] on icon at bounding box center [769, 190] width 15 height 15
click at [74, 125] on button "KYC" at bounding box center [72, 126] width 87 height 18
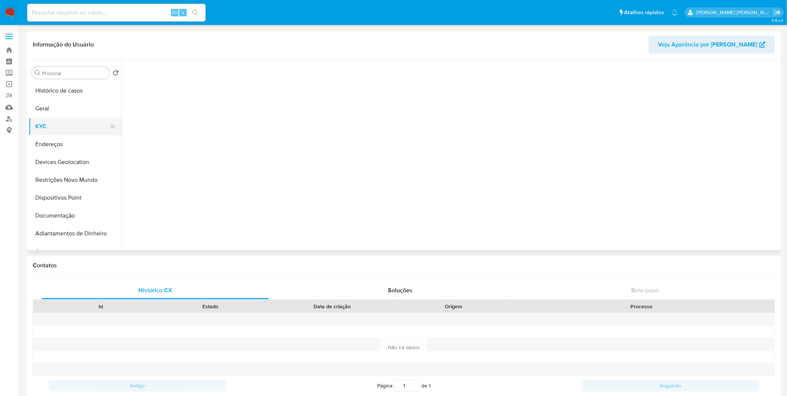
click at [74, 125] on button "KYC" at bounding box center [72, 126] width 87 height 18
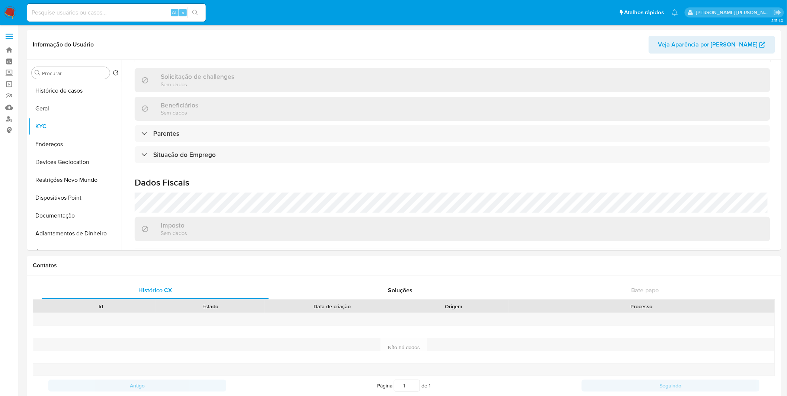
scroll to position [317, 0]
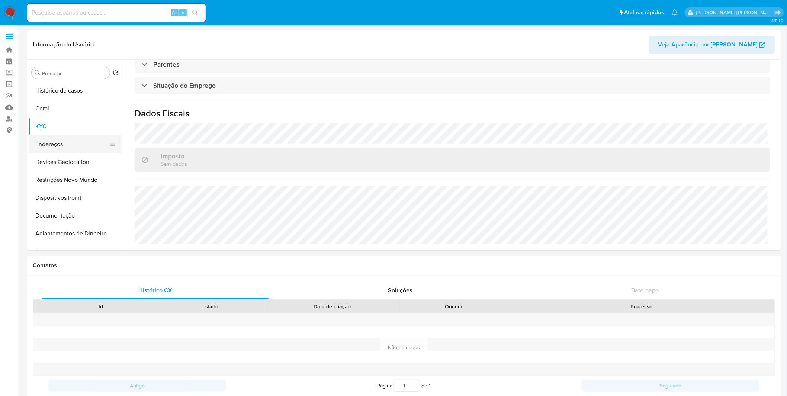
drag, startPoint x: 59, startPoint y: 158, endPoint x: 57, endPoint y: 144, distance: 14.6
click at [59, 158] on button "Devices Geolocation" at bounding box center [75, 162] width 93 height 18
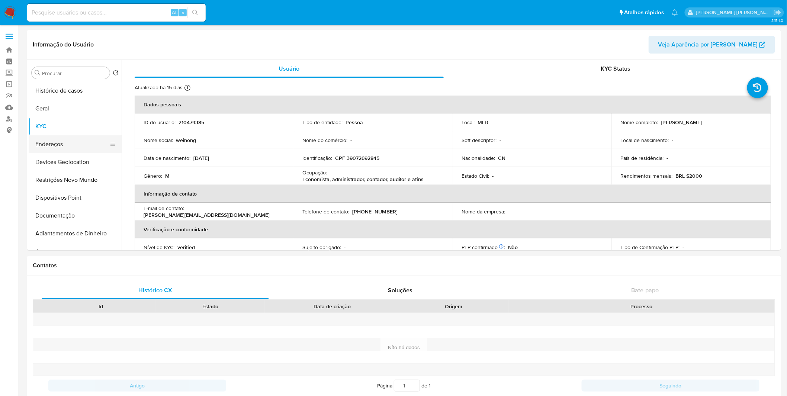
click at [57, 142] on button "Endereços" at bounding box center [72, 144] width 87 height 18
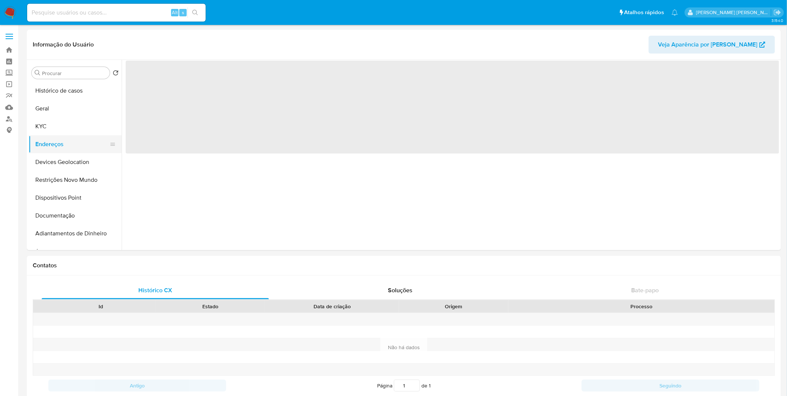
click at [57, 142] on button "Endereços" at bounding box center [72, 144] width 87 height 18
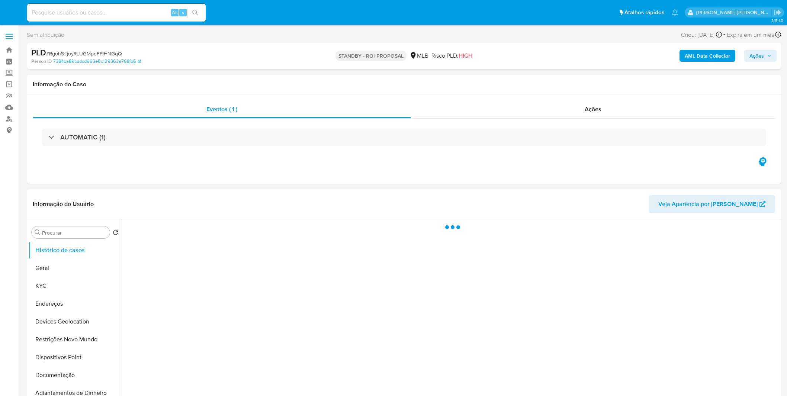
select select "10"
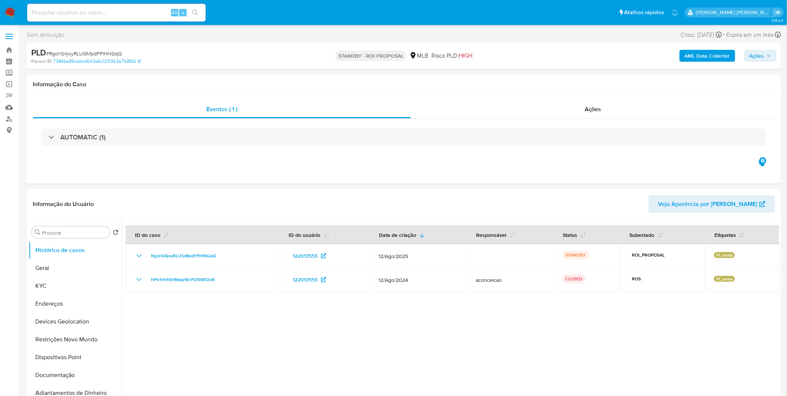
click at [6, 9] on img at bounding box center [10, 12] width 13 height 13
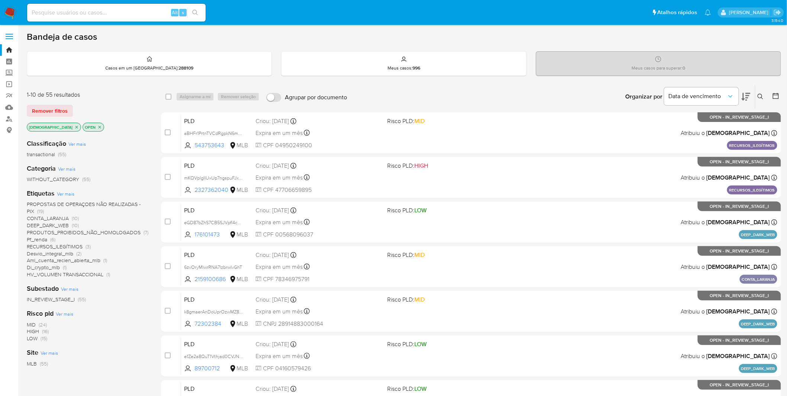
click at [91, 277] on span "HV_VOLUMEN TRANSACCIONAL" at bounding box center [65, 274] width 77 height 7
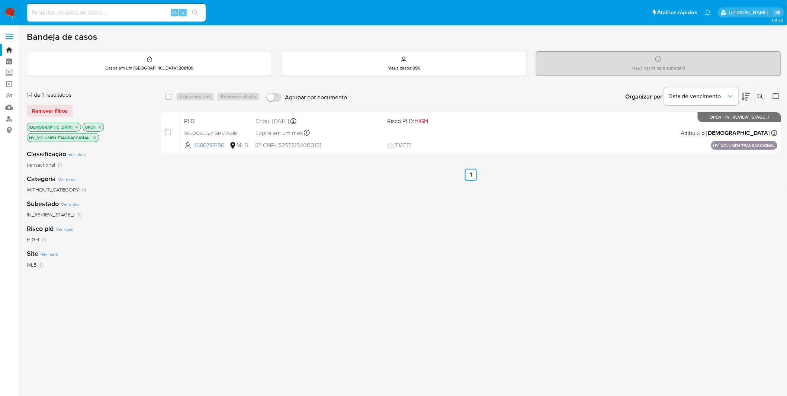
click at [99, 126] on icon "close-filter" at bounding box center [100, 127] width 3 height 3
click at [80, 133] on p "HV_VOLUMEN TRANSACCIONAL" at bounding box center [63, 137] width 72 height 8
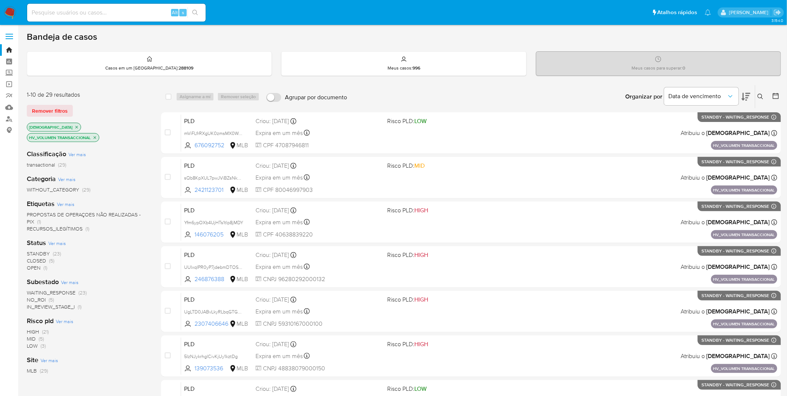
click at [97, 135] on icon "close-filter" at bounding box center [95, 137] width 4 height 4
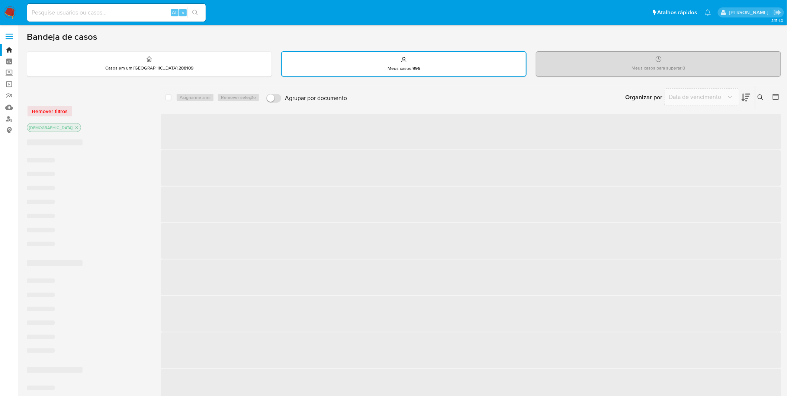
click at [129, 128] on div "[DEMOGRAPHIC_DATA]" at bounding box center [86, 128] width 119 height 10
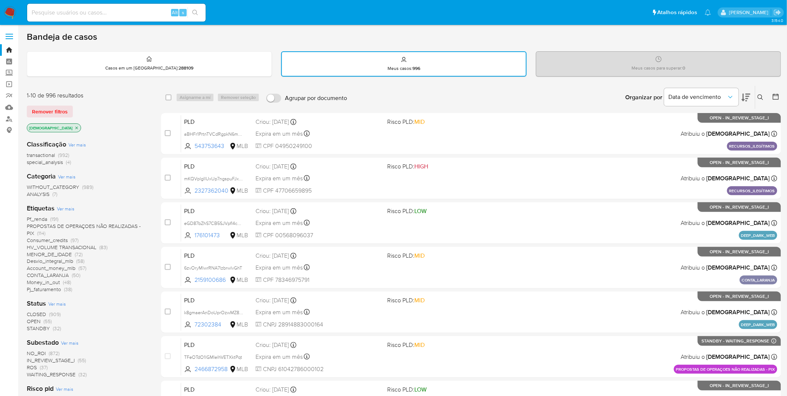
click at [85, 247] on span "HV_VOLUME TRANSACIONAL" at bounding box center [62, 247] width 70 height 7
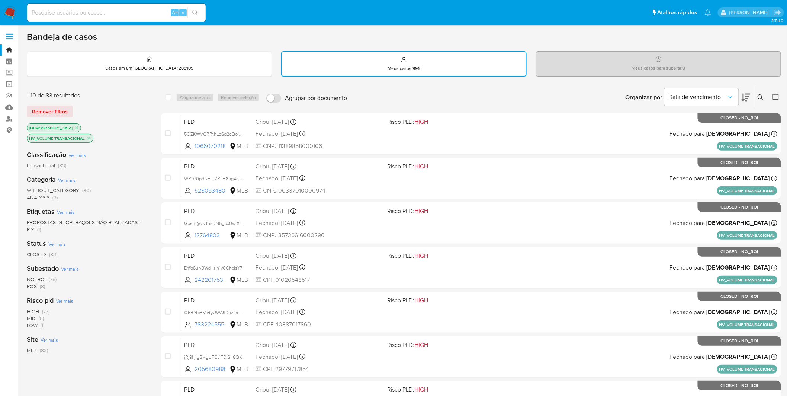
click at [15, 10] on img at bounding box center [10, 12] width 13 height 13
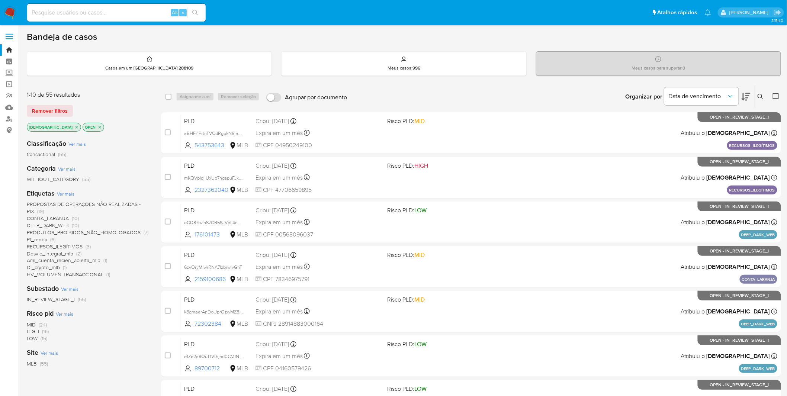
click at [99, 127] on icon "close-filter" at bounding box center [100, 127] width 3 height 3
click at [80, 127] on div "isadacostaes OPEN" at bounding box center [86, 128] width 119 height 10
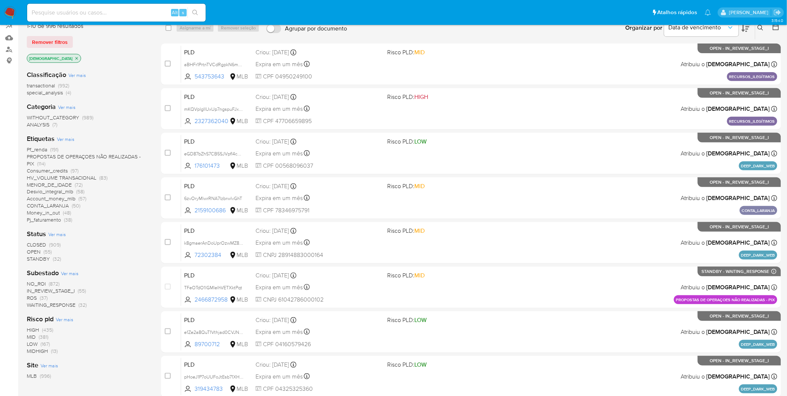
scroll to position [83, 0]
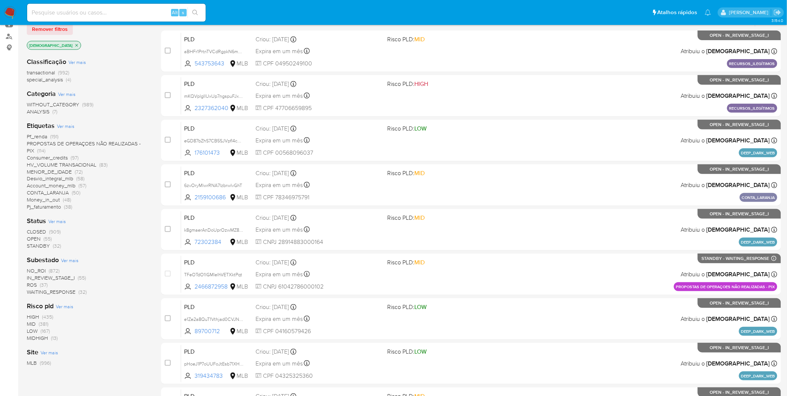
click at [64, 290] on span "WAITING_RESPONSE" at bounding box center [51, 291] width 49 height 7
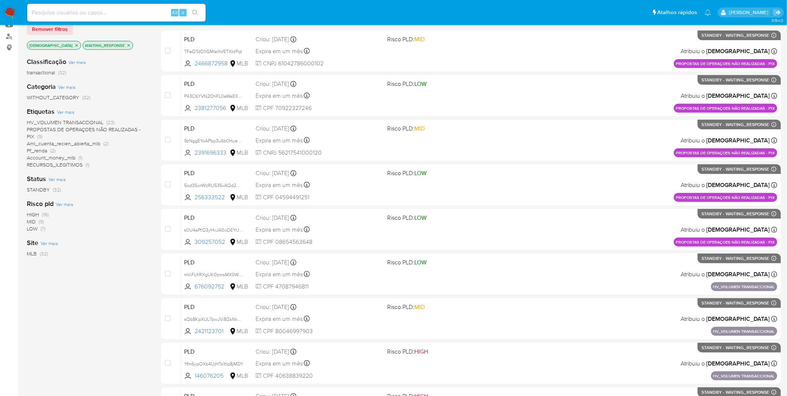
click at [69, 119] on span "HV_VOLUMEN TRANSACCIONAL" at bounding box center [65, 122] width 77 height 7
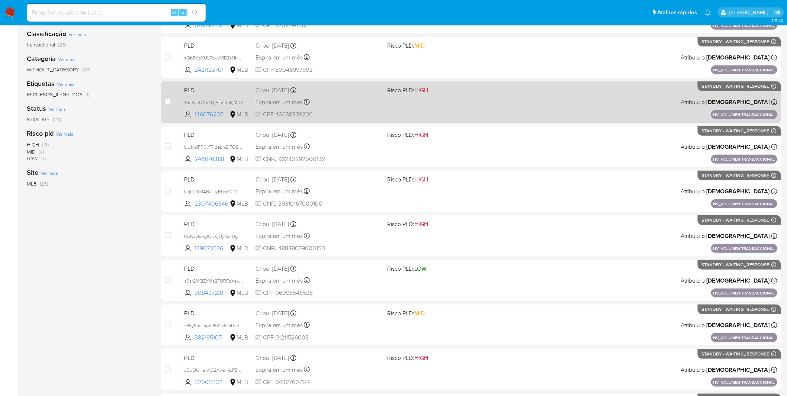
scroll to position [108, 0]
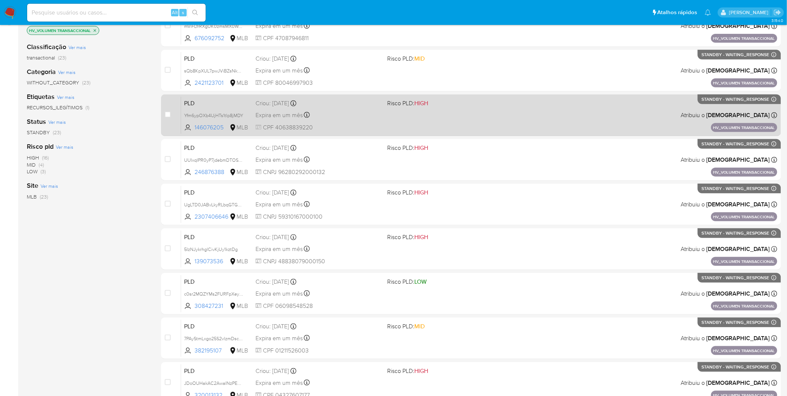
click at [458, 115] on div "PLD Yfm6ypOXb4UjHTs1tIp8jMDY 146076205 MLB Risco PLD: HIGH Criou: 14/08/2025 Cr…" at bounding box center [479, 115] width 596 height 38
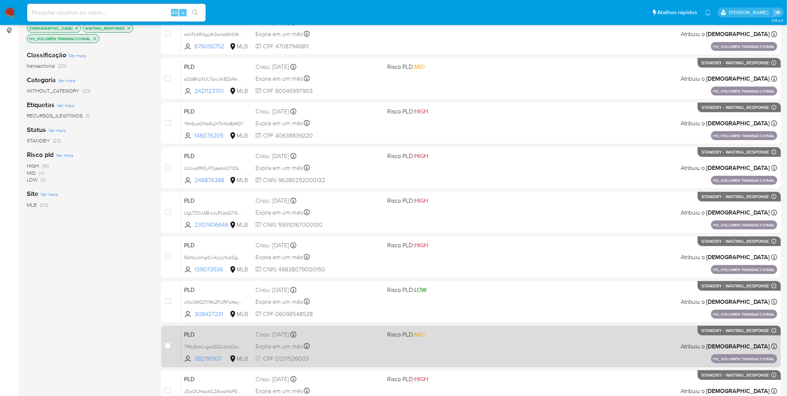
scroll to position [190, 0]
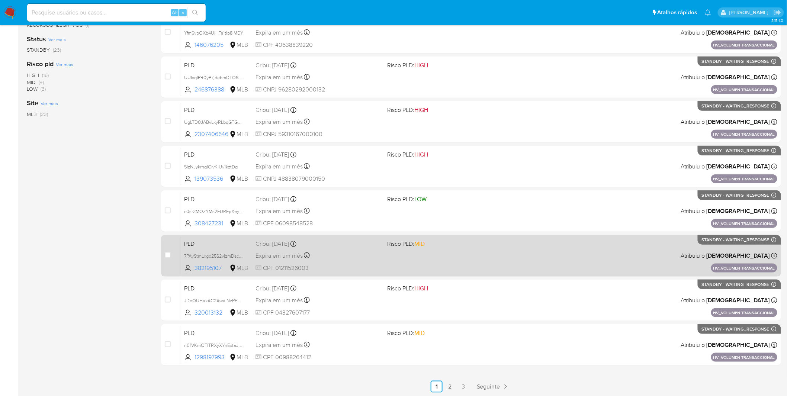
click at [434, 258] on div "PLD 7PAyStmLxgo25S2vlzmDsc09 382195107 MLB Risco PLD: MID Criou: 14/08/2025 Cri…" at bounding box center [479, 256] width 596 height 38
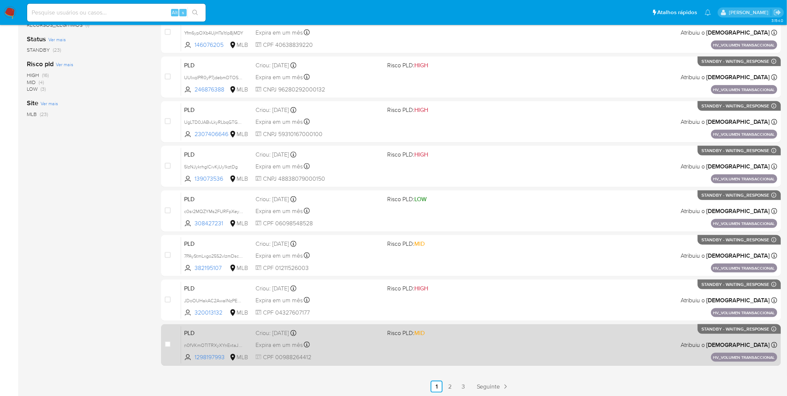
click at [384, 328] on div "PLD n0fVKmOTITRXyXYnExtaJVnV 1298197993 MLB Risco PLD: MID Criou: 14/08/2025 Cr…" at bounding box center [479, 345] width 596 height 38
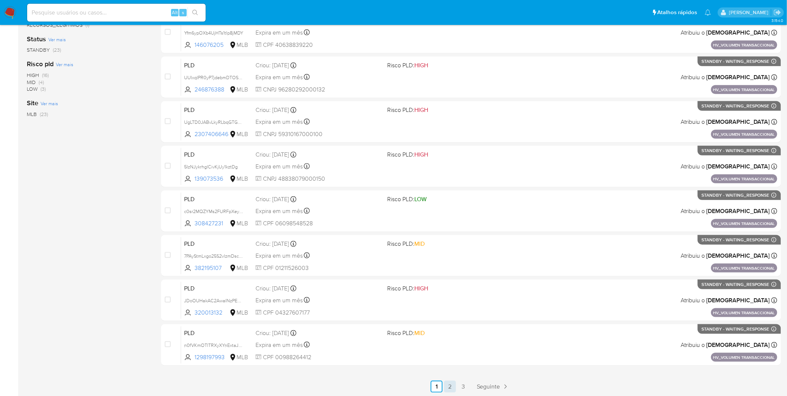
click at [447, 387] on link "2" at bounding box center [450, 387] width 12 height 12
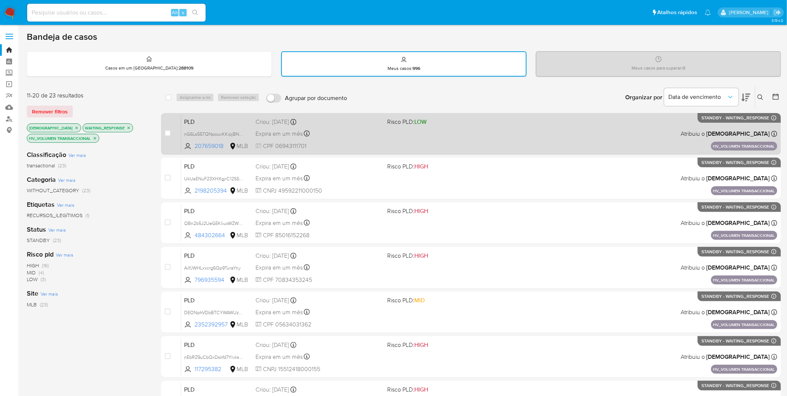
click at [339, 139] on div "PLD nG6Ls55TQNpouxKKipjBNZbc 207659018 MLB Risco PLD: LOW Criou: 14/08/2025 Cri…" at bounding box center [479, 134] width 596 height 38
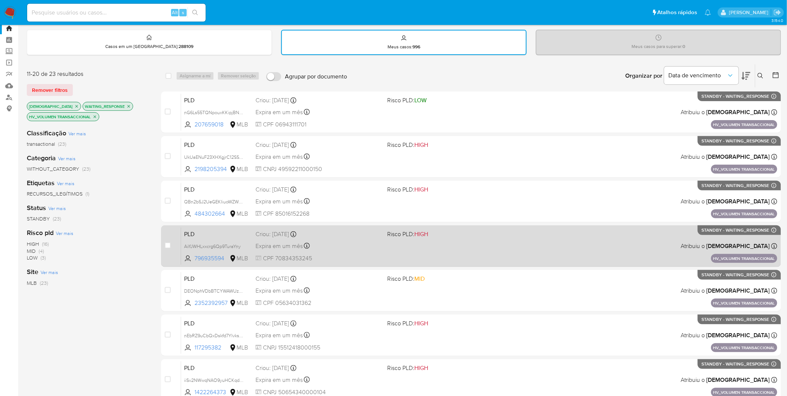
scroll to position [41, 0]
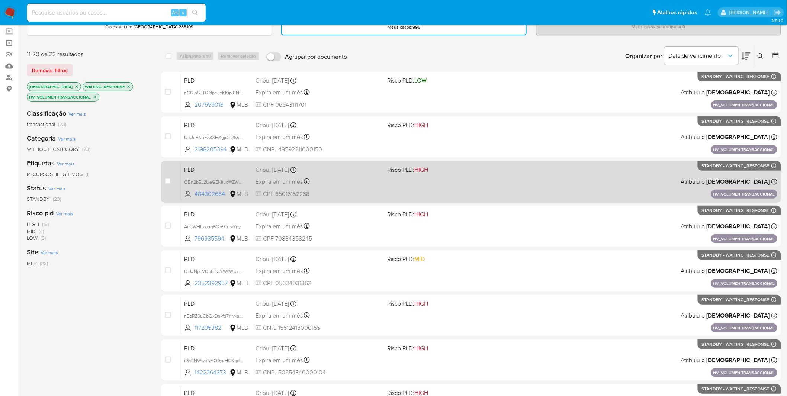
click at [344, 181] on div "Expira em um mês Expira em 28/09/2025 11:16:48" at bounding box center [318, 182] width 126 height 10
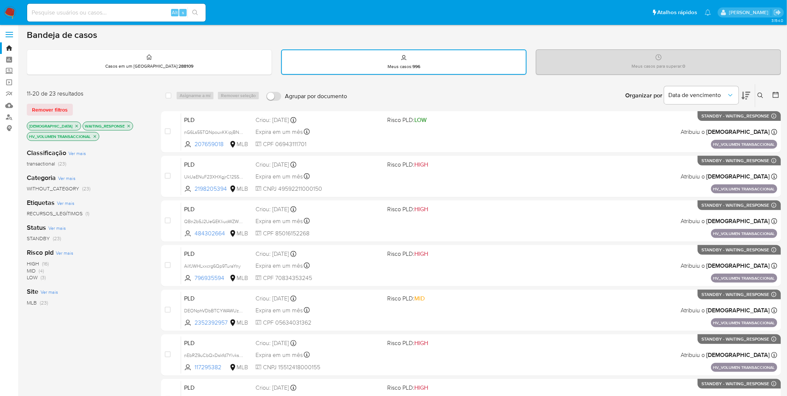
scroll to position [0, 0]
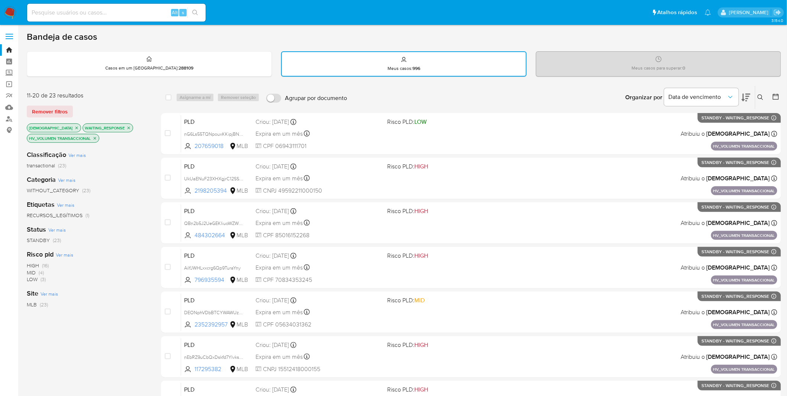
click at [13, 10] on img at bounding box center [10, 12] width 13 height 13
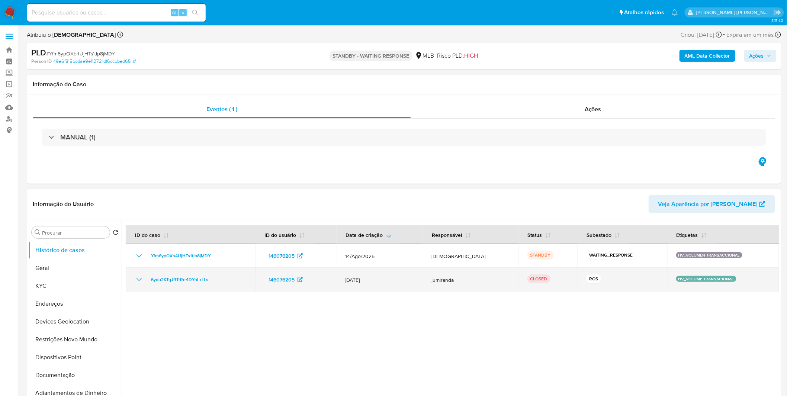
select select "10"
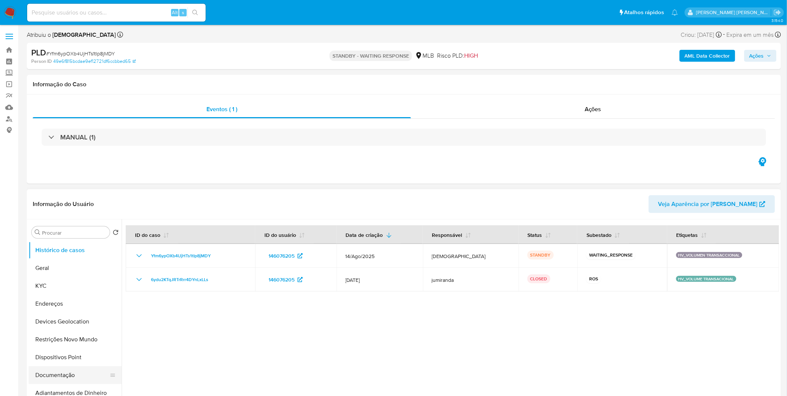
click at [78, 372] on button "Documentação" at bounding box center [72, 375] width 87 height 18
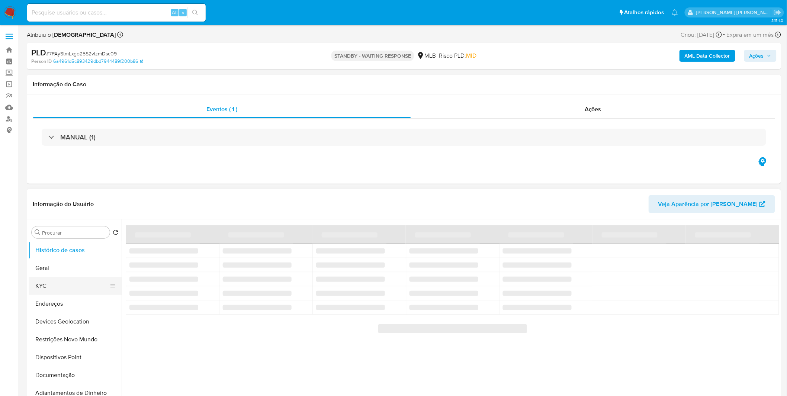
click at [73, 284] on button "KYC" at bounding box center [72, 286] width 87 height 18
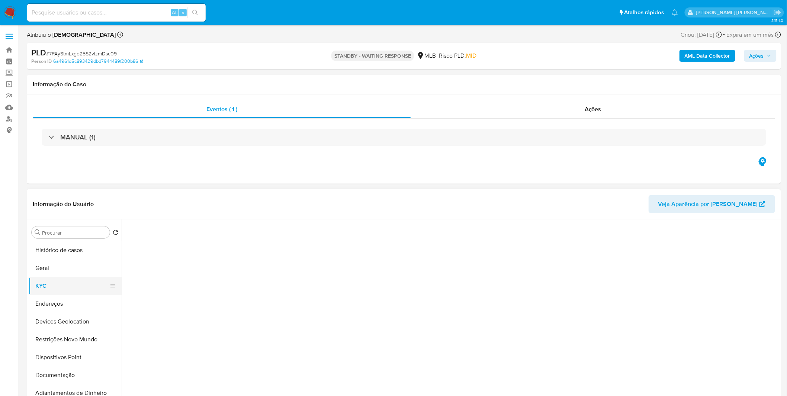
select select "10"
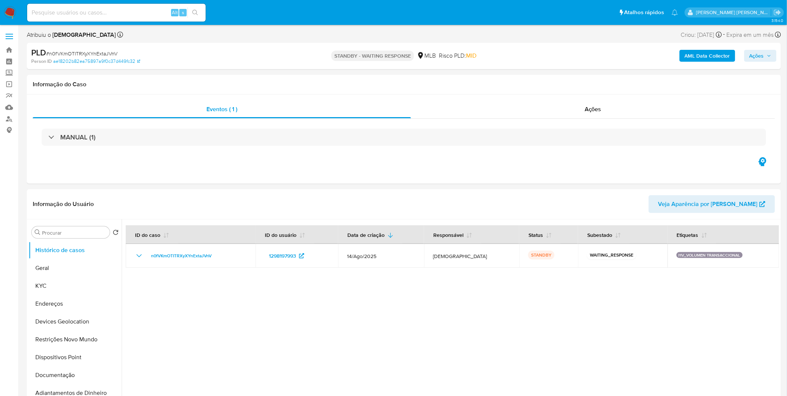
select select "10"
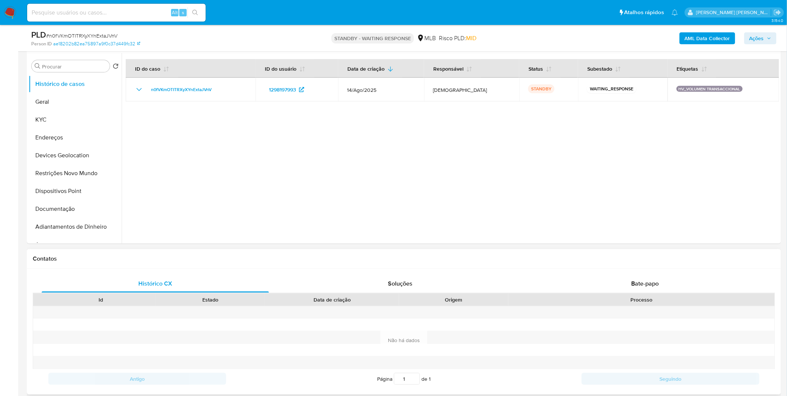
scroll to position [165, 0]
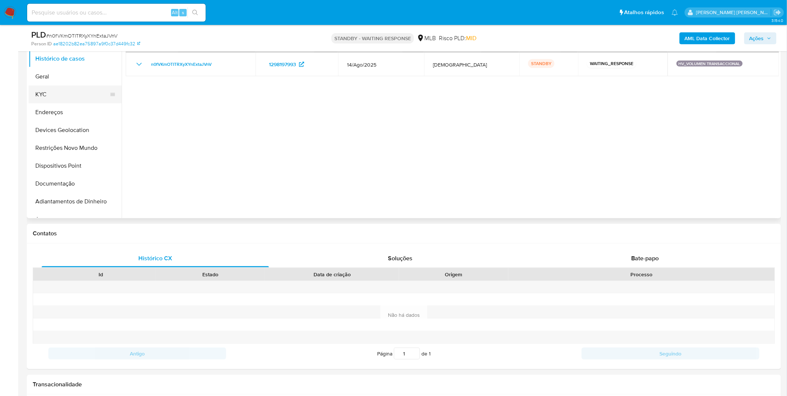
click at [65, 90] on button "KYC" at bounding box center [72, 95] width 87 height 18
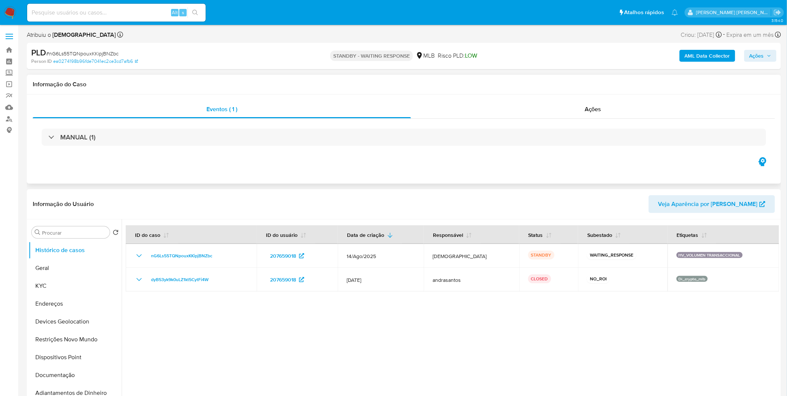
select select "10"
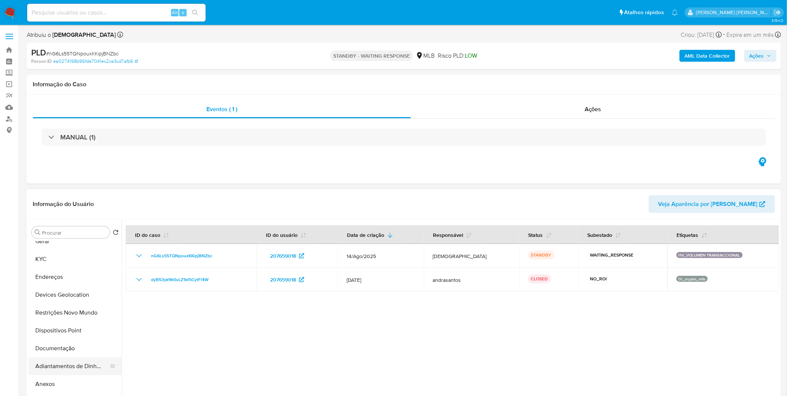
scroll to position [41, 0]
click at [74, 334] on button "Documentação" at bounding box center [72, 334] width 87 height 18
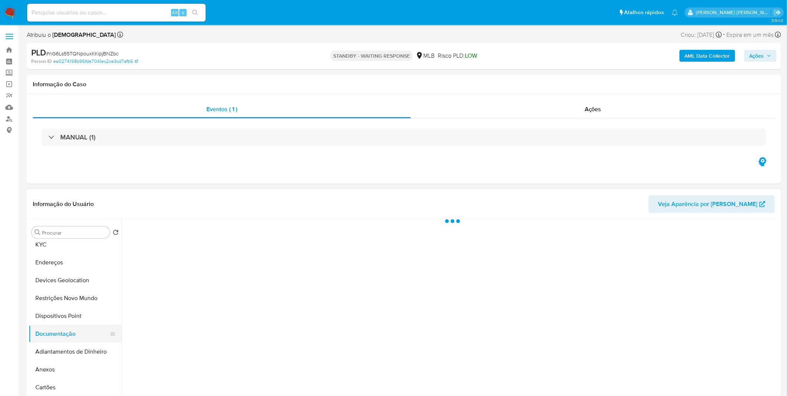
click at [74, 334] on button "Documentação" at bounding box center [72, 334] width 87 height 18
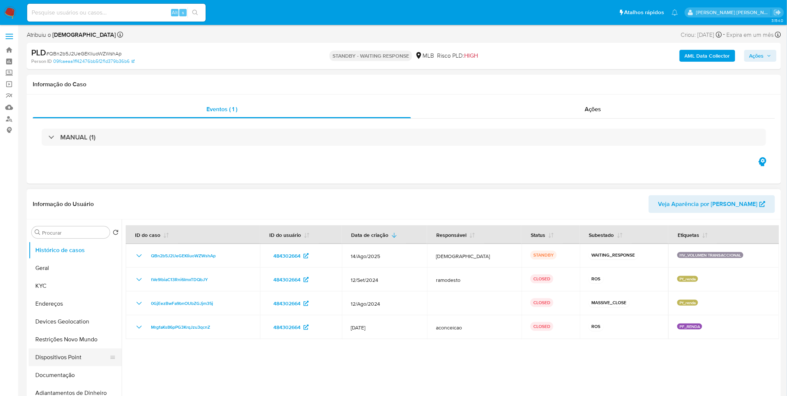
select select "10"
click at [66, 364] on button "Dispositivos Point" at bounding box center [72, 357] width 87 height 18
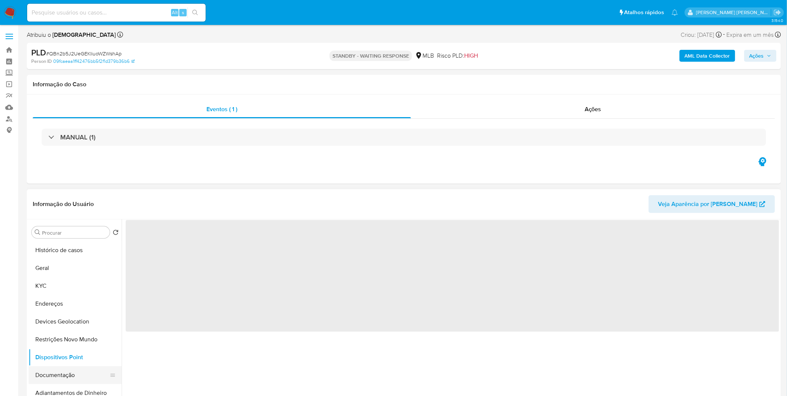
click at [66, 370] on button "Documentação" at bounding box center [72, 375] width 87 height 18
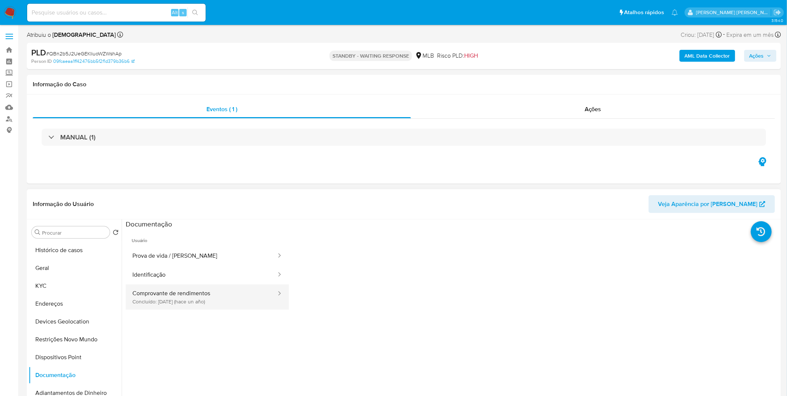
click at [179, 297] on button "Comprovante de rendimentos Concluído: 13/03/2024 (hace un año)" at bounding box center [201, 296] width 151 height 25
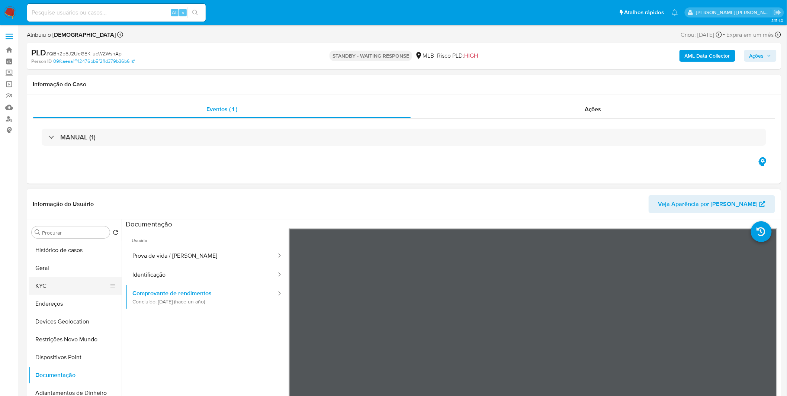
click at [77, 287] on button "KYC" at bounding box center [72, 286] width 87 height 18
